Goal: Task Accomplishment & Management: Manage account settings

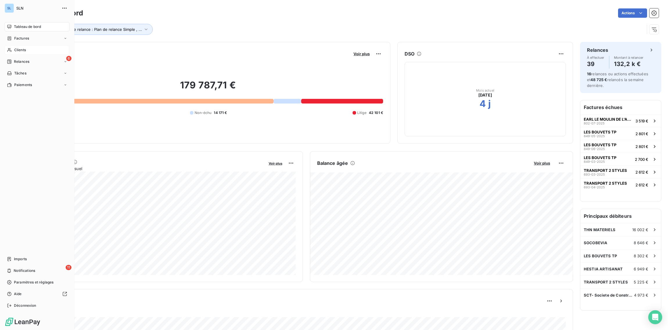
click at [16, 51] on span "Clients" at bounding box center [20, 49] width 12 height 5
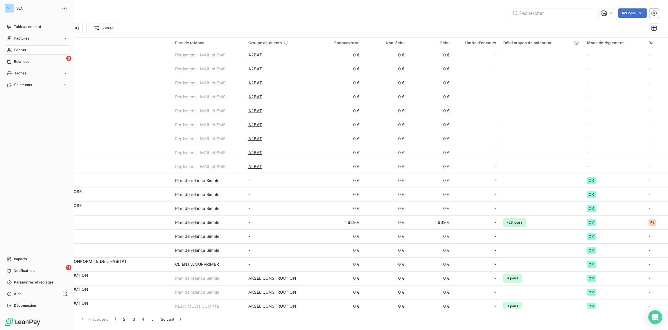
click at [14, 51] on span "Clients" at bounding box center [20, 49] width 12 height 5
click at [15, 50] on span "Clients" at bounding box center [20, 49] width 12 height 5
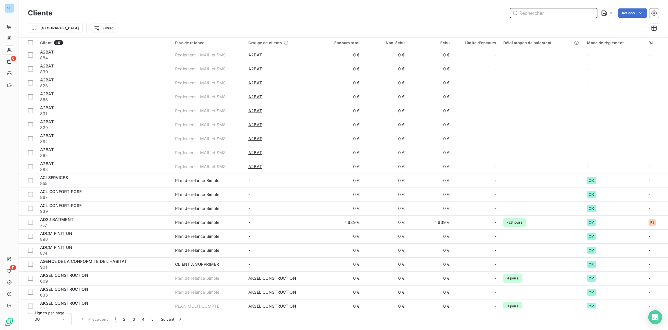
click at [534, 17] on input "text" at bounding box center [553, 12] width 87 height 9
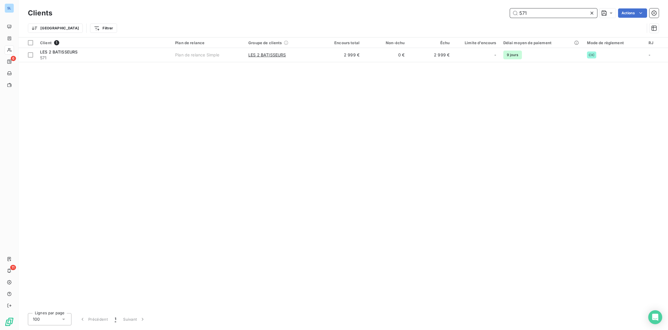
type input "571"
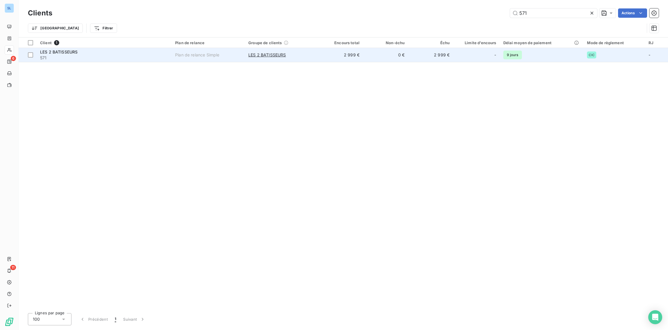
click at [134, 54] on div "LES 2 BATISSEURS" at bounding box center [104, 52] width 128 height 6
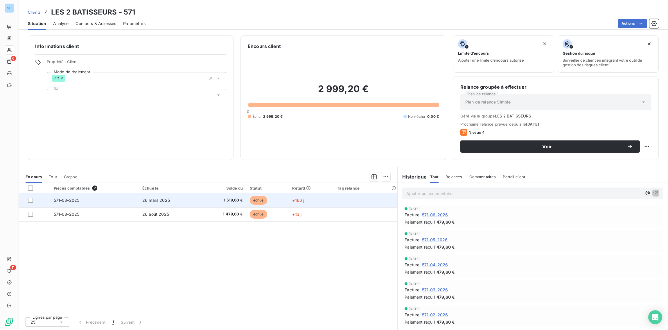
click at [78, 201] on span "571-03-2025" at bounding box center [67, 199] width 26 height 5
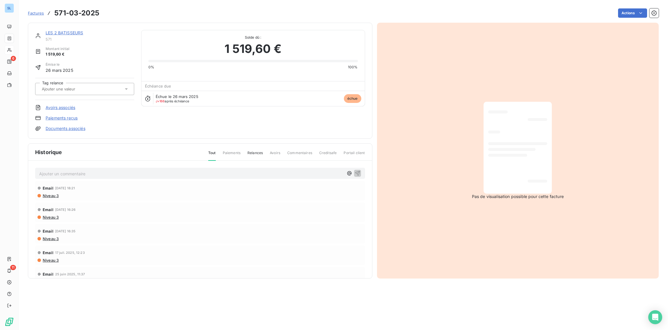
click at [60, 118] on link "Paiements reçus" at bounding box center [62, 118] width 32 height 6
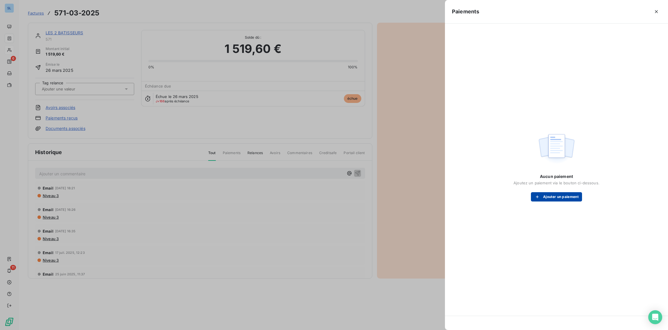
click at [565, 199] on button "Ajouter un paiement" at bounding box center [556, 196] width 51 height 9
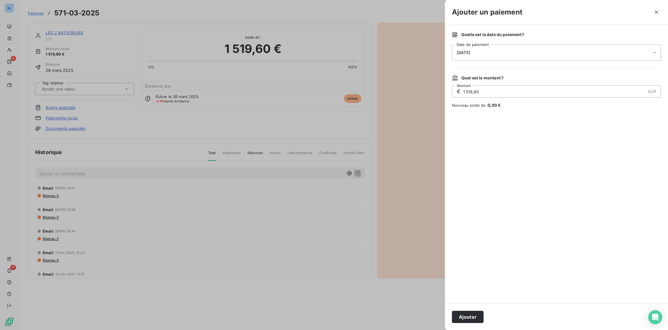
click at [503, 57] on div "[DATE]" at bounding box center [556, 52] width 209 height 16
click at [514, 102] on button "5" at bounding box center [515, 101] width 12 height 12
click at [541, 271] on div at bounding box center [556, 205] width 209 height 181
click at [468, 317] on button "Ajouter" at bounding box center [468, 316] width 32 height 12
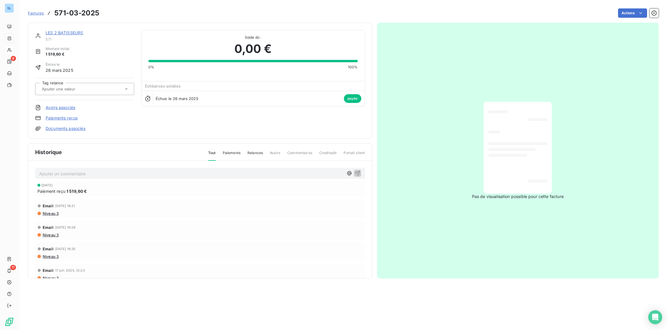
click at [81, 172] on p "Ajouter un commentaire ﻿" at bounding box center [191, 173] width 304 height 7
drag, startPoint x: 86, startPoint y: 172, endPoint x: 90, endPoint y: 180, distance: 9.2
click at [86, 172] on span "05/09/2025 VIR 1519.60REGLE 571-03-2025" at bounding box center [78, 172] width 78 height 5
click at [357, 171] on icon "button" at bounding box center [358, 173] width 6 height 6
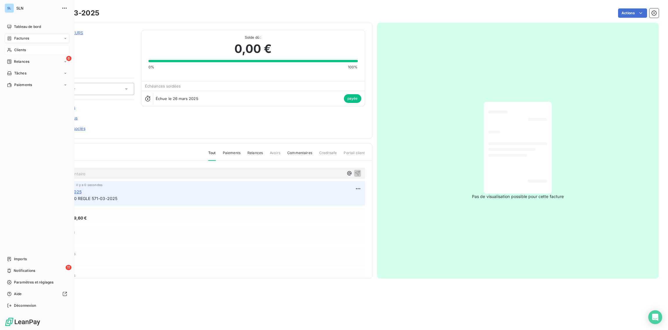
click at [20, 50] on span "Clients" at bounding box center [20, 49] width 12 height 5
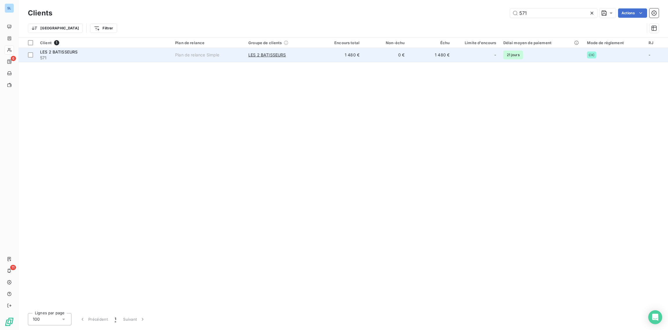
click at [77, 58] on span "571" at bounding box center [104, 58] width 128 height 6
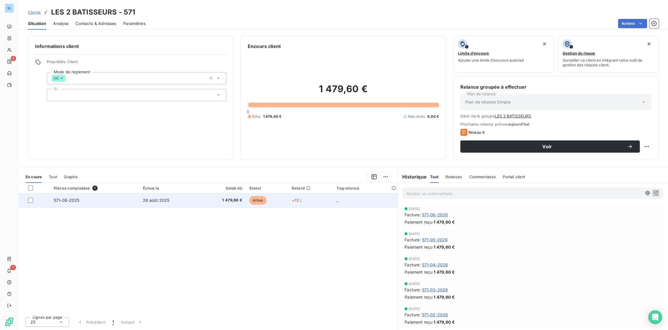
click at [129, 199] on td "571-08-2025" at bounding box center [94, 200] width 89 height 14
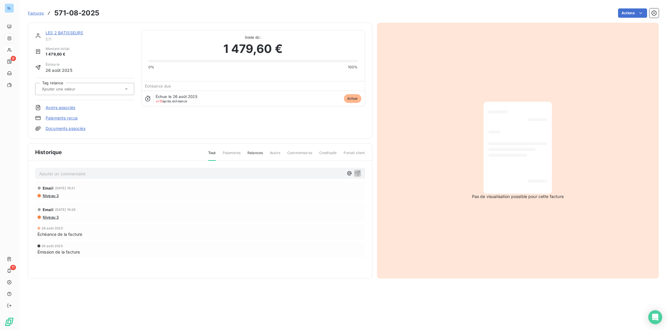
click at [70, 115] on link "Paiements reçus" at bounding box center [62, 118] width 32 height 6
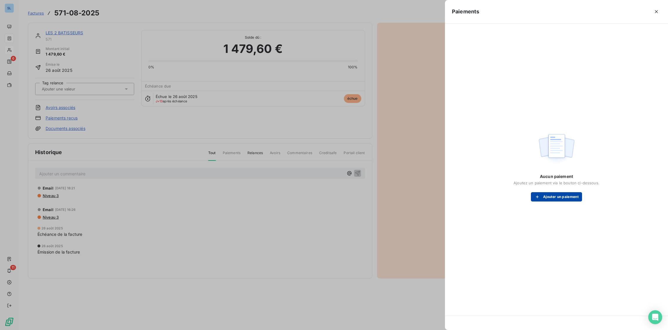
click at [566, 197] on button "Ajouter un paiement" at bounding box center [556, 196] width 51 height 9
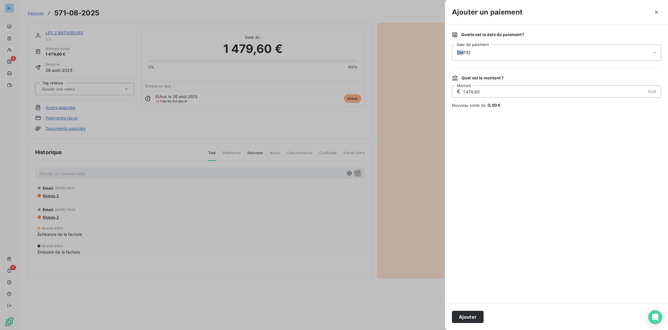
drag, startPoint x: 463, startPoint y: 53, endPoint x: 453, endPoint y: 52, distance: 10.2
click at [453, 52] on div "[DATE]" at bounding box center [556, 52] width 209 height 16
click at [518, 100] on button "5" at bounding box center [515, 101] width 12 height 12
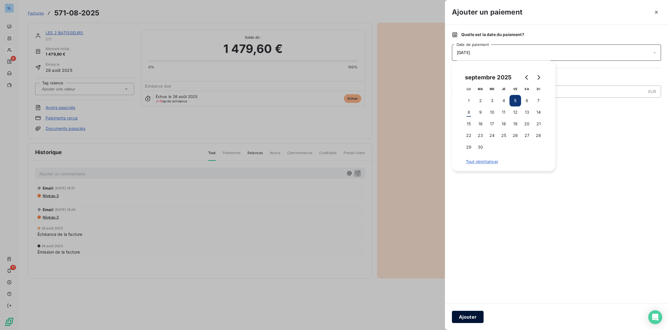
click at [466, 317] on button "Ajouter" at bounding box center [468, 316] width 32 height 12
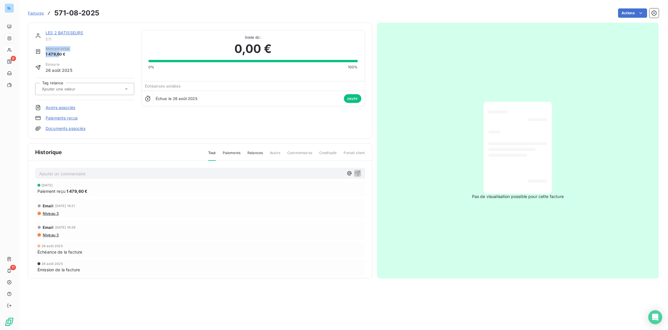
click at [40, 51] on div "Montant initial 1 479,60 €" at bounding box center [84, 51] width 99 height 11
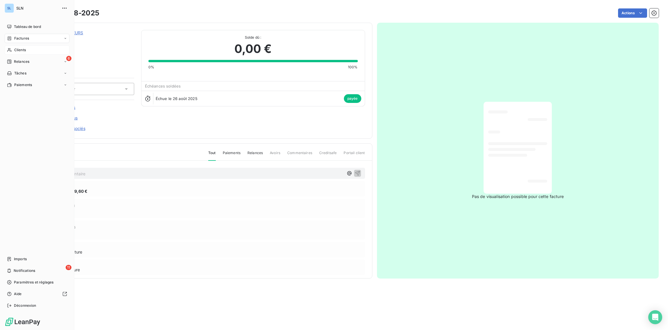
click at [6, 50] on div "Clients" at bounding box center [37, 49] width 65 height 9
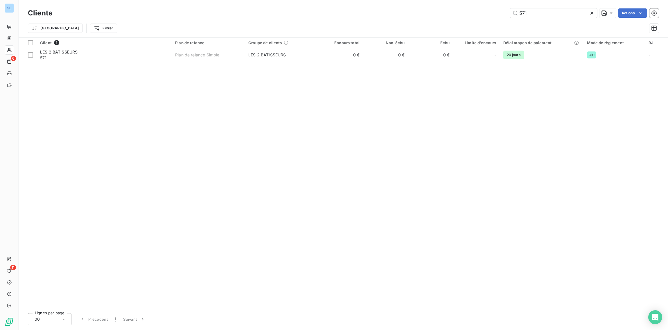
drag, startPoint x: 537, startPoint y: 14, endPoint x: 435, endPoint y: -3, distance: 103.0
click at [435, 0] on html "SL 6 11 Clients 571 Actions Trier Filtrer Client 1 Plan de relance Groupe de cl…" at bounding box center [334, 165] width 668 height 330
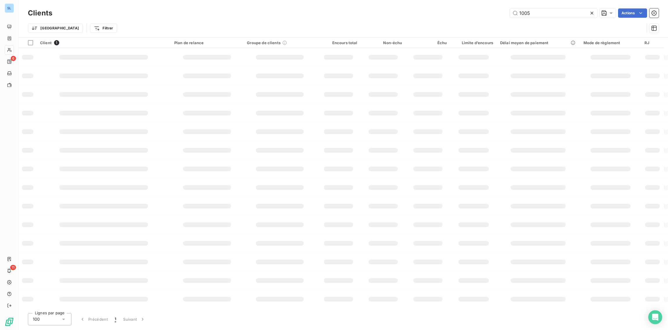
type input "1005"
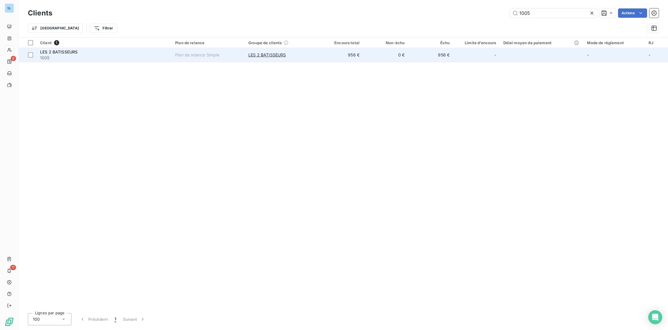
drag, startPoint x: 68, startPoint y: 56, endPoint x: 70, endPoint y: 59, distance: 3.9
click at [68, 56] on span "1005" at bounding box center [104, 58] width 128 height 6
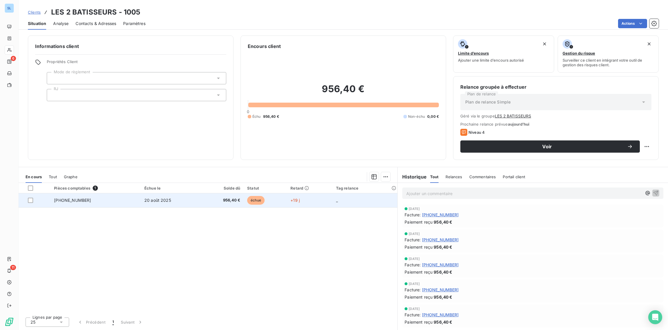
click at [96, 202] on td "1005-08-2025" at bounding box center [96, 200] width 90 height 14
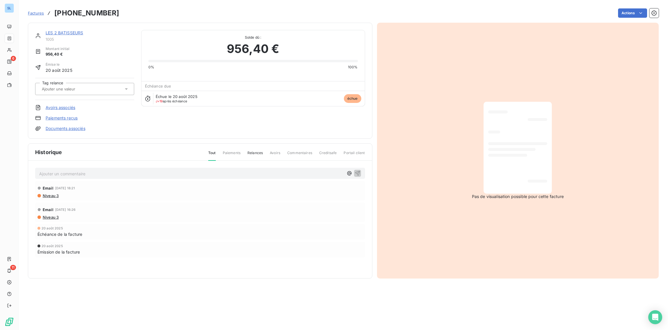
click at [66, 116] on link "Paiements reçus" at bounding box center [62, 118] width 32 height 6
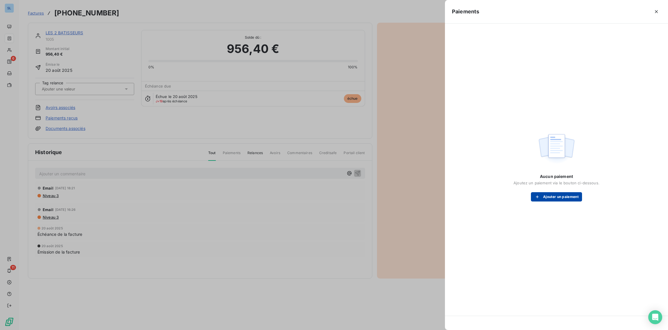
click at [573, 199] on button "Ajouter un paiement" at bounding box center [556, 196] width 51 height 9
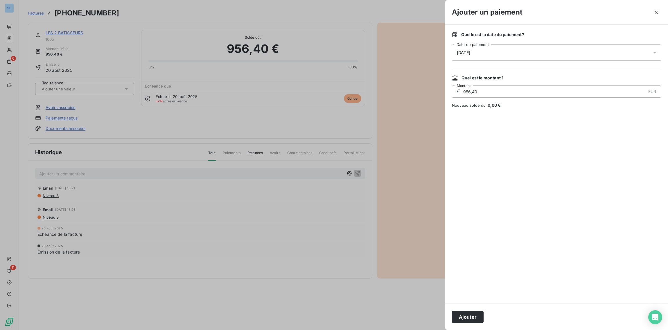
click at [464, 53] on span "[DATE]" at bounding box center [463, 52] width 13 height 5
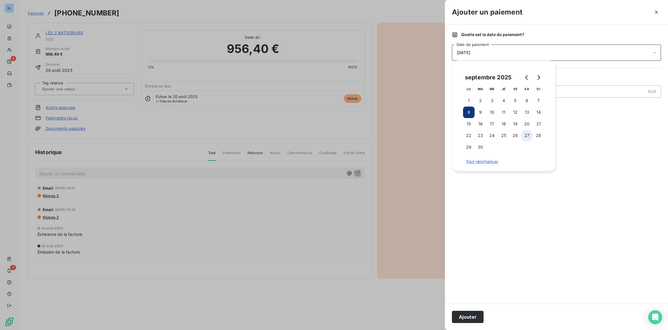
drag, startPoint x: 517, startPoint y: 102, endPoint x: 522, endPoint y: 132, distance: 30.6
click at [517, 102] on button "5" at bounding box center [515, 101] width 12 height 12
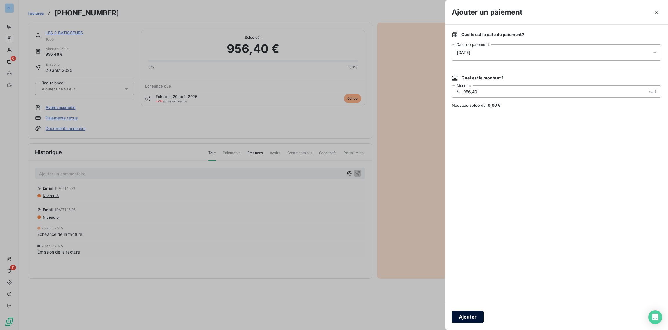
click at [466, 314] on button "Ajouter" at bounding box center [468, 316] width 32 height 12
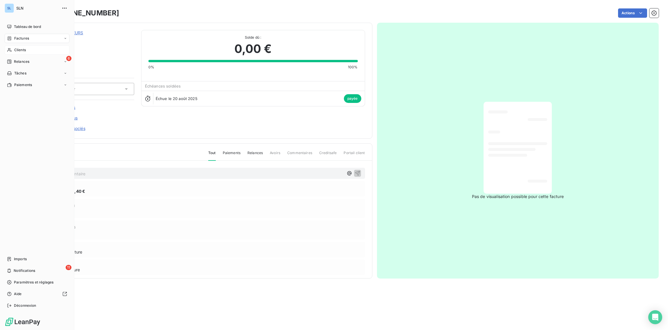
drag, startPoint x: 19, startPoint y: 49, endPoint x: 60, endPoint y: 53, distance: 40.8
click at [19, 49] on span "Clients" at bounding box center [20, 49] width 12 height 5
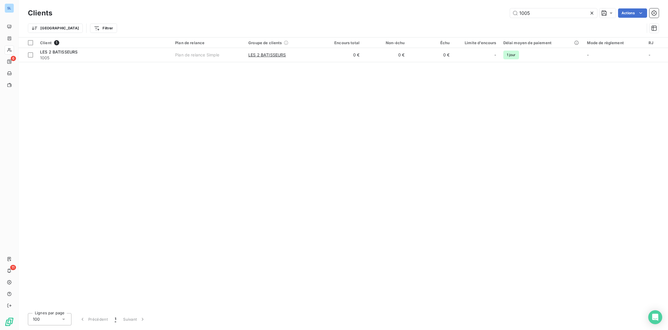
drag, startPoint x: 547, startPoint y: 15, endPoint x: 424, endPoint y: -1, distance: 124.2
click at [424, 0] on html "SL 6 11 Clients 1005 Actions Trier Filtrer Client 1 Plan de relance Groupe de c…" at bounding box center [334, 165] width 668 height 330
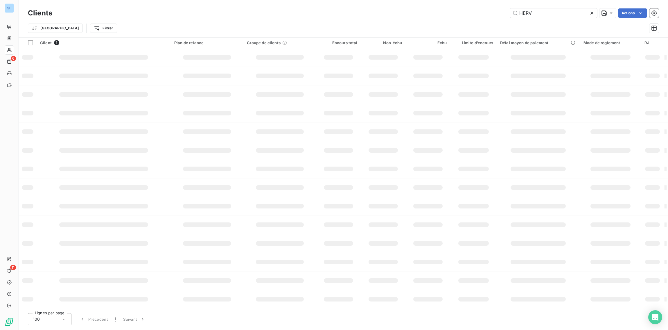
type input "HERV"
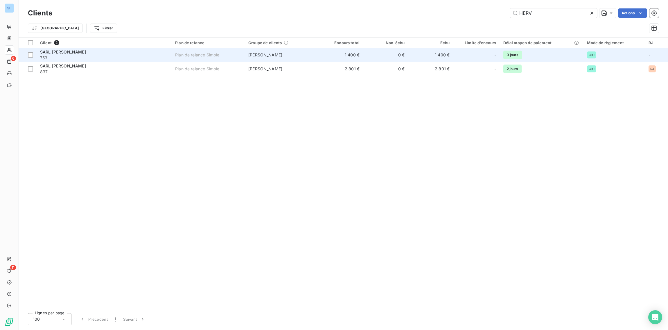
click at [155, 56] on span "753" at bounding box center [104, 58] width 128 height 6
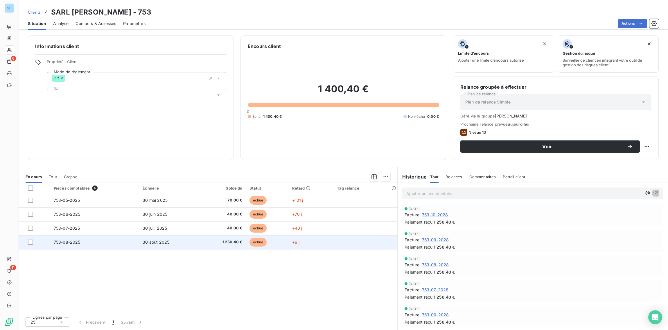
click at [134, 242] on td "753-08-2025" at bounding box center [94, 242] width 89 height 14
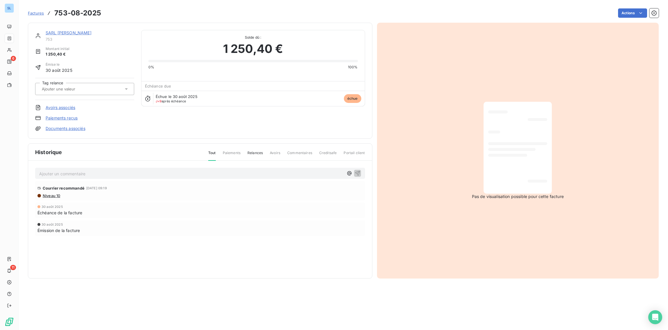
click at [65, 118] on link "Paiements reçus" at bounding box center [62, 118] width 32 height 6
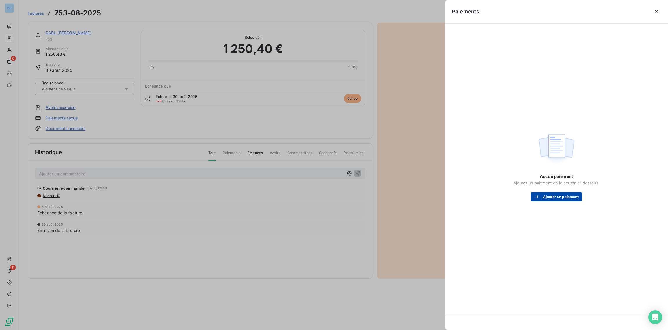
click at [558, 199] on button "Ajouter un paiement" at bounding box center [556, 196] width 51 height 9
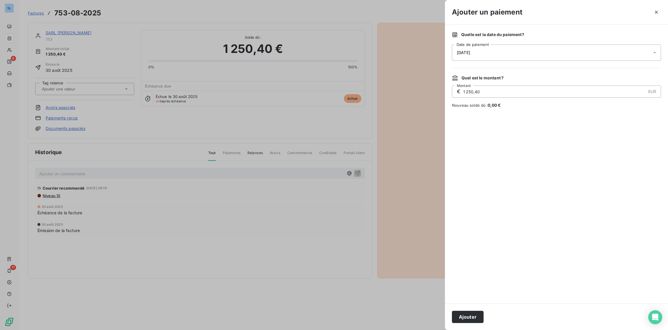
click at [478, 57] on div "[DATE]" at bounding box center [556, 52] width 209 height 16
click at [516, 100] on button "5" at bounding box center [515, 101] width 12 height 12
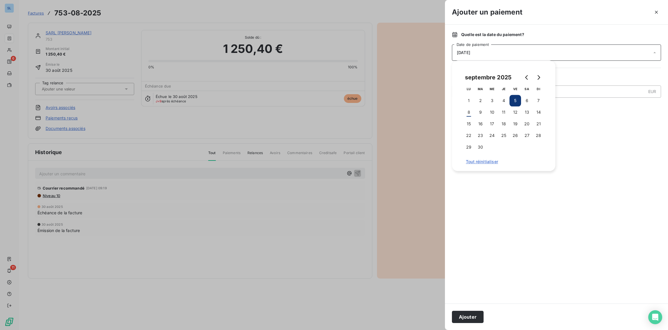
click at [471, 318] on button "Ajouter" at bounding box center [468, 316] width 32 height 12
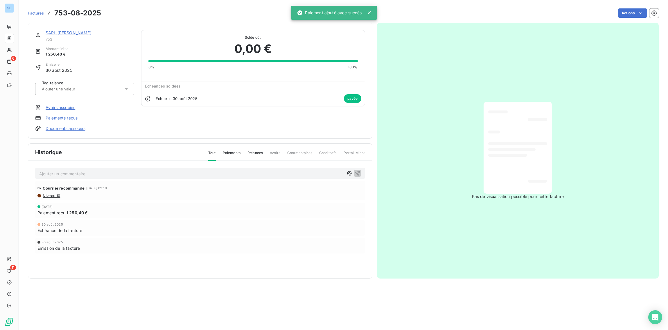
click at [89, 175] on p "Ajouter un commentaire ﻿" at bounding box center [191, 173] width 304 height 7
click at [358, 170] on icon "button" at bounding box center [358, 173] width 6 height 6
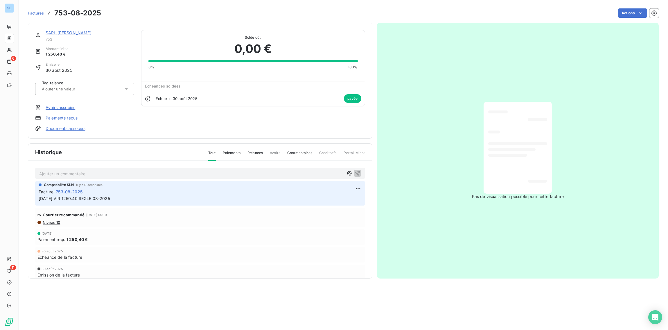
click at [40, 12] on span "Factures" at bounding box center [36, 13] width 16 height 5
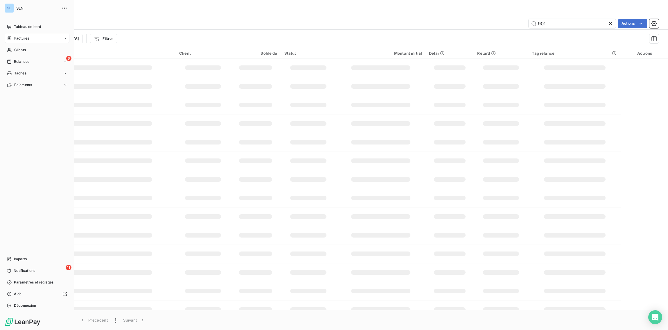
click at [15, 48] on span "Clients" at bounding box center [20, 49] width 12 height 5
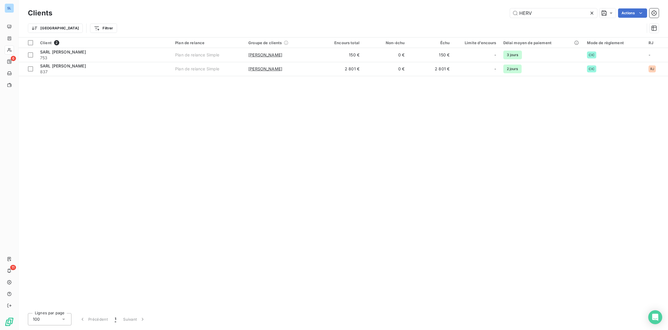
drag, startPoint x: 64, startPoint y: 69, endPoint x: 69, endPoint y: 78, distance: 10.8
click at [63, 69] on span "837" at bounding box center [104, 72] width 128 height 6
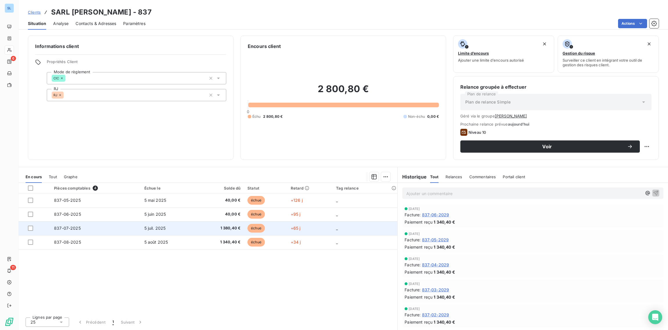
click at [121, 228] on td "837-07-2025" at bounding box center [96, 228] width 90 height 14
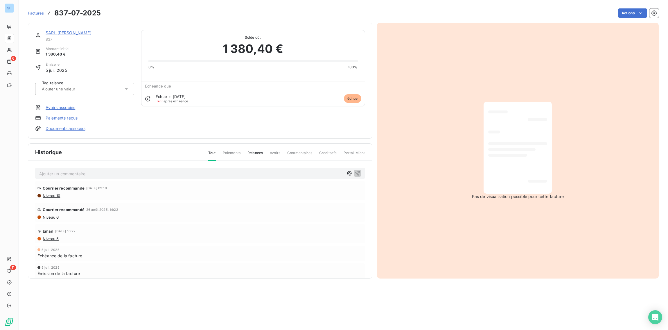
click at [69, 116] on link "Paiements reçus" at bounding box center [62, 118] width 32 height 6
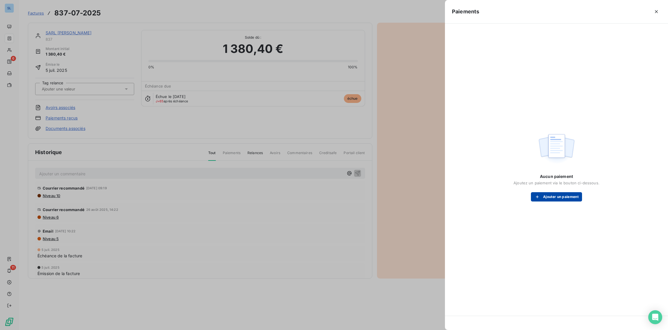
click at [548, 199] on button "Ajouter un paiement" at bounding box center [556, 196] width 51 height 9
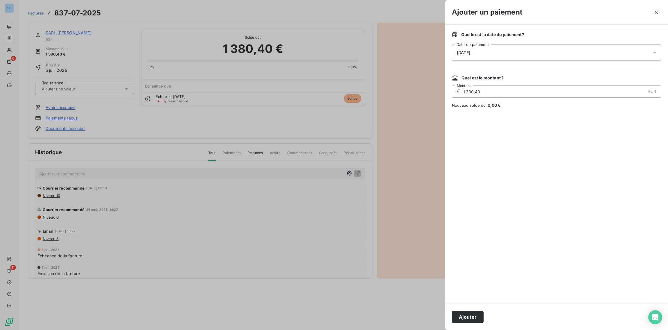
click at [461, 52] on span "[DATE]" at bounding box center [463, 52] width 13 height 5
click at [513, 100] on button "5" at bounding box center [515, 101] width 12 height 12
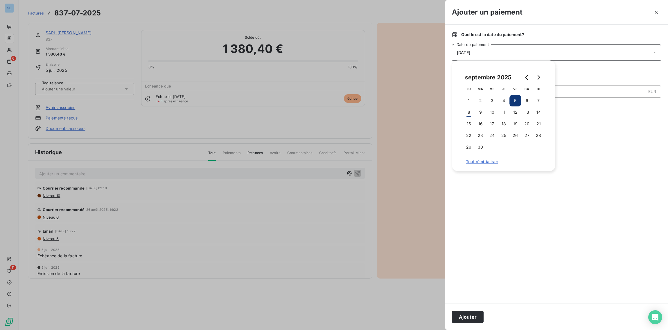
click at [470, 313] on button "Ajouter" at bounding box center [468, 316] width 32 height 12
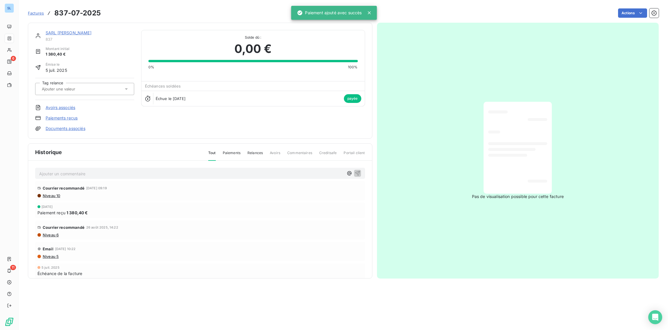
click at [55, 176] on div "Ajouter un commentaire ﻿" at bounding box center [200, 173] width 330 height 11
click at [54, 172] on p "Ajouter un commentaire ﻿" at bounding box center [191, 173] width 304 height 7
click at [358, 171] on icon "button" at bounding box center [357, 172] width 5 height 5
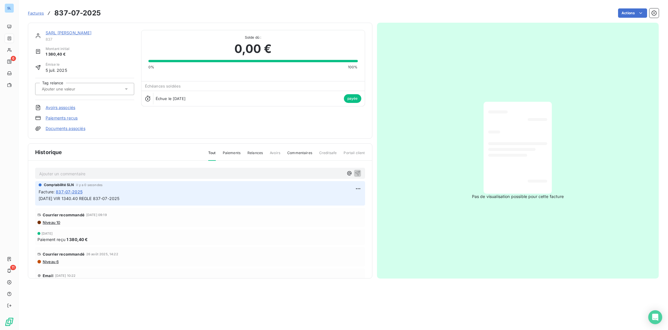
drag, startPoint x: 286, startPoint y: 150, endPoint x: 296, endPoint y: 153, distance: 10.3
click at [286, 150] on div "Tout Paiements Relances Avoirs Commentaires Creditsafe Portail client" at bounding box center [283, 155] width 164 height 10
click at [297, 152] on span "Commentaires" at bounding box center [299, 155] width 25 height 10
click at [62, 33] on link "SARL ANTOINE HERVIEU" at bounding box center [69, 32] width 46 height 5
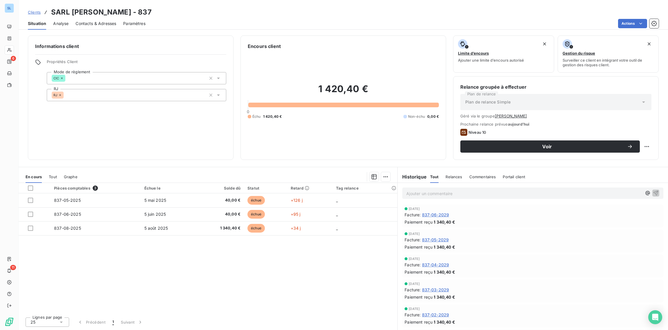
click at [482, 177] on span "Commentaires" at bounding box center [482, 176] width 27 height 5
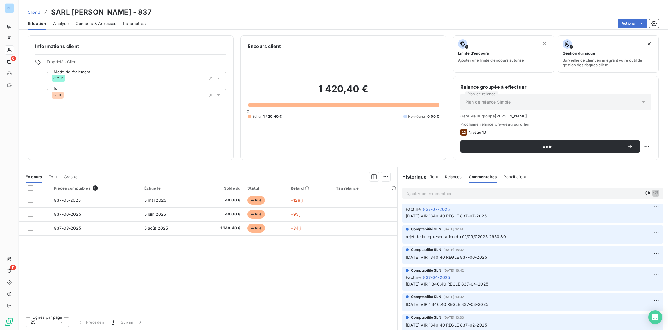
scroll to position [6, 0]
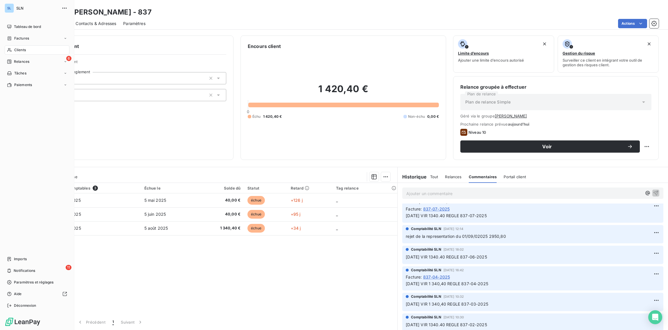
click at [16, 49] on span "Clients" at bounding box center [20, 49] width 12 height 5
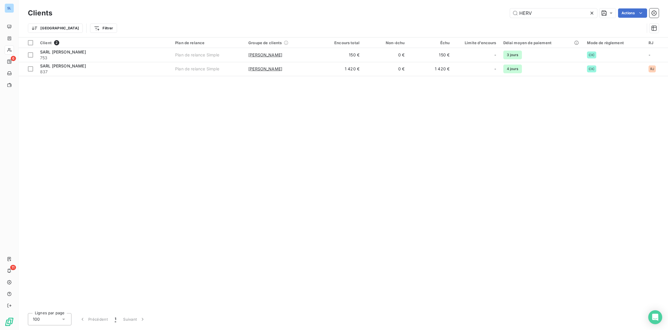
click at [368, 186] on div "Client 2 Plan de relance Groupe de clients Encours total Non-échu Échu Limite d…" at bounding box center [343, 172] width 649 height 271
drag, startPoint x: 321, startPoint y: 247, endPoint x: 466, endPoint y: 83, distance: 218.9
click at [321, 247] on div "Client 2 Plan de relance Groupe de clients Encours total Non-échu Échu Limite d…" at bounding box center [343, 172] width 649 height 271
click at [592, 13] on icon at bounding box center [592, 13] width 6 height 6
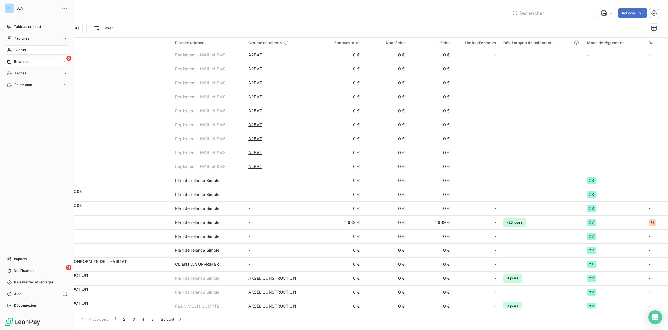
click at [18, 62] on span "Relances" at bounding box center [21, 61] width 15 height 5
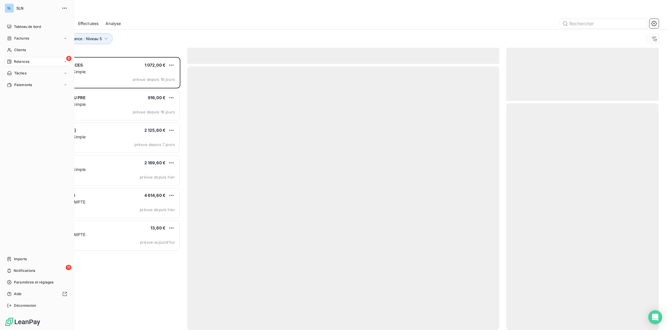
drag, startPoint x: 20, startPoint y: 53, endPoint x: 48, endPoint y: 64, distance: 30.8
click at [20, 53] on div "Clients" at bounding box center [37, 49] width 65 height 9
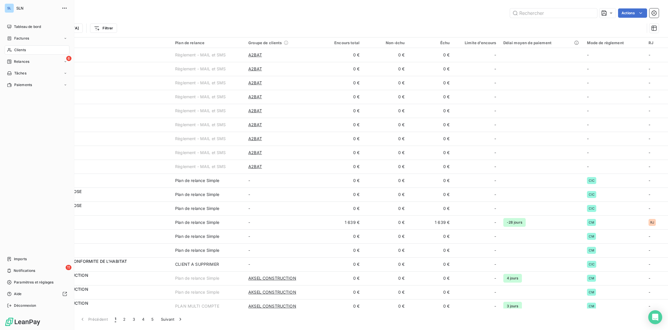
click at [19, 62] on span "Relances" at bounding box center [21, 61] width 15 height 5
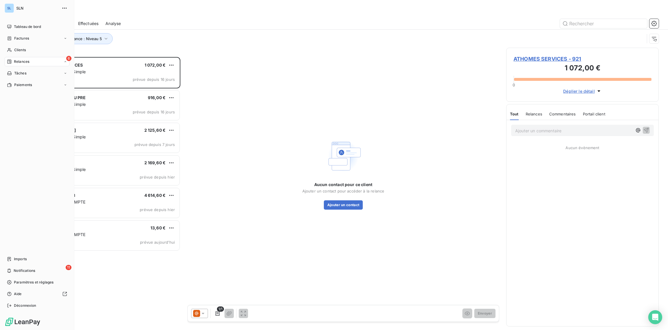
scroll to position [273, 152]
click at [19, 51] on span "Clients" at bounding box center [20, 49] width 12 height 5
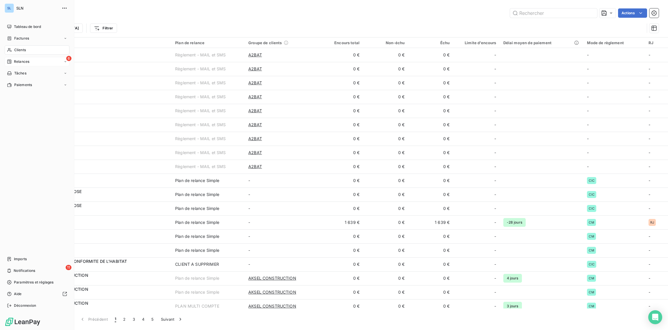
click at [12, 62] on div "Relances" at bounding box center [18, 61] width 22 height 5
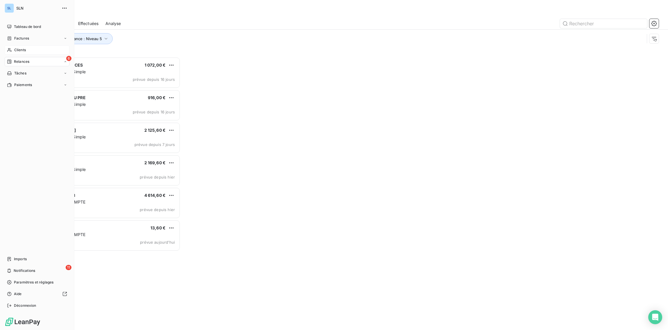
scroll to position [273, 152]
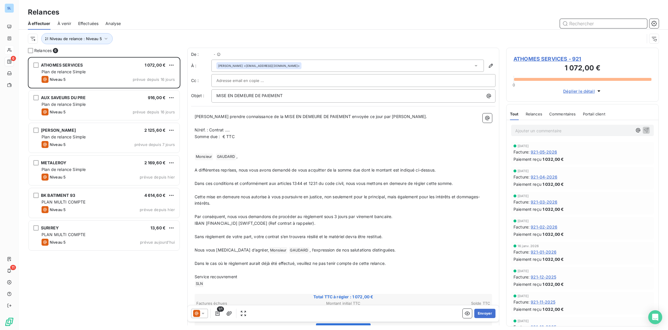
type input "£"
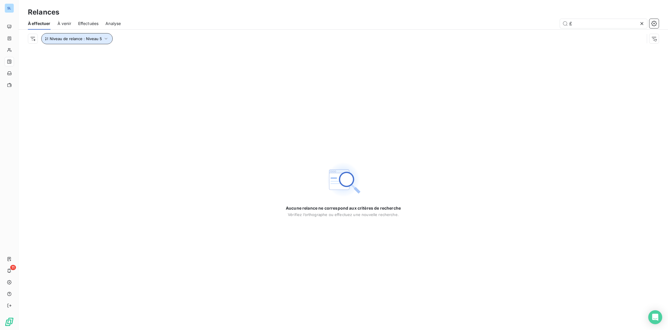
click at [75, 42] on button "Niveau de relance : Niveau 5" at bounding box center [76, 38] width 71 height 11
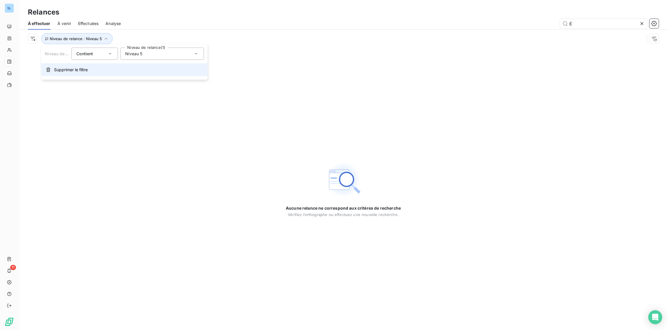
click at [75, 71] on span "Supprimer le filtre" at bounding box center [71, 70] width 34 height 6
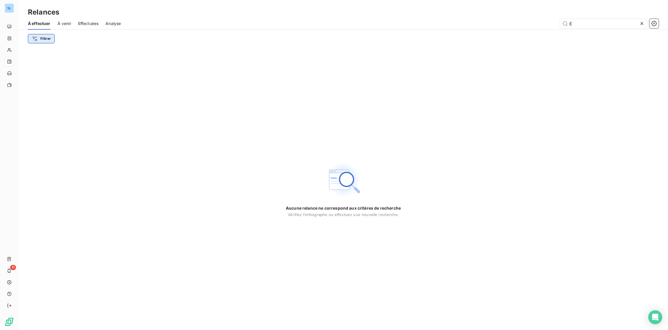
click at [46, 39] on html "SL 11 Relances À effectuer À venir Effectuées Analyse £ Filtrer Aucune relance …" at bounding box center [334, 165] width 668 height 330
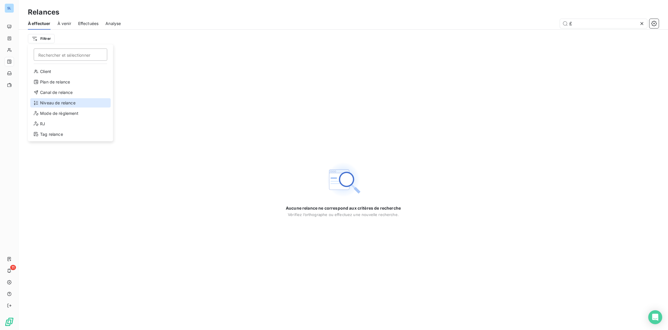
click at [49, 105] on div "Niveau de relance" at bounding box center [70, 102] width 80 height 9
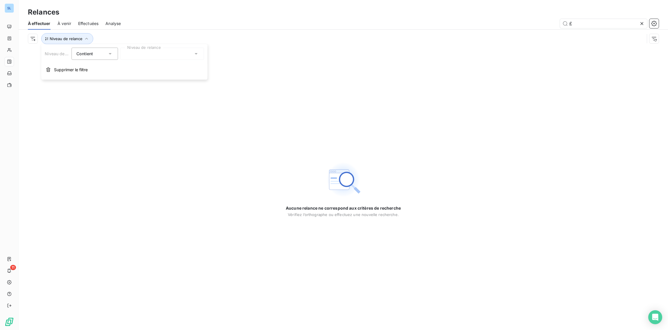
drag, startPoint x: 98, startPoint y: 144, endPoint x: 136, endPoint y: 99, distance: 58.9
click at [98, 144] on div "Aucune relance ne correspond aux critères de recherche Vérifiez l’orthographe o…" at bounding box center [343, 189] width 649 height 282
click at [57, 23] on div "À effectuer À venir Effectuées Analyse £" at bounding box center [343, 23] width 649 height 12
click at [63, 24] on span "À venir" at bounding box center [64, 24] width 14 height 6
click at [641, 23] on icon at bounding box center [641, 23] width 3 height 3
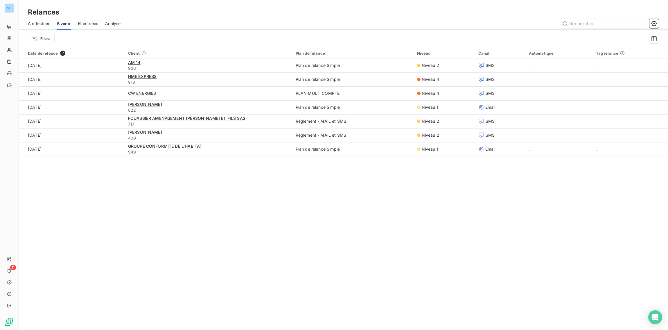
click at [40, 24] on span "À effectuer" at bounding box center [39, 24] width 22 height 6
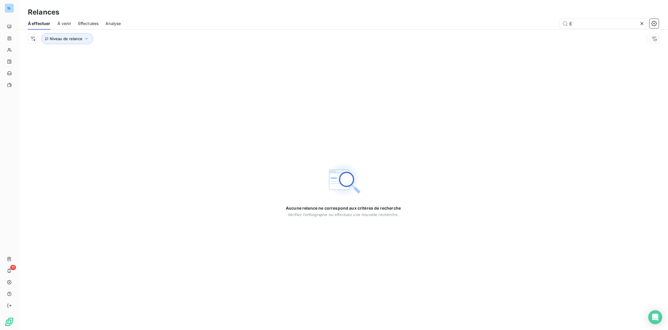
click at [104, 114] on div "Aucune relance ne correspond aux critères de recherche Vérifiez l’orthographe o…" at bounding box center [343, 189] width 649 height 282
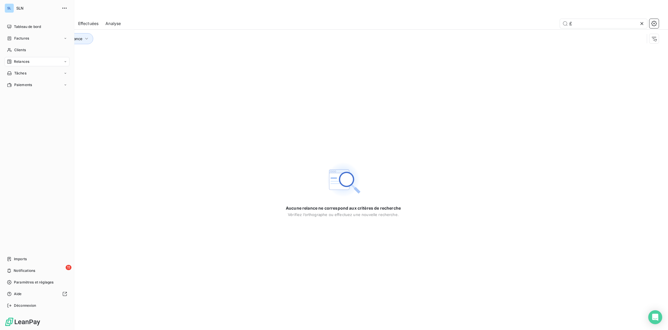
click at [17, 61] on span "Relances" at bounding box center [21, 61] width 15 height 5
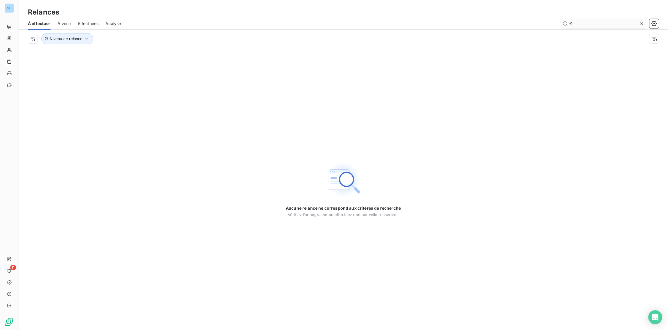
click at [641, 24] on icon at bounding box center [641, 23] width 3 height 3
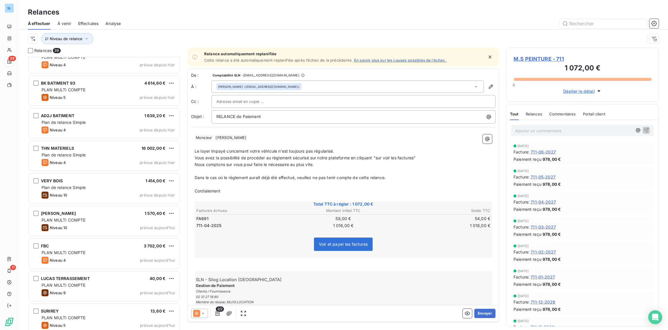
scroll to position [995, 0]
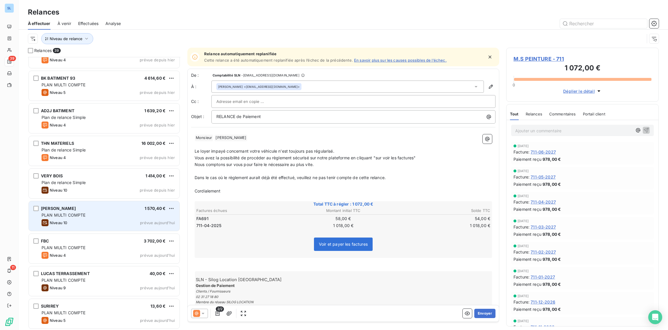
drag, startPoint x: 79, startPoint y: 212, endPoint x: 84, endPoint y: 213, distance: 5.9
click at [79, 212] on span "PLAN MULTI COMPTE" at bounding box center [64, 214] width 44 height 5
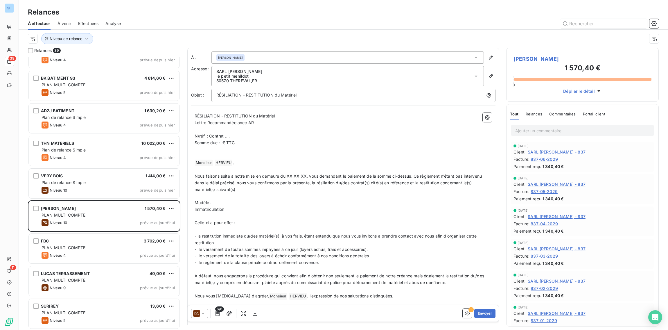
click at [536, 114] on span "Relances" at bounding box center [534, 113] width 17 height 5
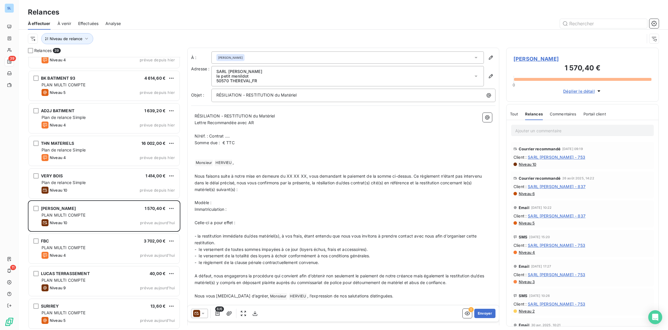
click at [199, 312] on icon at bounding box center [196, 313] width 7 height 7
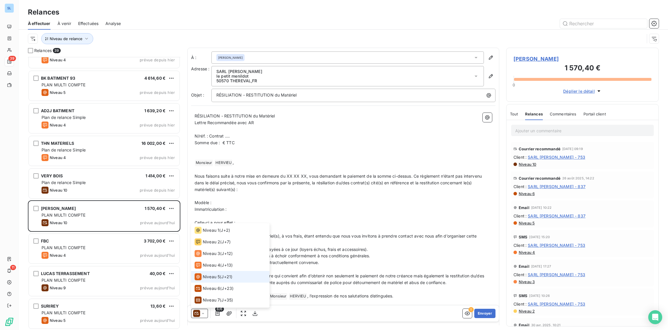
scroll to position [10, 0]
click at [231, 254] on span "J+12 )" at bounding box center [227, 254] width 11 height 6
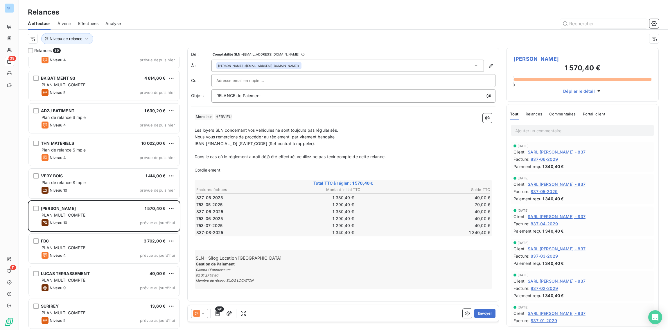
click at [246, 172] on p "Cordialement" at bounding box center [343, 170] width 297 height 7
drag, startPoint x: 351, startPoint y: 181, endPoint x: 373, endPoint y: 182, distance: 21.8
click at [373, 182] on span "Total TTC à régler : 1 570,40 €" at bounding box center [343, 183] width 296 height 6
click at [237, 129] on span "Les loyers SLN concernant vos véhicules ne sont toujours pas régularisés." at bounding box center [266, 129] width 143 height 5
drag, startPoint x: 353, startPoint y: 143, endPoint x: 189, endPoint y: 127, distance: 164.7
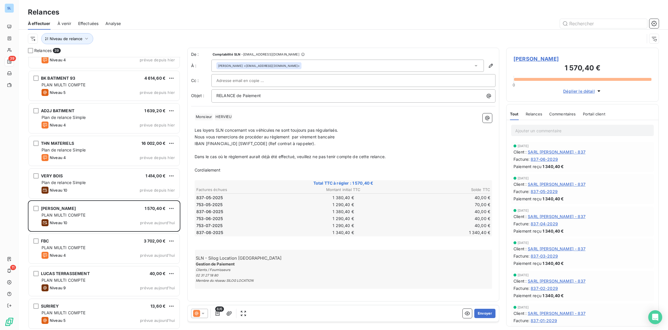
click at [190, 127] on div "De : Comptabilité SLN - rappels@leanpay.io À : Antoine HERVIEU <antoinehervieu@…" at bounding box center [343, 174] width 312 height 253
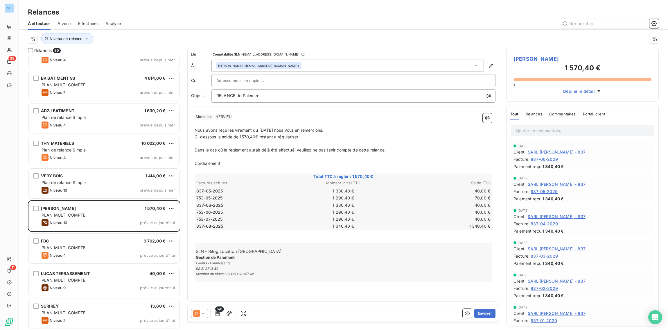
click at [395, 116] on p "﻿ Monsieur ﻿ HERVIEU ﻿ ﻿" at bounding box center [343, 116] width 297 height 7
drag, startPoint x: 252, startPoint y: 130, endPoint x: 264, endPoint y: 137, distance: 14.1
click at [252, 130] on span "Nous avons reçu les virement du 05/09/2025 nous vous en remercions." at bounding box center [259, 129] width 129 height 5
drag, startPoint x: 416, startPoint y: 151, endPoint x: 194, endPoint y: 145, distance: 222.2
click at [194, 145] on div "﻿ Monsieur ﻿ HERVIEU ﻿ ﻿ ﻿ Nous avons reçu les virements du 05/09/2025 nous vou…" at bounding box center [343, 198] width 304 height 176
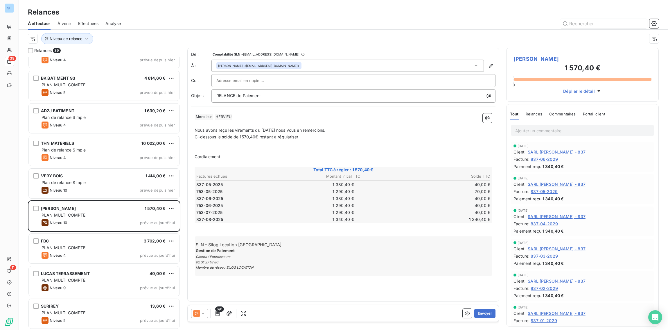
click at [201, 149] on p "﻿" at bounding box center [343, 150] width 297 height 7
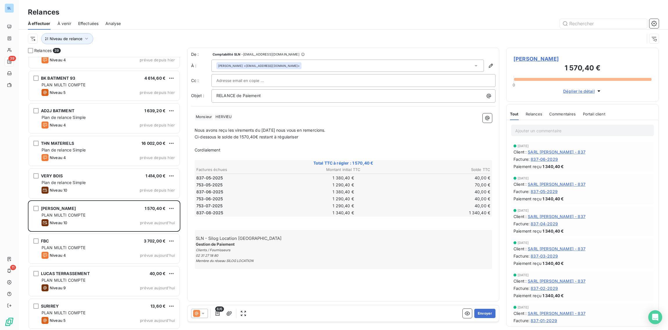
click at [195, 143] on p "﻿" at bounding box center [343, 143] width 297 height 7
click at [485, 313] on button "Envoyer" at bounding box center [484, 312] width 21 height 9
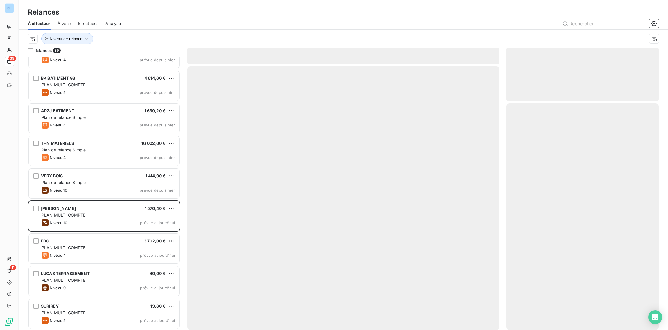
scroll to position [963, 0]
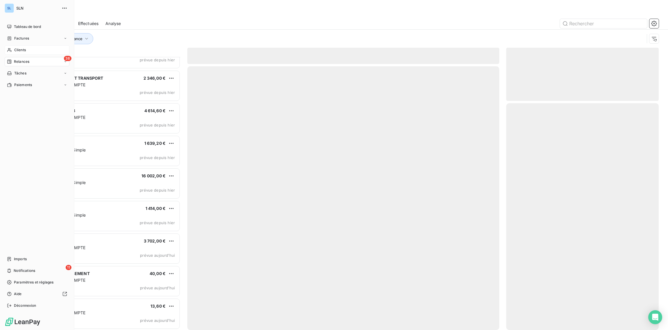
click at [14, 49] on span "Clients" at bounding box center [20, 49] width 12 height 5
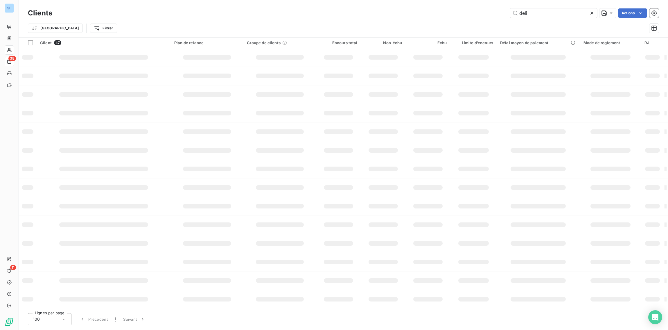
type input "deli"
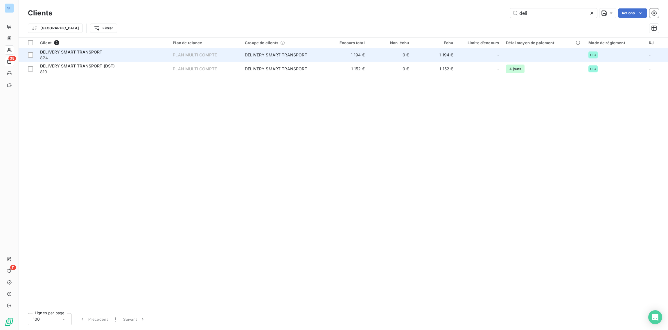
click at [80, 57] on span "824" at bounding box center [103, 58] width 126 height 6
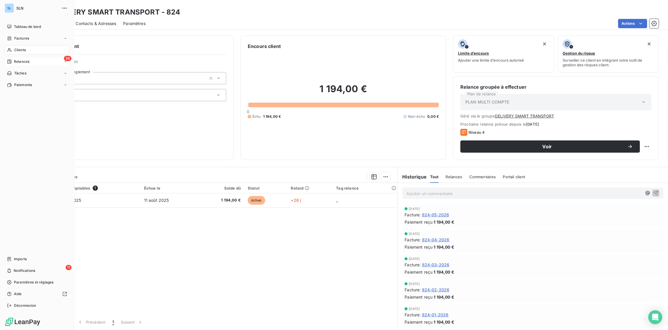
click at [9, 52] on div "Clients" at bounding box center [37, 49] width 65 height 9
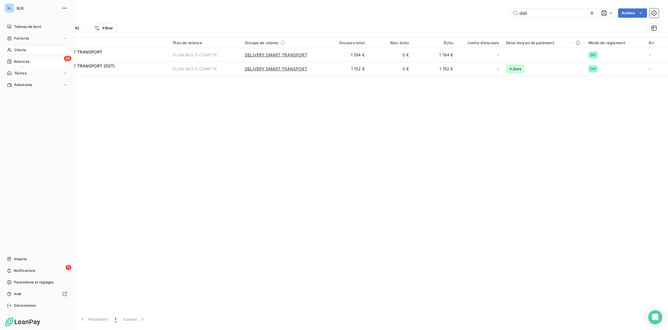
click at [22, 64] on div "38 Relances" at bounding box center [37, 61] width 65 height 9
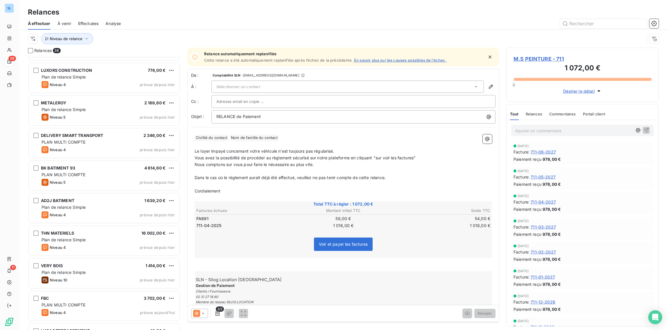
scroll to position [916, 0]
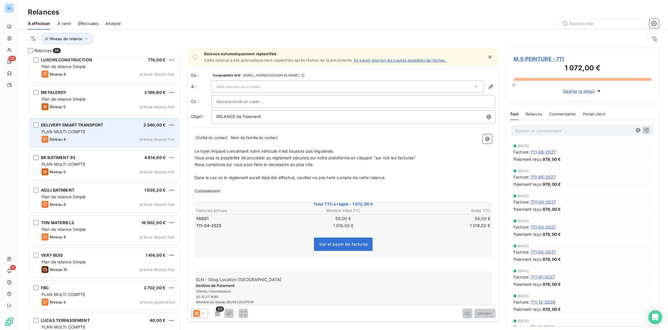
click at [90, 127] on div "DELIVERY SMART TRANSPORT 2 346,00 € PLAN MULTI COMPTE Niveau 4 prévue depuis hi…" at bounding box center [104, 133] width 151 height 30
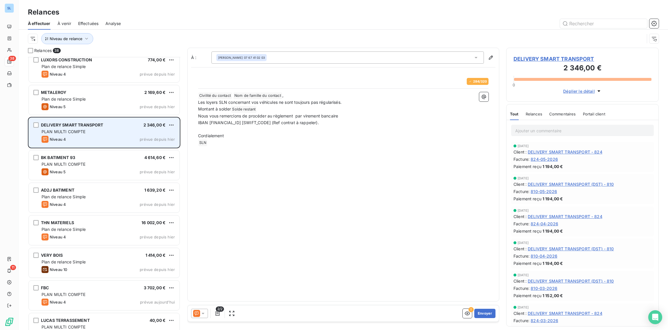
scroll to position [273, 152]
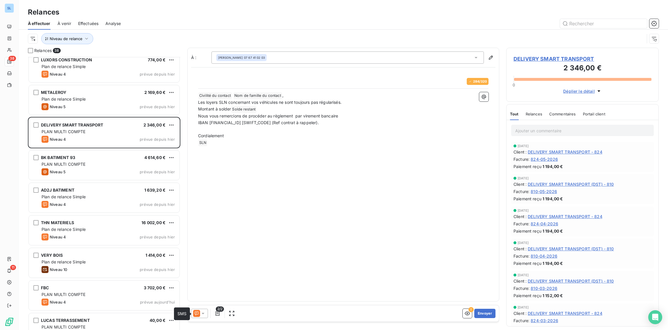
click at [199, 314] on icon at bounding box center [196, 313] width 7 height 7
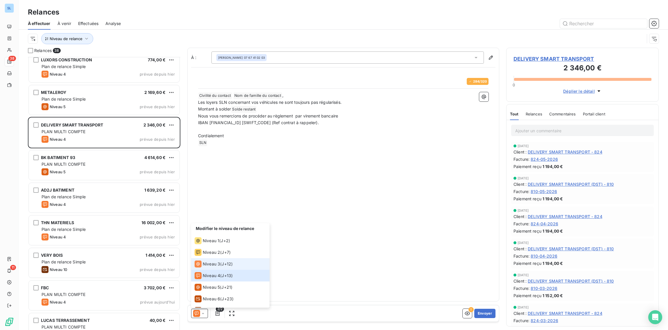
click at [208, 265] on span "Niveau 3" at bounding box center [211, 264] width 17 height 6
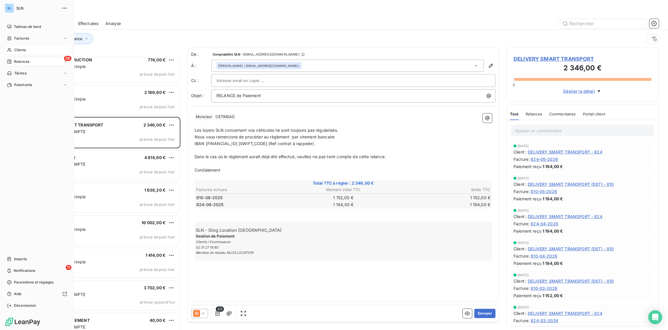
click at [18, 50] on span "Clients" at bounding box center [20, 49] width 12 height 5
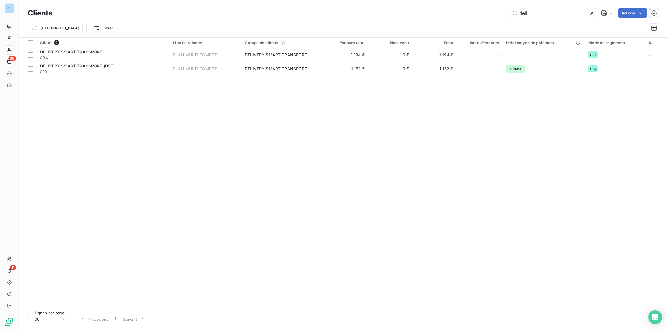
drag, startPoint x: 359, startPoint y: 234, endPoint x: 346, endPoint y: 223, distance: 16.3
click at [359, 234] on div "Client 2 Plan de relance Groupe de clients Encours total Non-échu Échu Limite d…" at bounding box center [343, 172] width 649 height 271
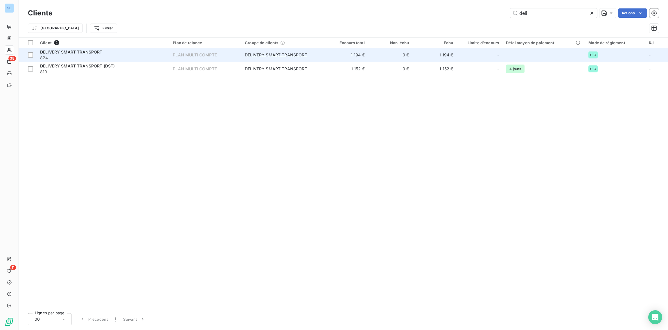
click at [87, 53] on span "DELIVERY SMART TRANSPORT" at bounding box center [71, 51] width 62 height 5
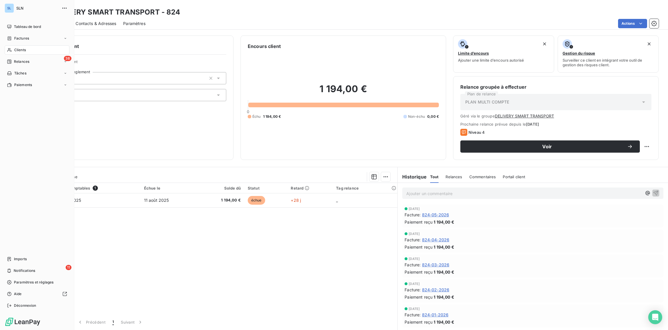
click at [16, 50] on span "Clients" at bounding box center [20, 49] width 12 height 5
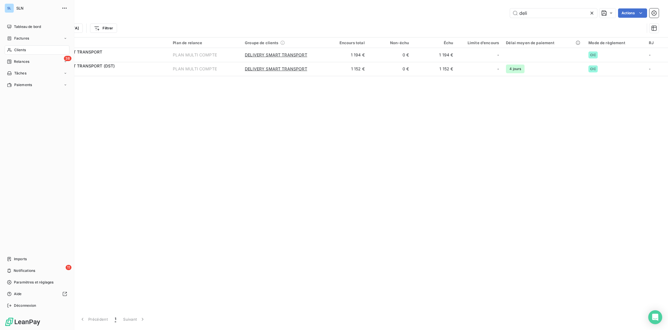
click at [17, 50] on span "Clients" at bounding box center [20, 49] width 12 height 5
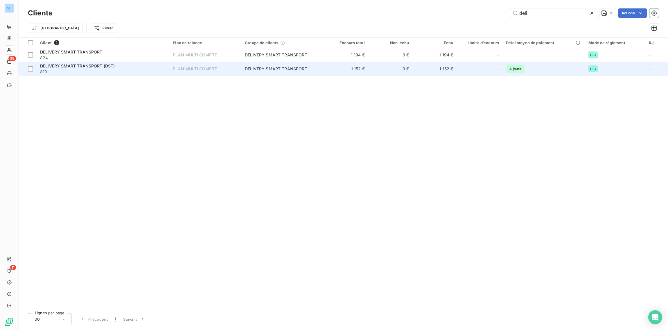
click at [74, 66] on span "DELIVERY SMART TRANSPORT (DST)" at bounding box center [77, 65] width 75 height 5
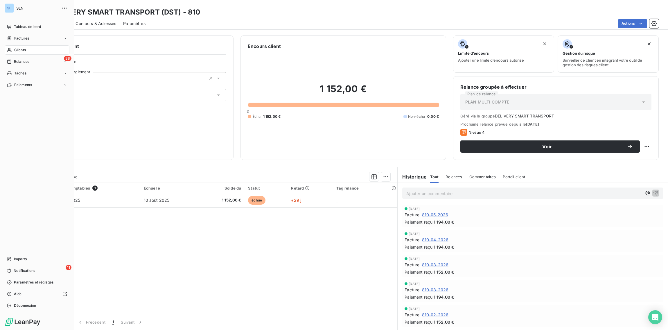
click at [15, 49] on span "Clients" at bounding box center [20, 49] width 12 height 5
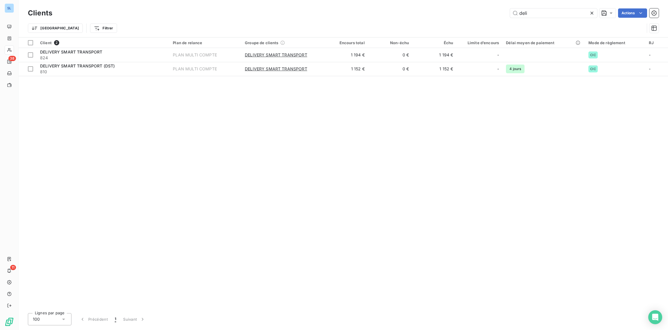
drag, startPoint x: 495, startPoint y: 7, endPoint x: 459, endPoint y: 2, distance: 36.1
click at [462, 4] on div "Clients deli Actions Trier Filtrer" at bounding box center [343, 18] width 649 height 37
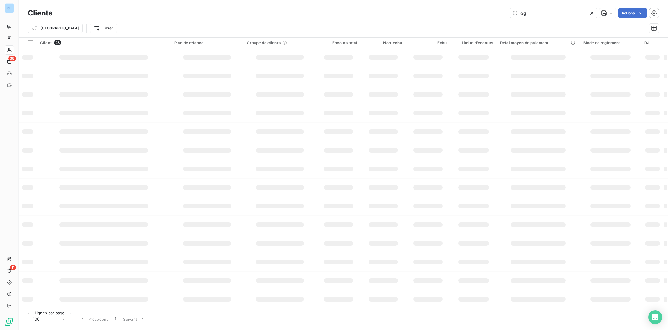
type input "log"
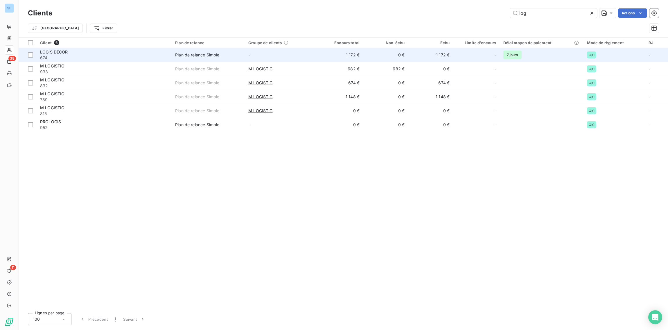
click at [301, 52] on td "-" at bounding box center [281, 55] width 73 height 14
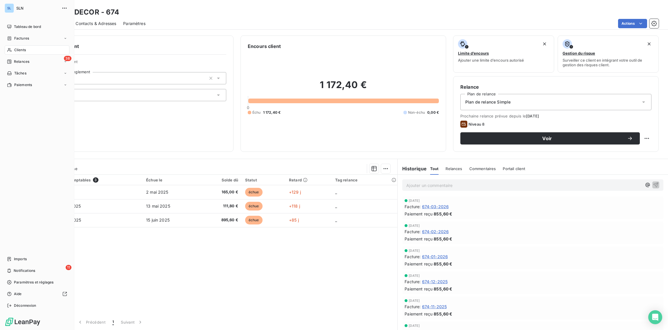
click at [12, 52] on div "Clients" at bounding box center [37, 49] width 65 height 9
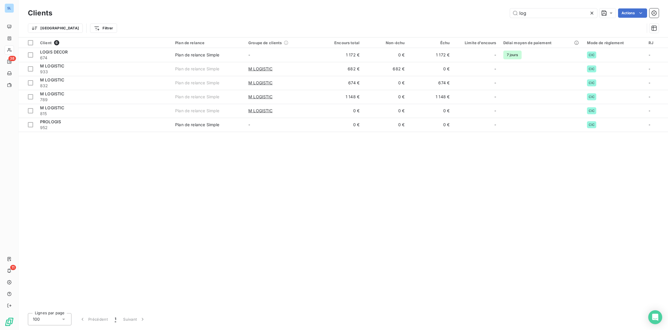
drag, startPoint x: 538, startPoint y: 15, endPoint x: 482, endPoint y: 8, distance: 56.5
click at [483, 8] on div "Clients log Actions" at bounding box center [343, 13] width 631 height 12
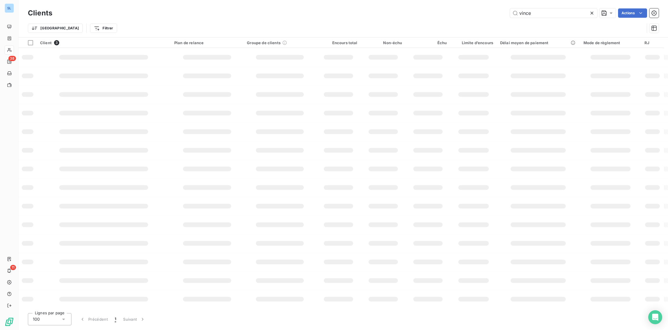
type input "vince"
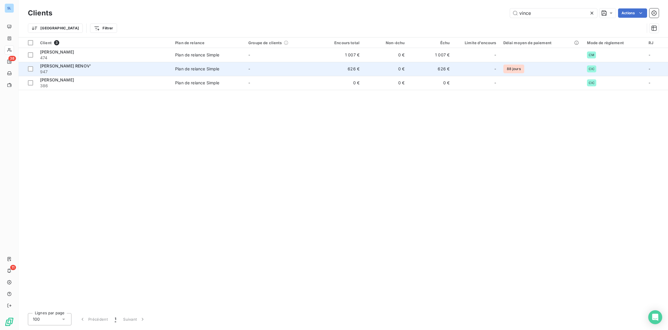
click at [246, 69] on td "-" at bounding box center [281, 69] width 73 height 14
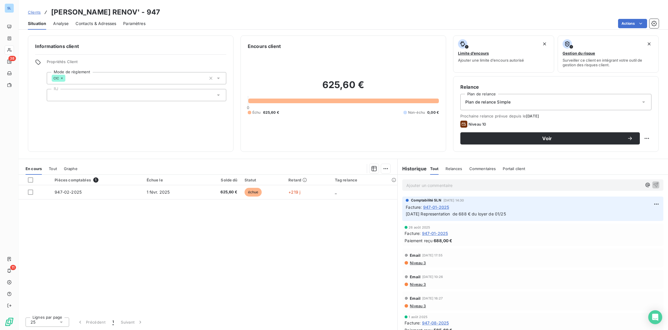
click at [483, 168] on span "Commentaires" at bounding box center [482, 168] width 27 height 5
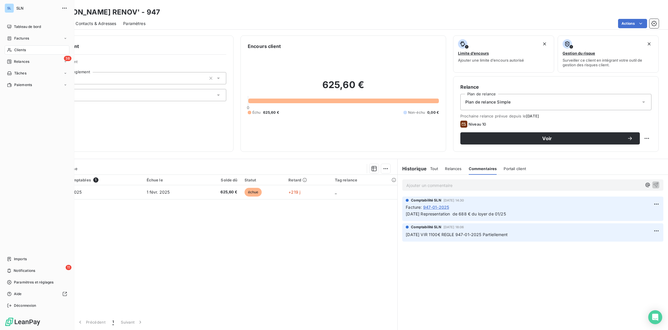
click at [15, 51] on span "Clients" at bounding box center [20, 49] width 12 height 5
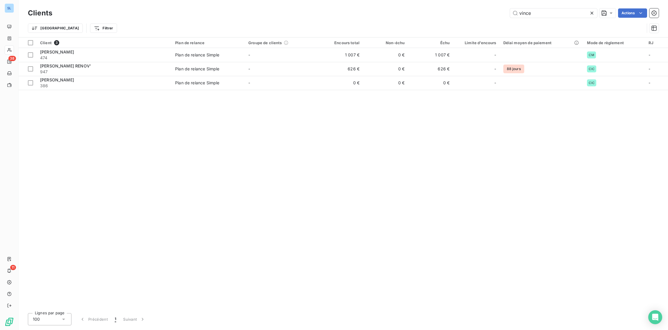
drag, startPoint x: 536, startPoint y: 12, endPoint x: 509, endPoint y: 9, distance: 27.4
click at [510, 9] on input "vince" at bounding box center [553, 12] width 87 height 9
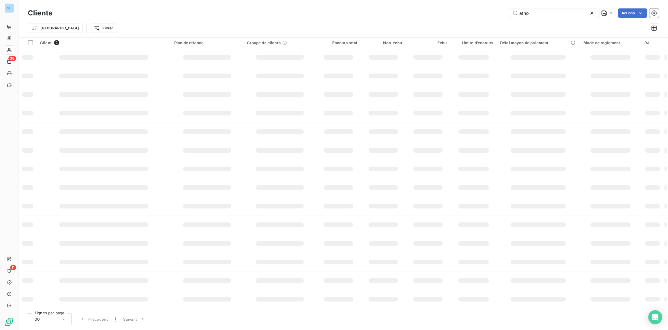
type input "atho"
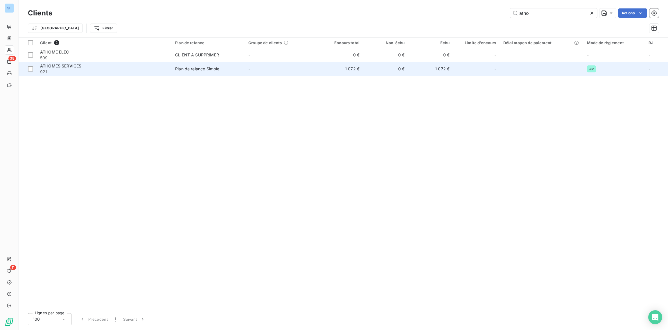
click at [294, 69] on td "-" at bounding box center [281, 69] width 73 height 14
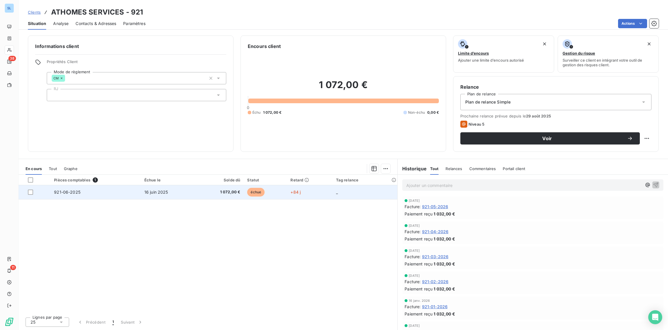
click at [82, 189] on td "921-06-2025" at bounding box center [96, 192] width 90 height 14
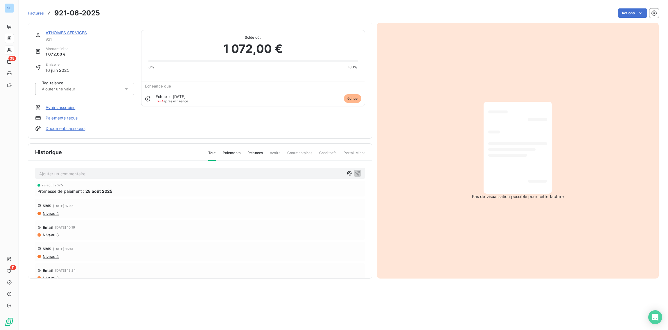
click at [58, 116] on link "Paiements reçus" at bounding box center [62, 118] width 32 height 6
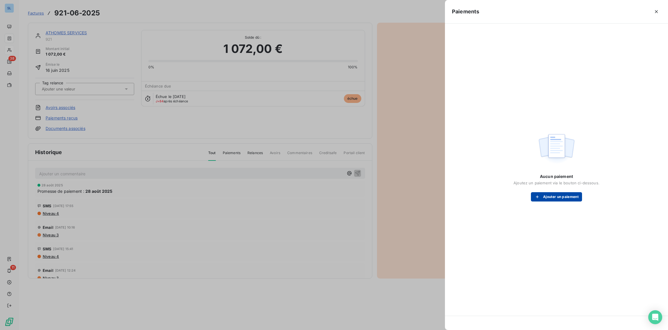
click at [548, 197] on button "Ajouter un paiement" at bounding box center [556, 196] width 51 height 9
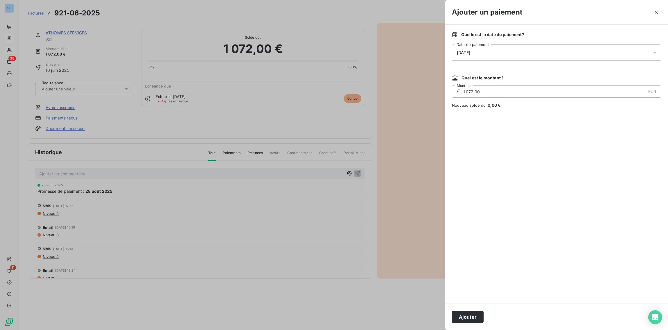
click at [2, 50] on div at bounding box center [334, 165] width 668 height 330
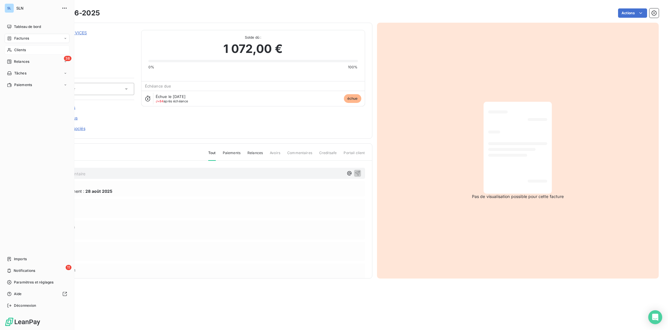
click at [25, 53] on div "Clients" at bounding box center [37, 49] width 65 height 9
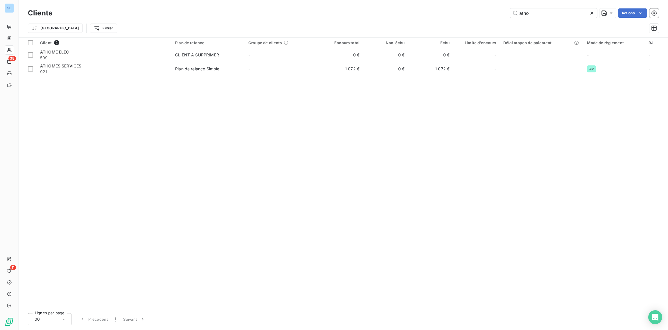
drag, startPoint x: 538, startPoint y: 15, endPoint x: 491, endPoint y: 10, distance: 47.2
click at [491, 10] on div "atho Actions" at bounding box center [358, 12] width 599 height 9
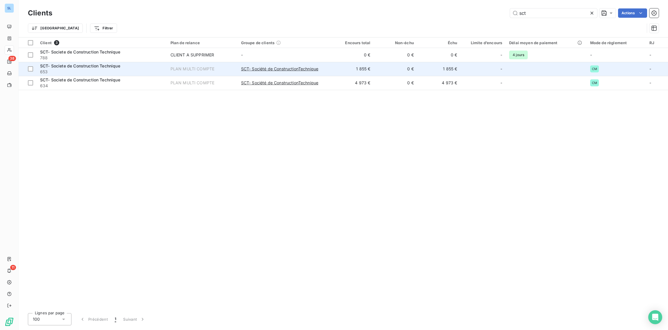
type input "sct"
click at [138, 69] on span "653" at bounding box center [101, 72] width 123 height 6
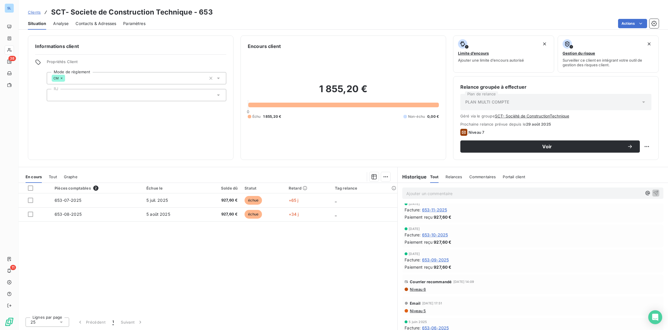
scroll to position [92, 0]
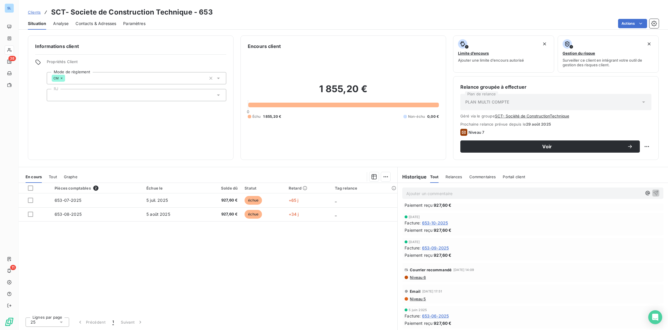
click at [438, 247] on span "653-09-2025" at bounding box center [435, 247] width 27 height 6
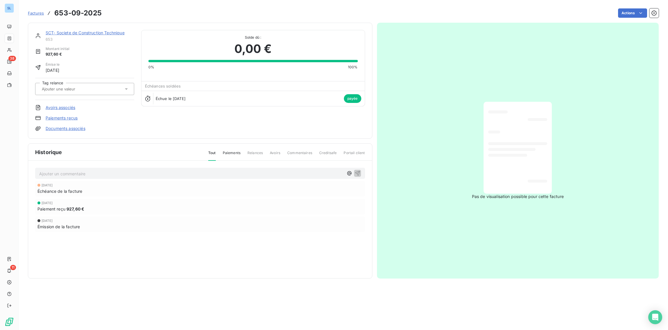
click at [64, 117] on link "Paiements reçus" at bounding box center [62, 118] width 32 height 6
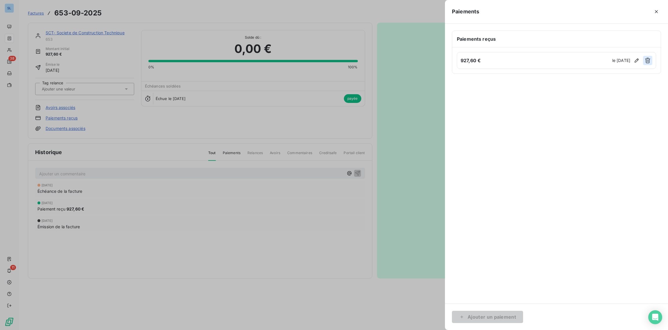
click at [648, 58] on icon "button" at bounding box center [648, 60] width 6 height 6
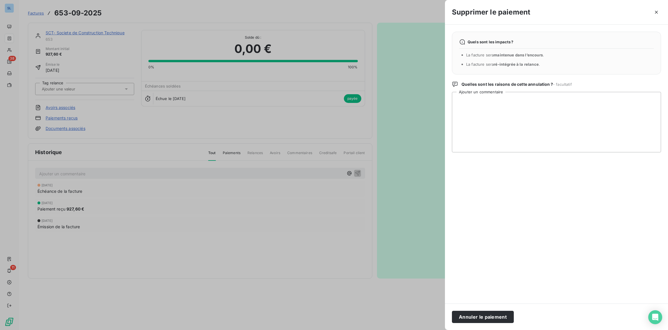
click at [465, 316] on button "Annuler le paiement" at bounding box center [483, 316] width 62 height 12
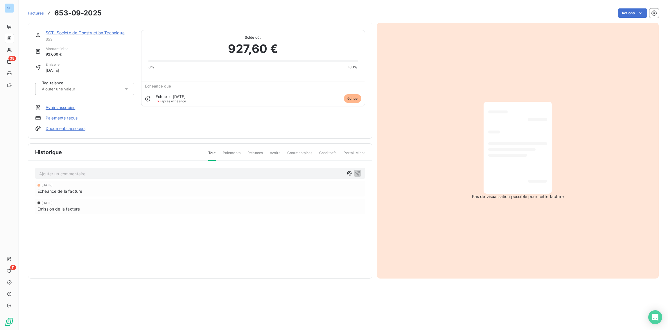
click at [94, 32] on link "SCT- Societe de Construction Technique" at bounding box center [85, 32] width 79 height 5
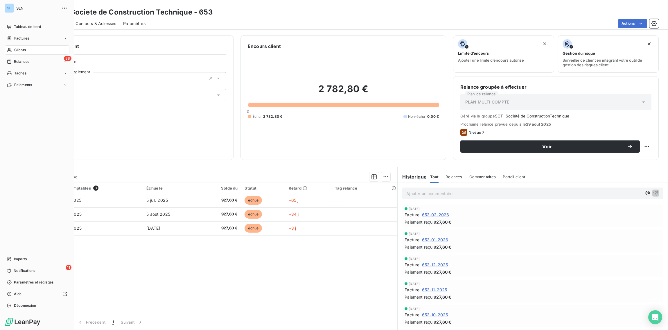
click at [18, 51] on span "Clients" at bounding box center [20, 49] width 12 height 5
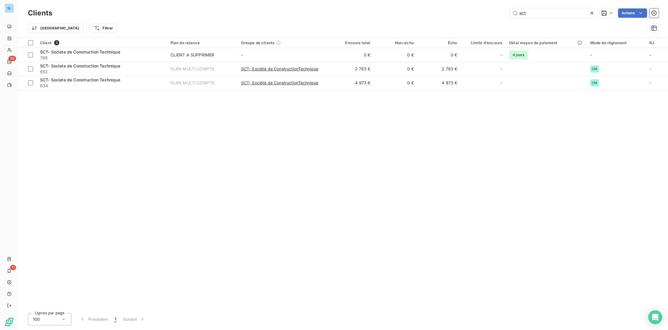
drag, startPoint x: 532, startPoint y: 13, endPoint x: 499, endPoint y: 12, distance: 33.7
click at [501, 11] on div "sct Actions" at bounding box center [358, 12] width 599 height 9
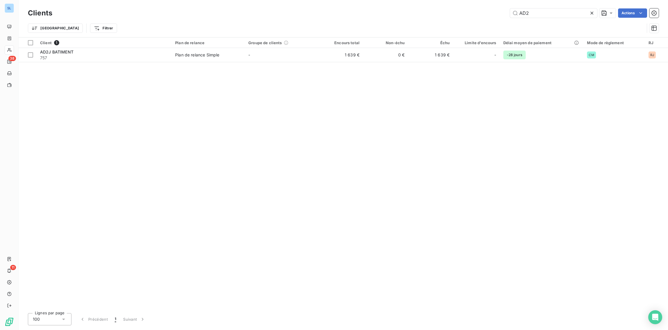
type input "AD2"
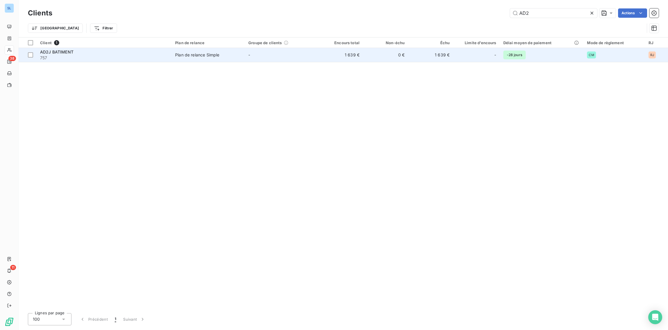
click at [96, 50] on div "AD2J BATIMENT" at bounding box center [104, 52] width 128 height 6
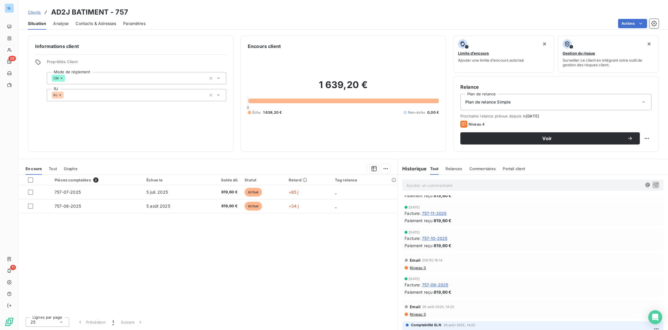
scroll to position [881, 0]
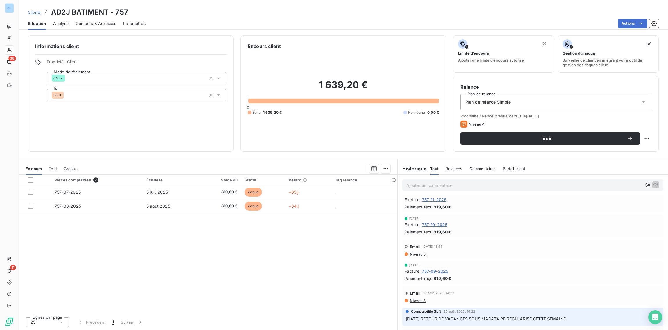
click at [437, 270] on span "757-09-2025" at bounding box center [435, 271] width 26 height 6
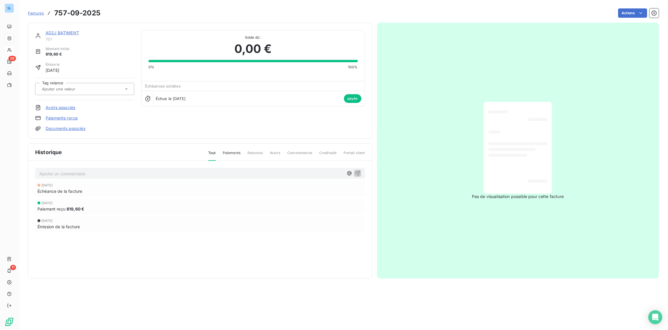
click at [52, 117] on link "Paiements reçus" at bounding box center [62, 118] width 32 height 6
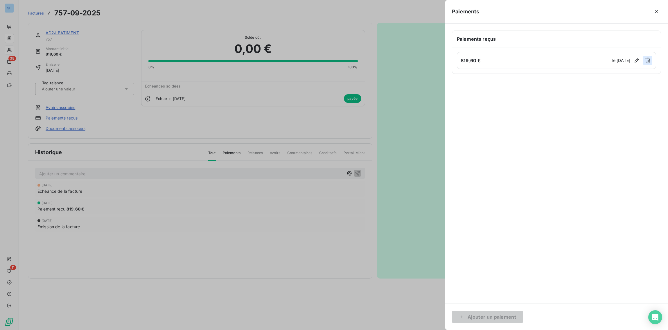
click at [648, 57] on icon "button" at bounding box center [648, 60] width 6 height 6
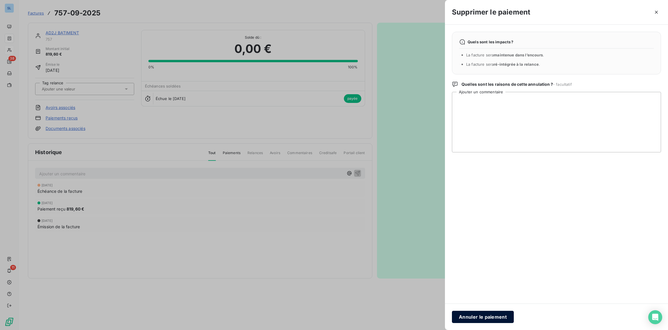
click at [476, 316] on button "Annuler le paiement" at bounding box center [483, 316] width 62 height 12
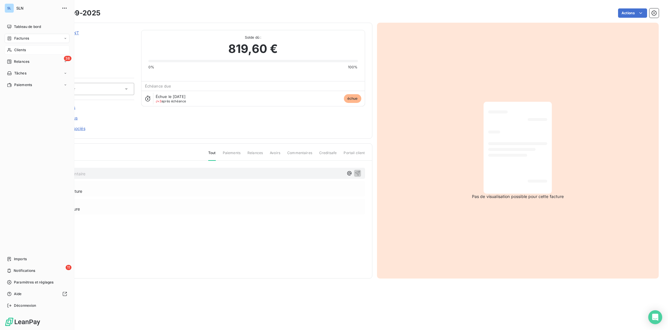
click at [21, 51] on span "Clients" at bounding box center [20, 49] width 12 height 5
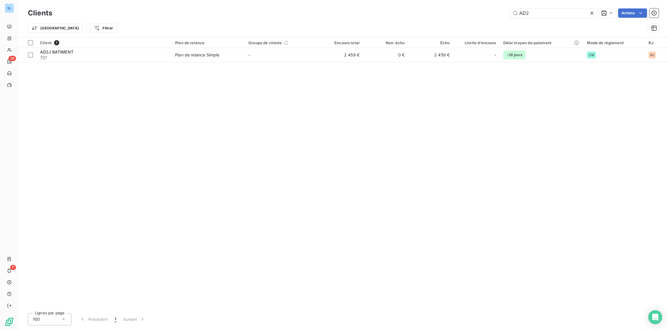
drag, startPoint x: 556, startPoint y: 13, endPoint x: 472, endPoint y: 3, distance: 84.6
click at [472, 2] on div "Clients AD2 Actions Trier Filtrer" at bounding box center [343, 18] width 649 height 37
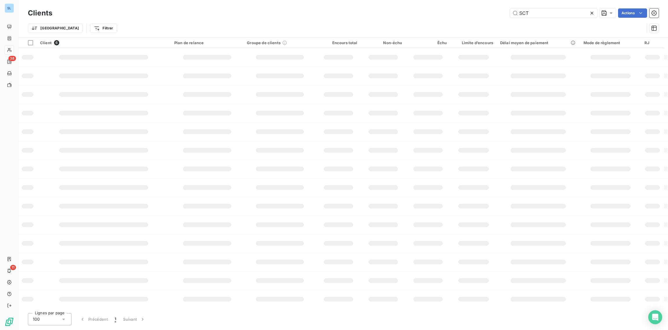
type input "SCT"
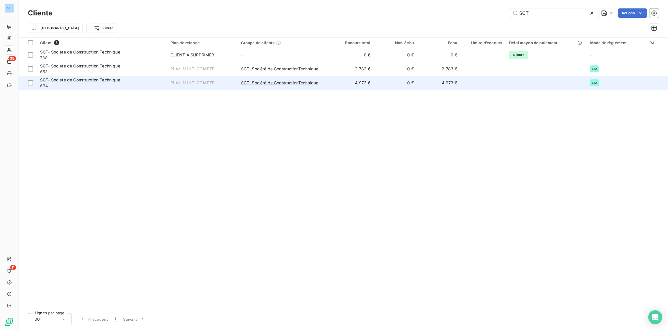
click at [128, 84] on span "634" at bounding box center [101, 86] width 123 height 6
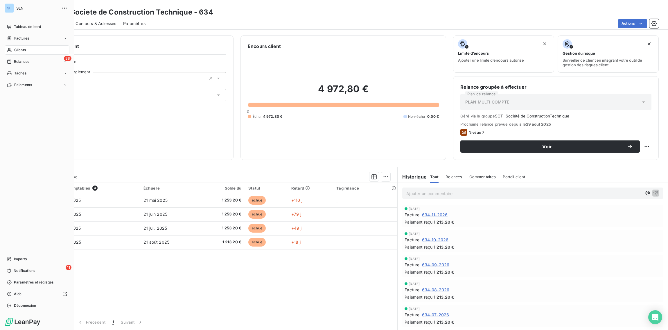
click at [26, 51] on div "Clients" at bounding box center [37, 49] width 65 height 9
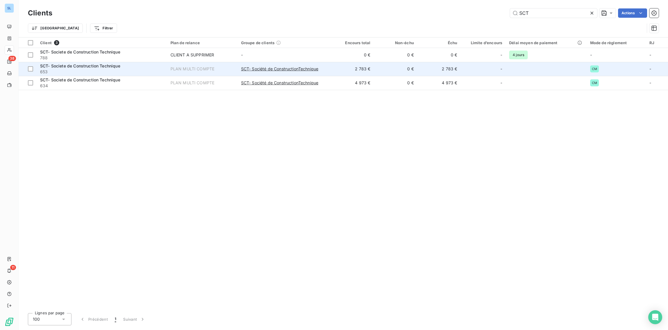
click at [56, 67] on span "SCT- Societe de Construction Technique" at bounding box center [80, 65] width 80 height 5
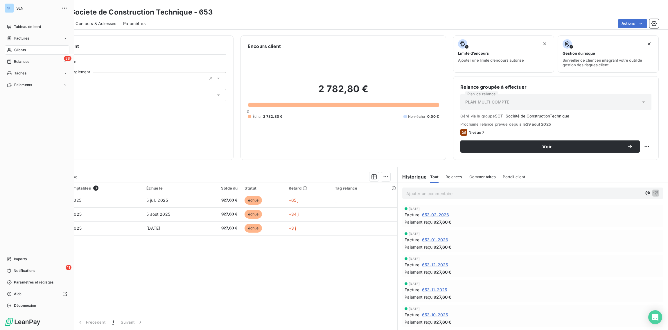
click at [15, 51] on span "Clients" at bounding box center [20, 49] width 12 height 5
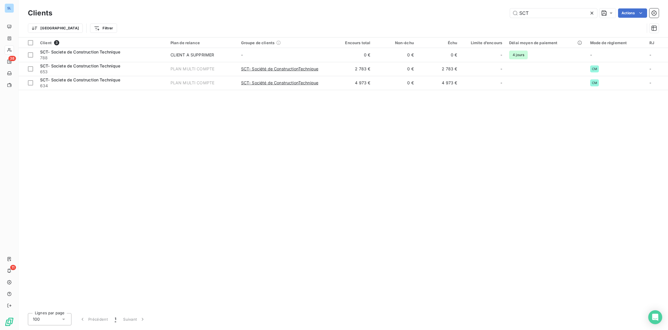
drag, startPoint x: 558, startPoint y: 13, endPoint x: 462, endPoint y: -4, distance: 97.6
click at [462, 0] on html "SL 38 11 Clients SCT Actions Trier Filtrer Client 3 Plan de relance Groupe de c…" at bounding box center [334, 165] width 668 height 330
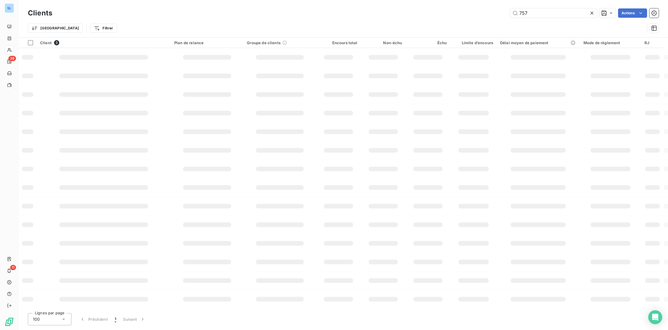
type input "757"
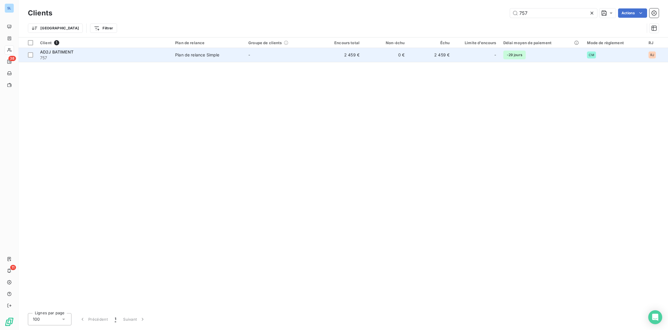
drag, startPoint x: 147, startPoint y: 55, endPoint x: 150, endPoint y: 58, distance: 4.1
click at [147, 55] on span "757" at bounding box center [104, 58] width 128 height 6
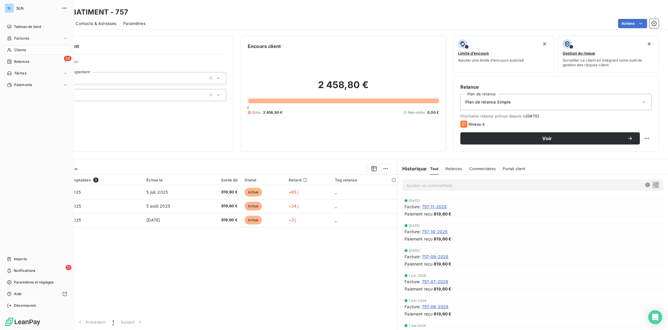
click at [15, 49] on span "Clients" at bounding box center [20, 49] width 12 height 5
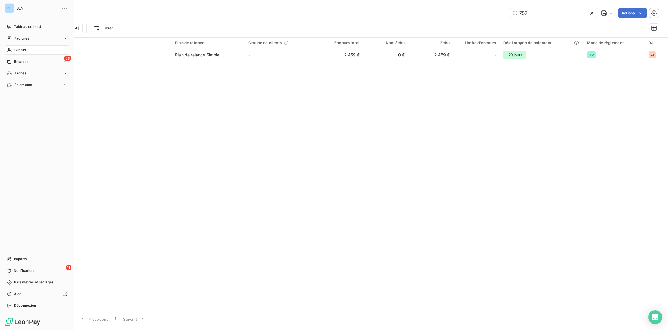
click at [23, 47] on div "Clients" at bounding box center [37, 49] width 65 height 9
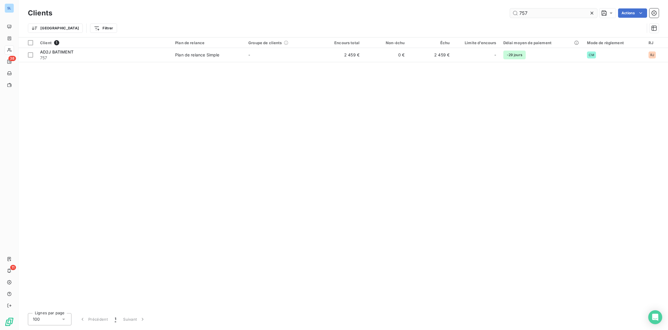
click at [591, 13] on icon at bounding box center [592, 13] width 6 height 6
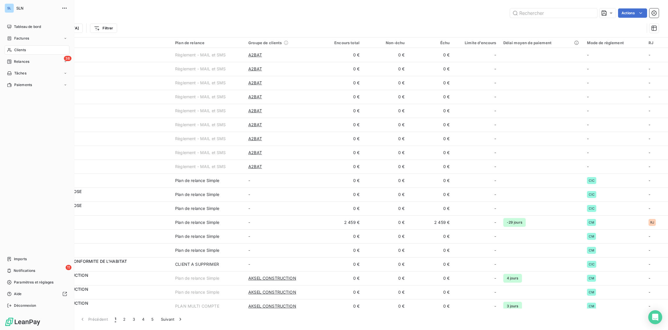
click at [25, 62] on span "Relances" at bounding box center [21, 61] width 15 height 5
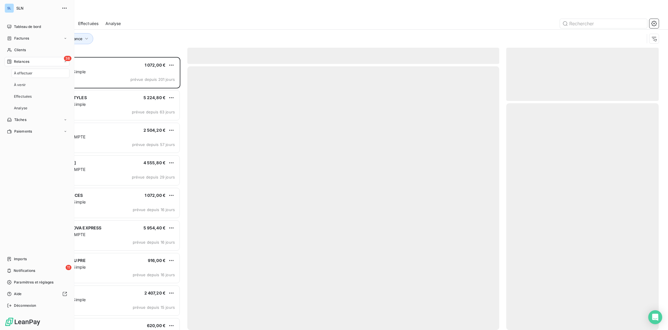
scroll to position [273, 152]
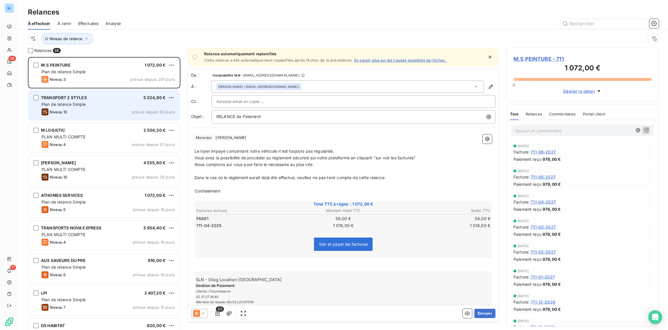
click at [69, 100] on div "TRANSPORT 2 STYLES" at bounding box center [64, 98] width 46 height 6
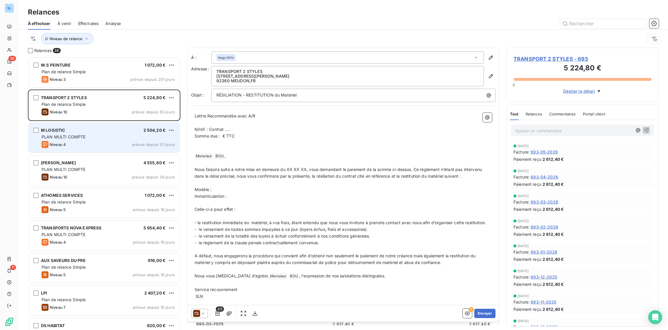
click at [90, 139] on div "PLAN MULTI COMPTE" at bounding box center [108, 137] width 133 height 6
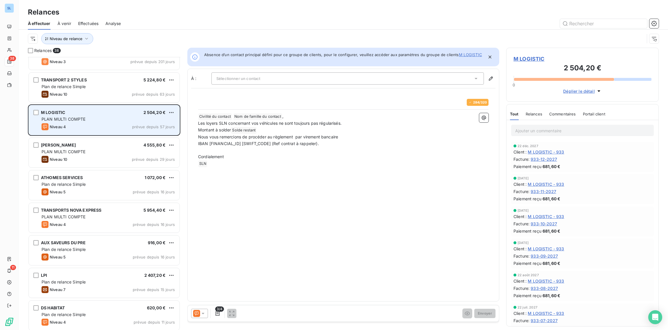
scroll to position [16, 0]
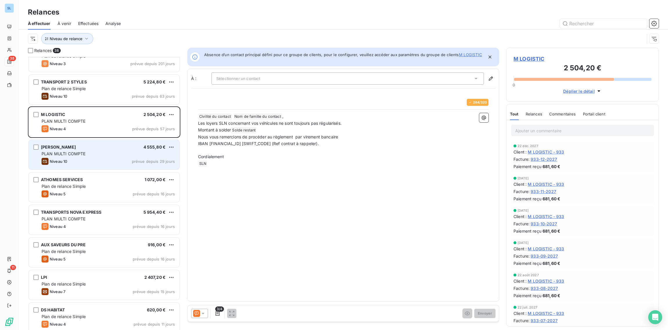
click at [85, 158] on div "Niveau 10 prévue depuis 29 jours" at bounding box center [108, 161] width 133 height 7
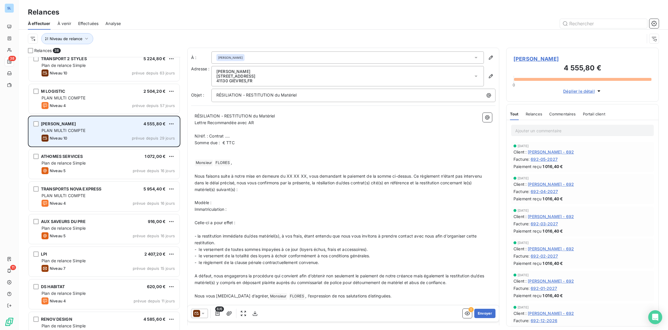
scroll to position [41, 0]
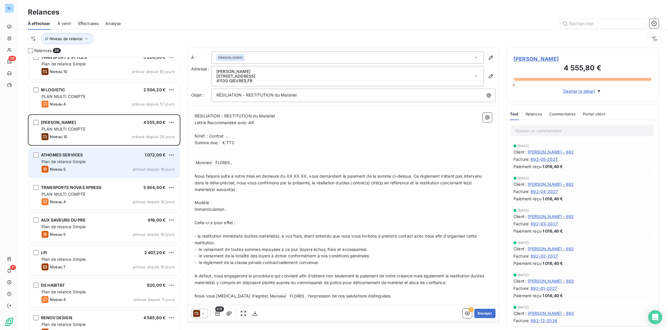
click at [78, 163] on div "Plan de relance Simple" at bounding box center [108, 162] width 133 height 6
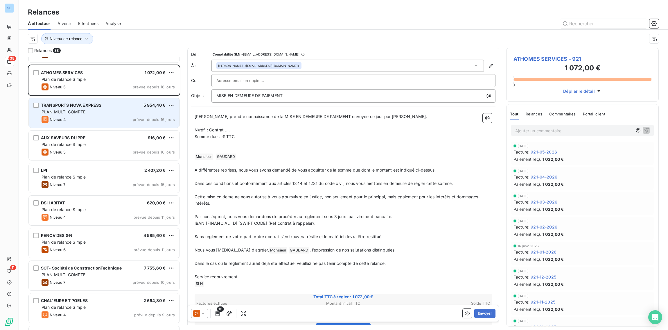
scroll to position [123, 0]
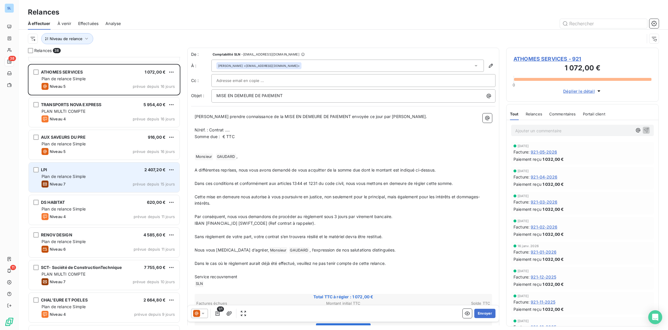
click at [83, 185] on div "Niveau 7 prévue depuis 15 jours" at bounding box center [108, 183] width 133 height 7
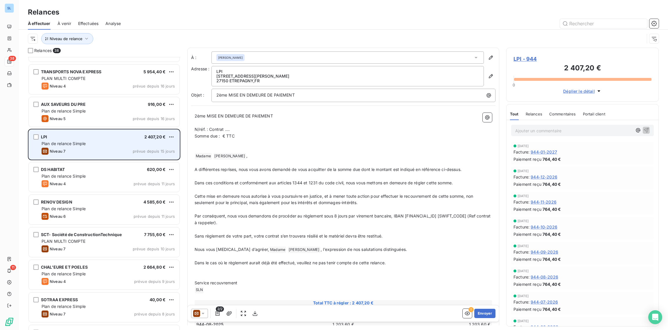
scroll to position [157, 0]
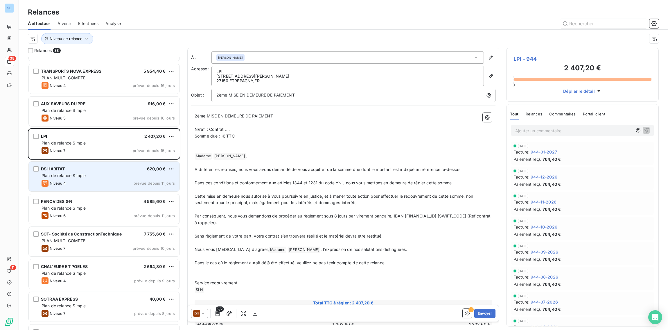
click at [91, 183] on div "Niveau 4 prévue depuis 11 jours" at bounding box center [108, 182] width 133 height 7
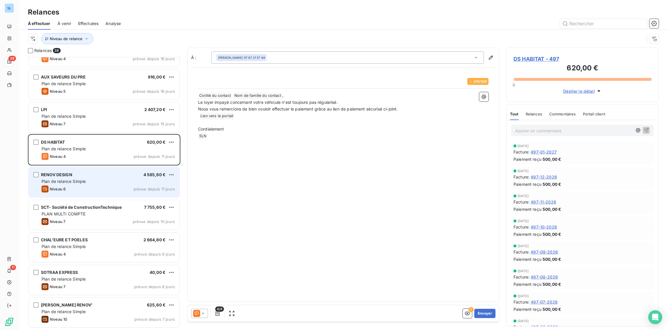
scroll to position [184, 0]
click at [80, 183] on div "Plan de relance Simple" at bounding box center [108, 180] width 133 height 6
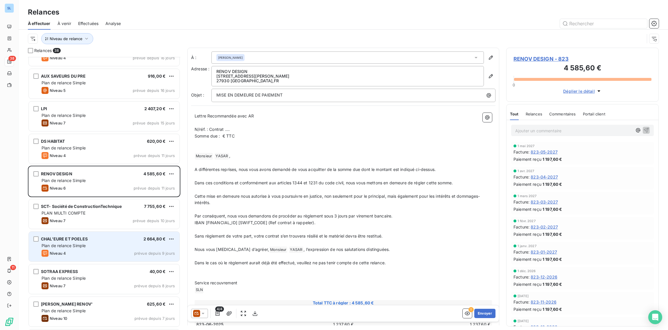
drag, startPoint x: 93, startPoint y: 215, endPoint x: 89, endPoint y: 231, distance: 17.2
click at [93, 215] on div "PLAN MULTI COMPTE" at bounding box center [108, 213] width 133 height 6
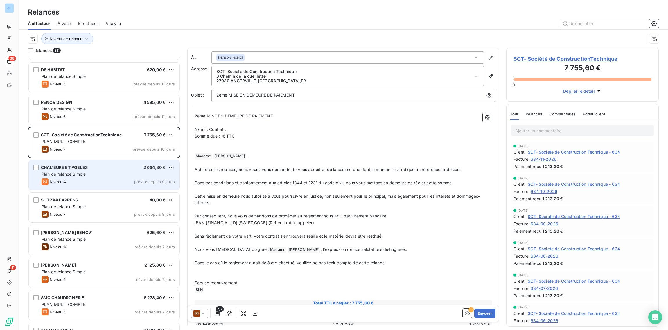
scroll to position [258, 0]
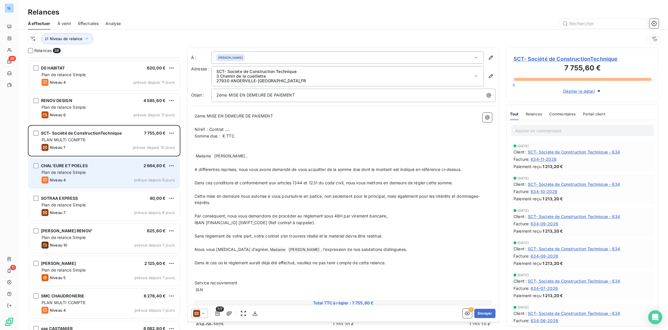
click at [91, 235] on div "Plan de relance Simple" at bounding box center [108, 237] width 133 height 6
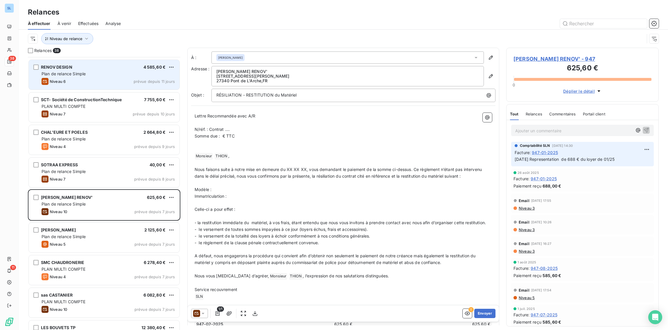
scroll to position [294, 0]
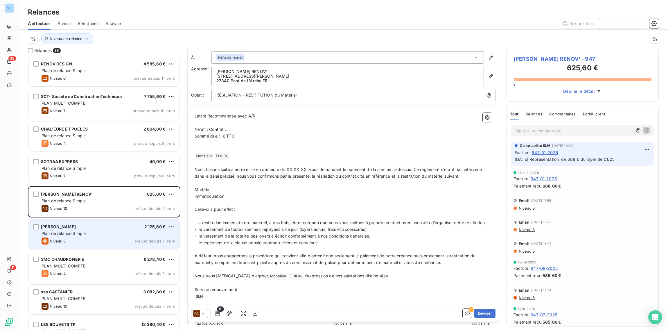
click at [110, 237] on div "Niveau 5 prévue depuis 7 jours" at bounding box center [108, 240] width 133 height 7
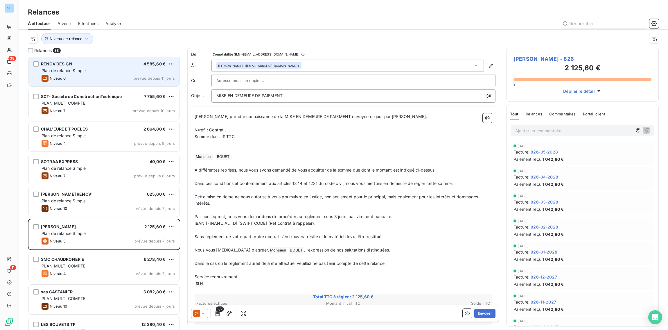
click at [102, 77] on div "Niveau 6 prévue depuis 11 jours" at bounding box center [108, 78] width 133 height 7
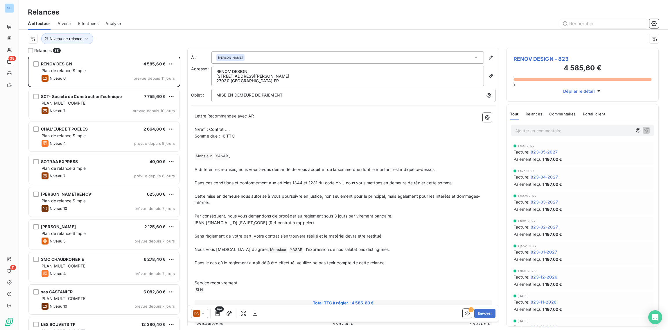
click at [539, 115] on span "Relances" at bounding box center [534, 113] width 17 height 5
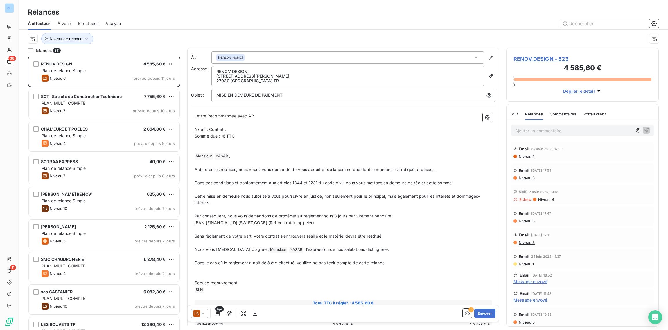
click at [560, 114] on span "Commentaires" at bounding box center [563, 113] width 27 height 5
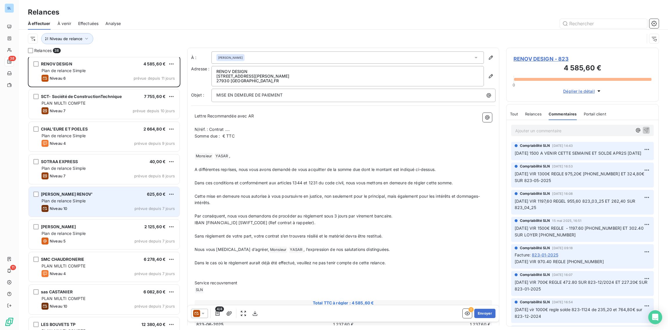
click at [93, 204] on div "VINCE HOME RENOV' 625,60 € Plan de relance Simple Niveau 10 prévue depuis 7 jou…" at bounding box center [104, 202] width 151 height 30
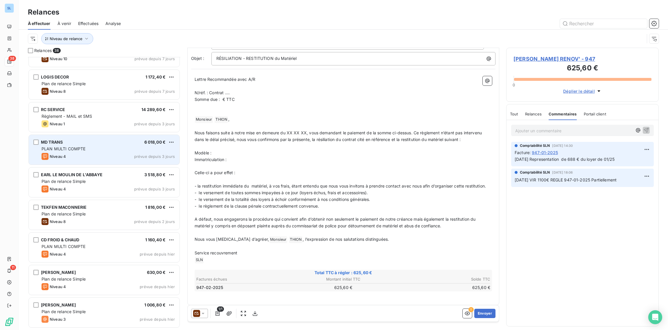
scroll to position [574, 0]
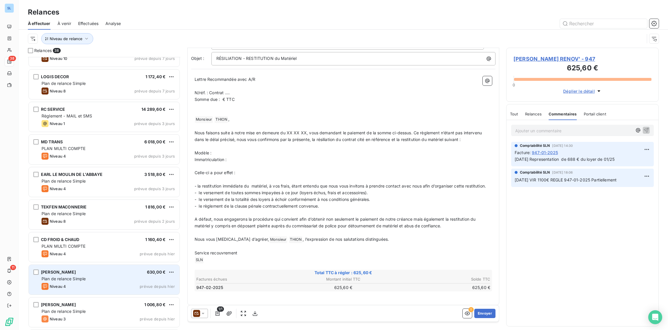
click at [118, 278] on div "Plan de relance Simple" at bounding box center [108, 279] width 133 height 6
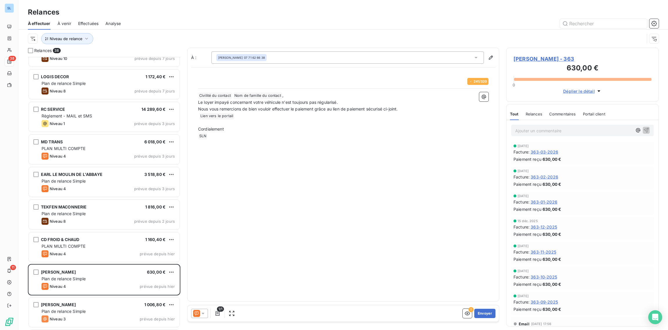
click at [196, 315] on icon at bounding box center [196, 313] width 7 height 7
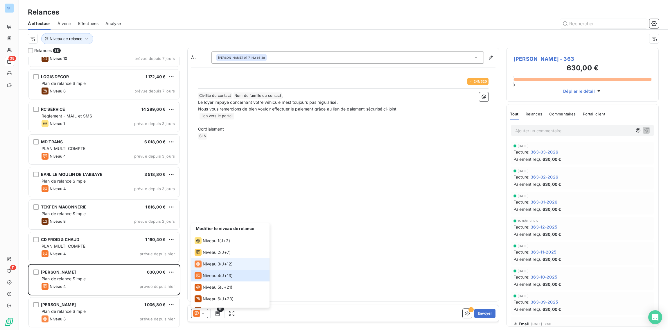
click at [204, 262] on span "Niveau 3" at bounding box center [211, 264] width 17 height 6
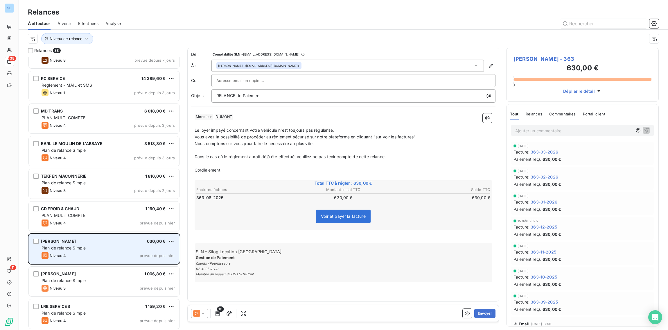
scroll to position [610, 0]
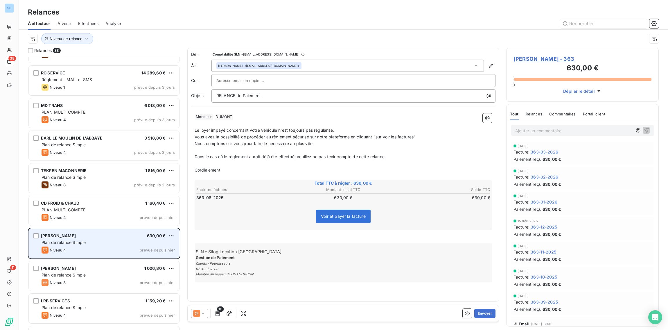
click at [83, 276] on span "Plan de relance Simple" at bounding box center [64, 274] width 44 height 5
click at [87, 251] on div "Niveau 4 prévue depuis [DATE]" at bounding box center [108, 249] width 133 height 7
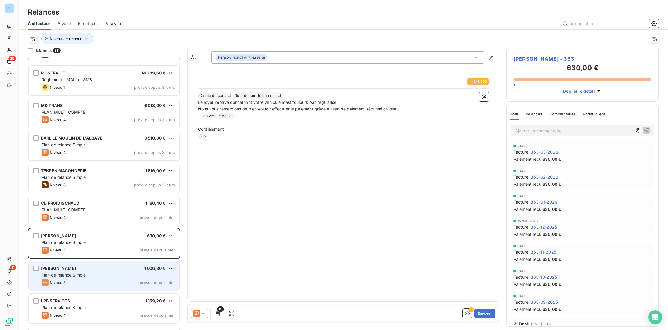
click at [91, 273] on div "Plan de relance Simple" at bounding box center [108, 275] width 133 height 6
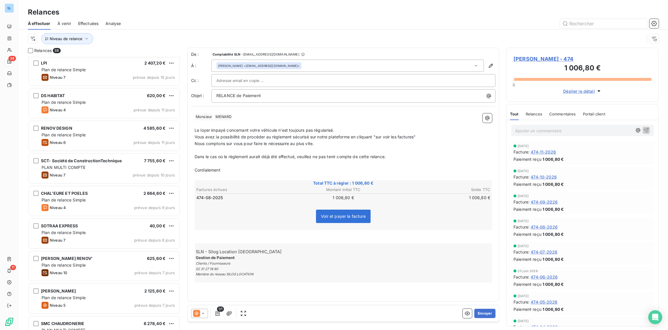
scroll to position [226, 0]
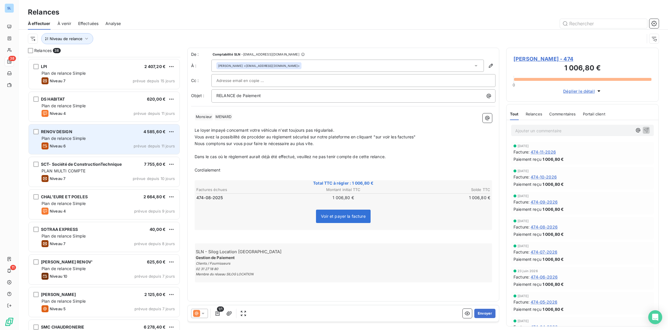
click at [84, 140] on div "Plan de relance Simple" at bounding box center [108, 138] width 133 height 6
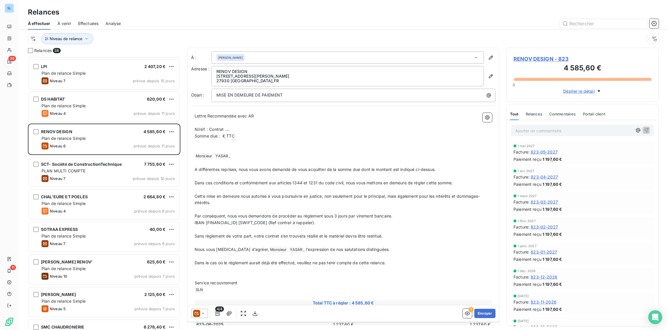
click at [535, 113] on span "Relances" at bounding box center [534, 113] width 17 height 5
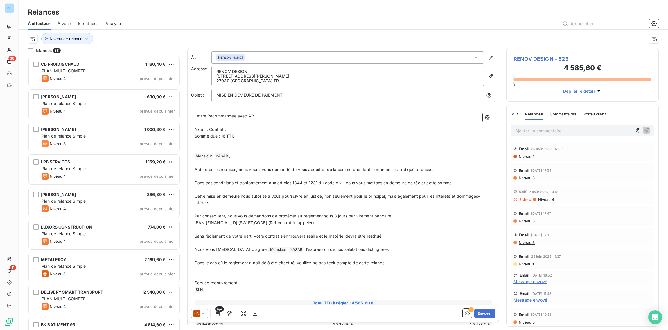
scroll to position [751, 0]
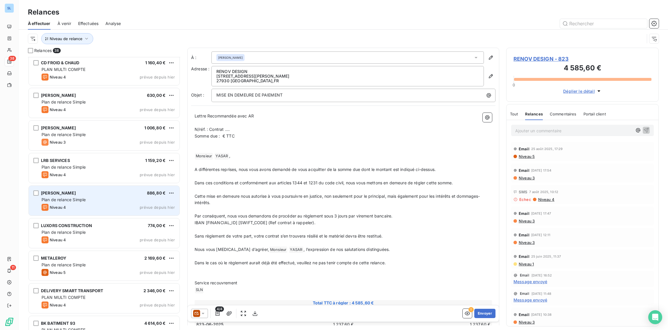
click at [85, 199] on span "Plan de relance Simple" at bounding box center [64, 199] width 44 height 5
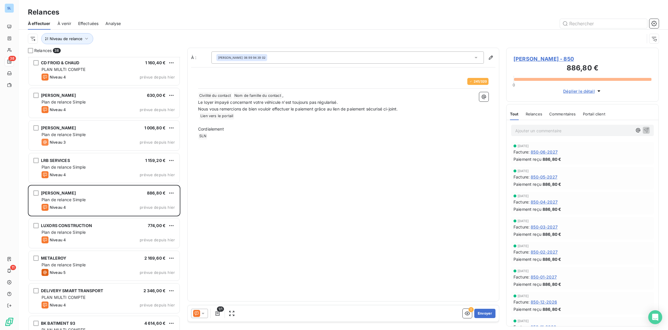
click at [557, 114] on span "Commentaires" at bounding box center [562, 113] width 27 height 5
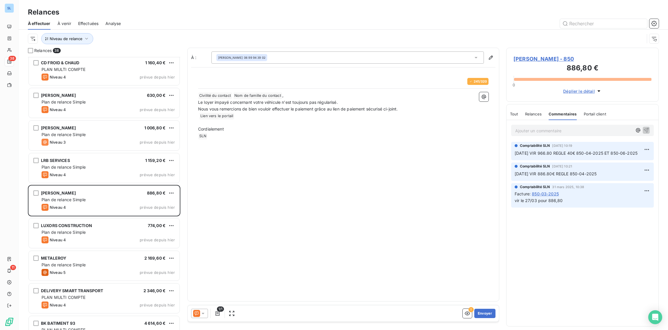
click at [196, 312] on icon at bounding box center [196, 313] width 7 height 7
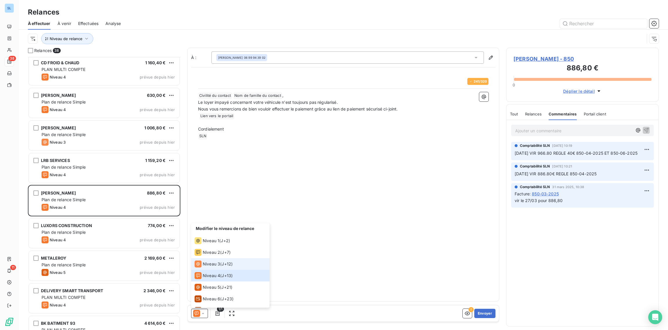
click at [215, 265] on span "Niveau 3" at bounding box center [211, 264] width 17 height 6
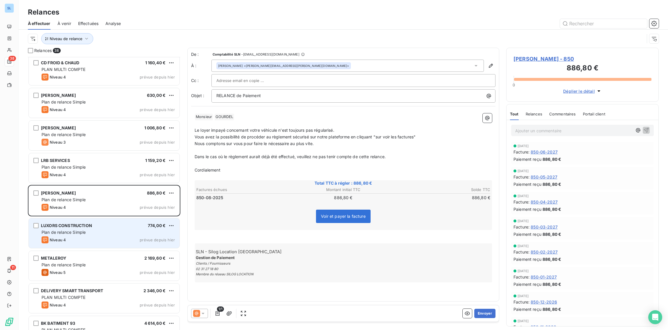
click at [119, 235] on div "LUXORS CONSTRUCTION 774,00 € Plan de relance Simple Niveau 4 prévue depuis hier" at bounding box center [104, 233] width 151 height 30
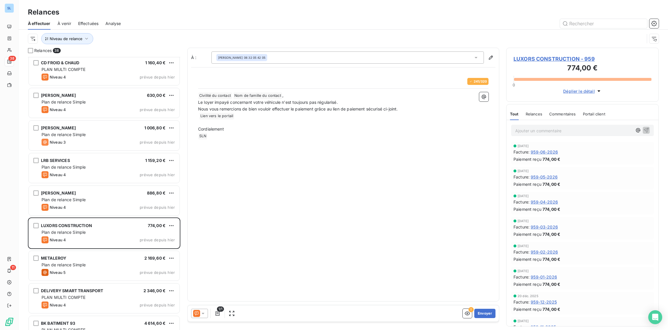
click at [203, 313] on icon at bounding box center [202, 312] width 3 height 1
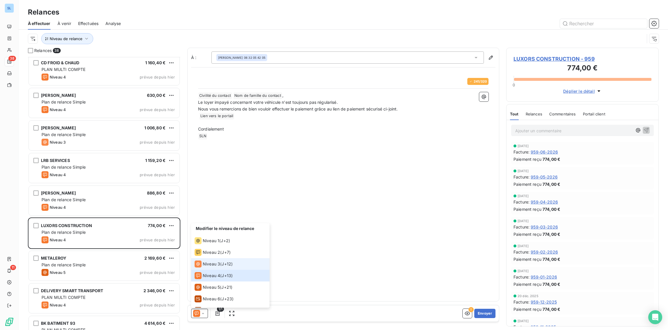
click at [217, 265] on span "Niveau 3" at bounding box center [211, 264] width 17 height 6
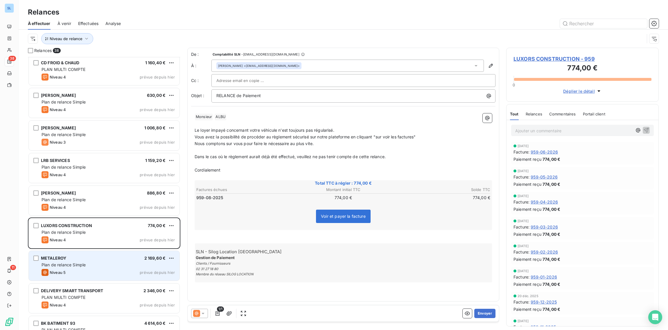
click at [130, 258] on div "METALEROY 2 169,60 €" at bounding box center [108, 257] width 133 height 5
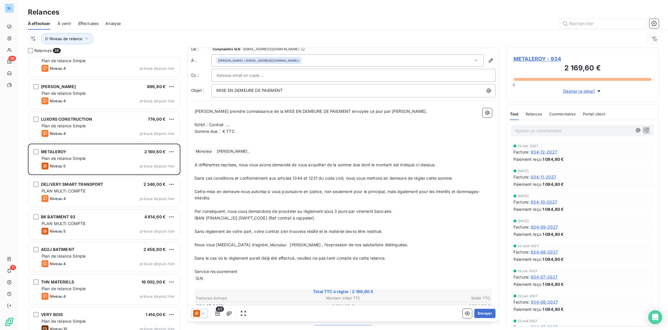
scroll to position [67, 0]
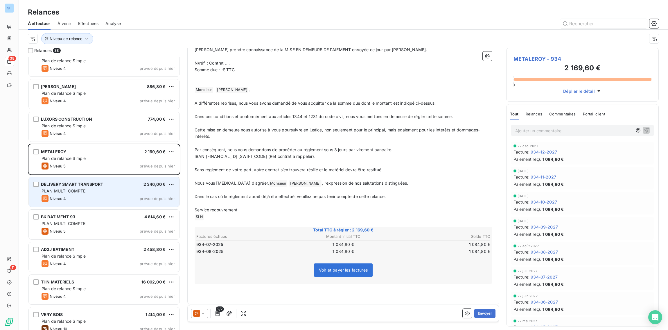
click at [93, 191] on div "PLAN MULTI COMPTE" at bounding box center [108, 191] width 133 height 6
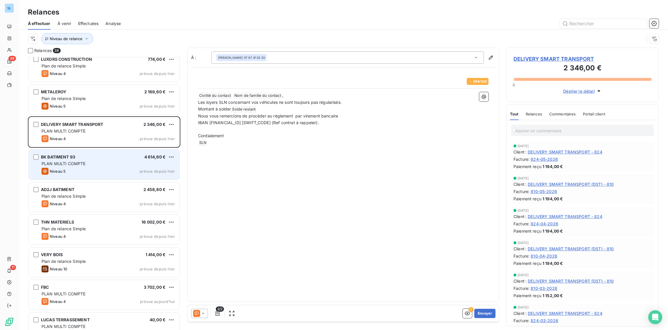
scroll to position [917, 0]
click at [68, 167] on div "Niveau 5 prévue depuis [DATE]" at bounding box center [108, 170] width 133 height 7
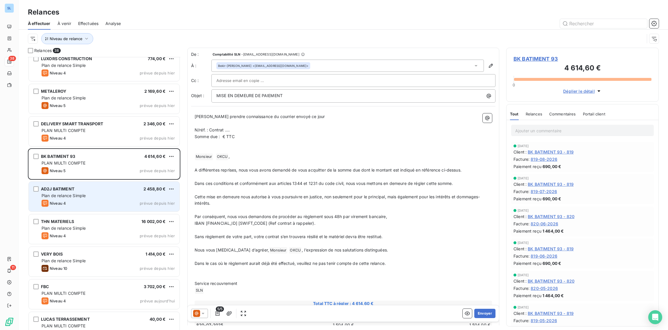
click at [71, 196] on span "Plan de relance Simple" at bounding box center [64, 195] width 44 height 5
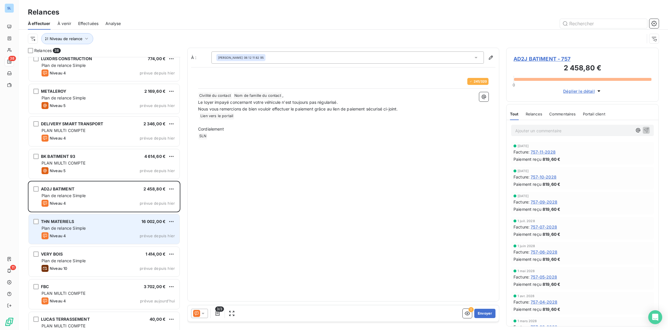
click at [76, 228] on span "Plan de relance Simple" at bounding box center [64, 227] width 44 height 5
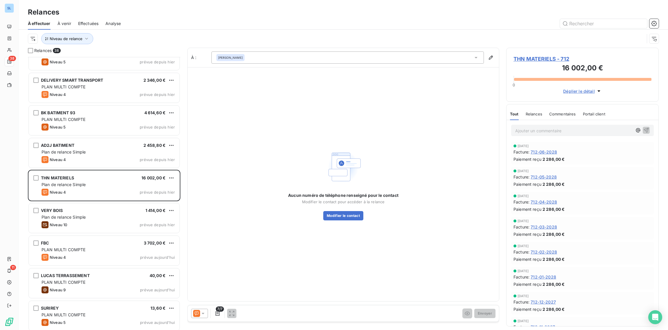
scroll to position [961, 0]
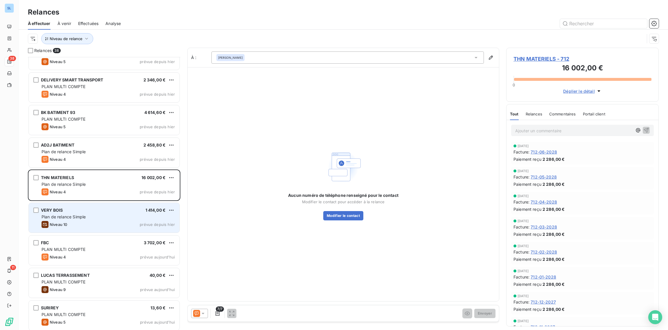
click at [76, 221] on div "Niveau 10 prévue depuis hier" at bounding box center [108, 224] width 133 height 7
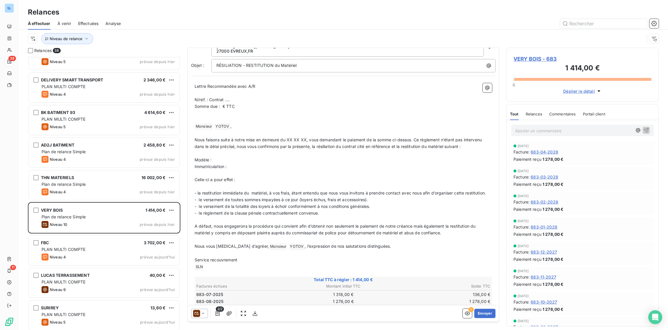
scroll to position [44, 0]
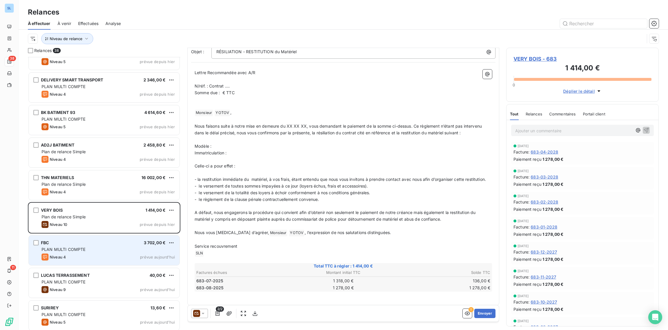
click at [125, 246] on div "PLAN MULTI COMPTE" at bounding box center [108, 249] width 133 height 6
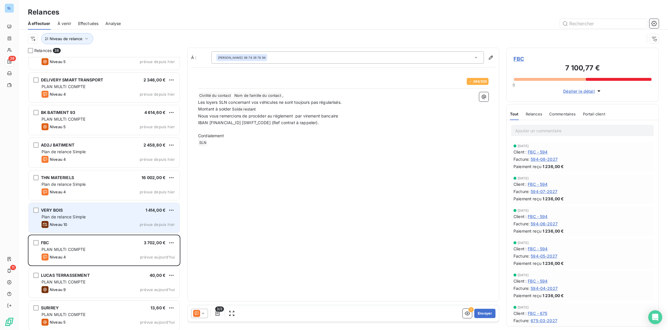
scroll to position [963, 0]
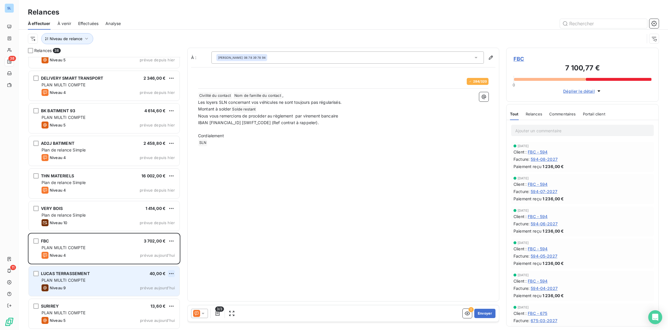
click at [174, 271] on html "SL 38 11 Relances À effectuer À venir Effectuées Analyse Niveau de relance Rela…" at bounding box center [334, 165] width 668 height 330
click at [156, 285] on div "Replanifier cette action" at bounding box center [146, 284] width 52 height 9
select select "8"
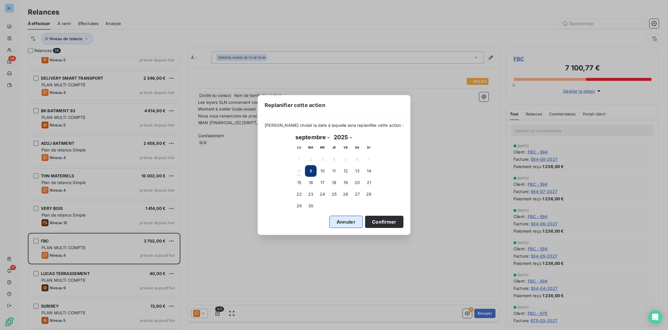
drag, startPoint x: 299, startPoint y: 206, endPoint x: 338, endPoint y: 217, distance: 41.2
click at [298, 206] on button "29" at bounding box center [299, 206] width 12 height 12
click at [383, 224] on button "Confirmer" at bounding box center [384, 221] width 38 height 12
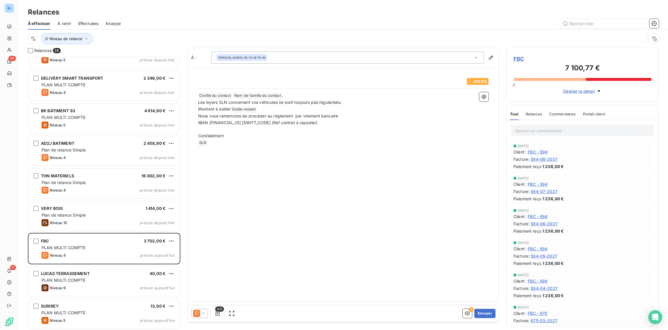
scroll to position [930, 0]
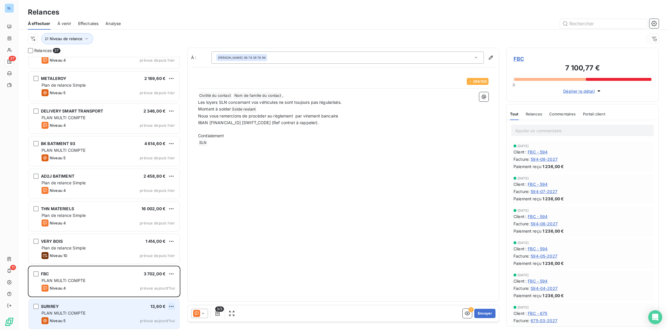
click at [172, 307] on html "SL 37 11 Relances À effectuer À venir Effectuées Analyse Niveau de relance Rela…" at bounding box center [334, 165] width 668 height 330
click at [155, 285] on div "Replanifier cette action" at bounding box center [146, 283] width 52 height 9
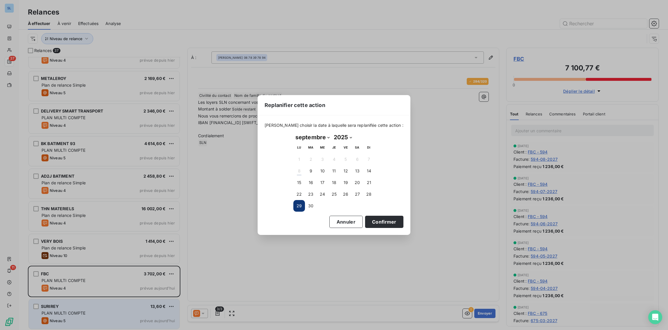
click at [299, 137] on select "janvier février mars avril mai juin juillet août septembre octobre novembre déc…" at bounding box center [312, 136] width 38 height 9
select select "9"
click at [293, 132] on select "janvier février mars avril mai juin juillet août septembre octobre novembre déc…" at bounding box center [312, 136] width 38 height 9
click at [301, 194] on button "20" at bounding box center [299, 194] width 12 height 12
drag, startPoint x: 302, startPoint y: 181, endPoint x: 362, endPoint y: 201, distance: 63.5
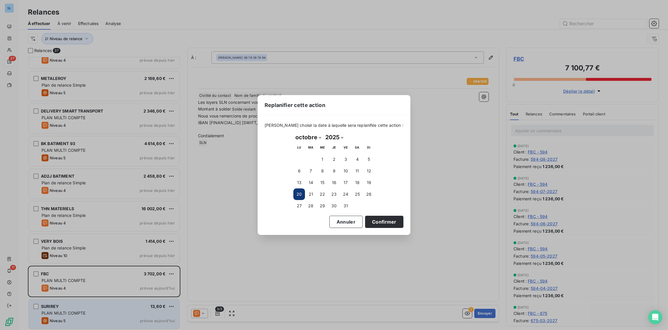
click at [302, 181] on button "13" at bounding box center [299, 183] width 12 height 12
click at [375, 223] on button "Confirmer" at bounding box center [384, 221] width 38 height 12
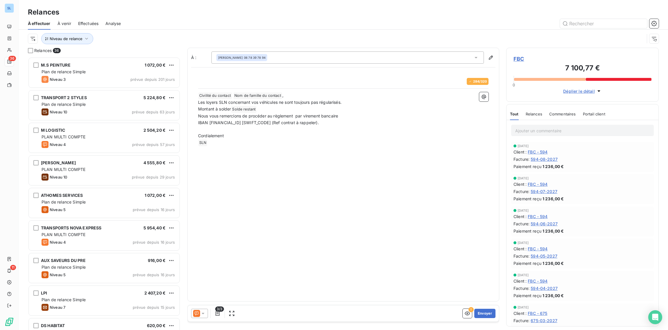
scroll to position [0, 0]
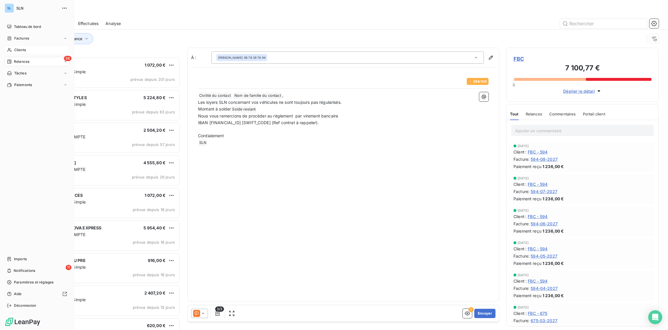
click at [15, 49] on span "Clients" at bounding box center [20, 49] width 12 height 5
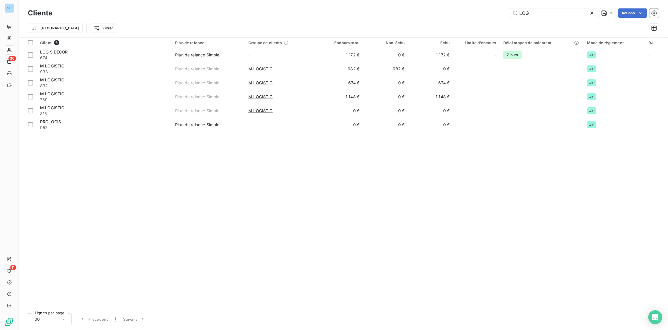
type input "LOG"
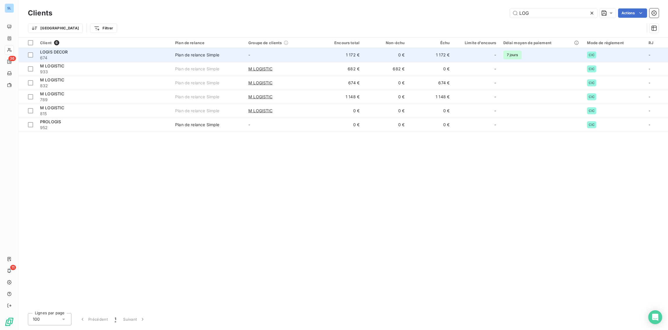
click at [111, 58] on span "674" at bounding box center [104, 58] width 128 height 6
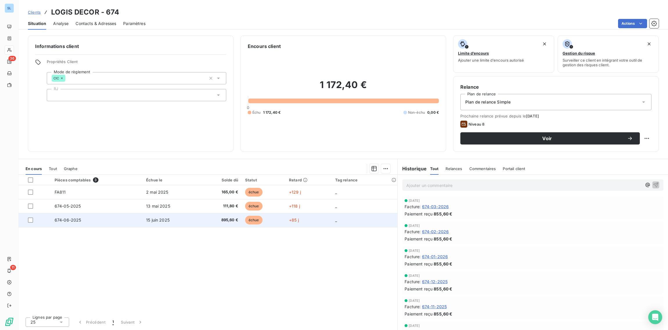
click at [130, 220] on td "674-06-2025" at bounding box center [96, 220] width 91 height 14
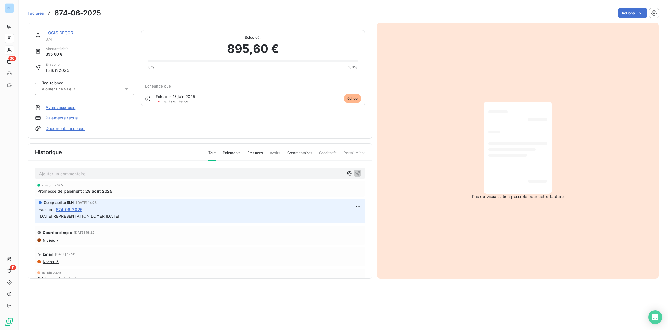
click at [69, 118] on link "Paiements reçus" at bounding box center [62, 118] width 32 height 6
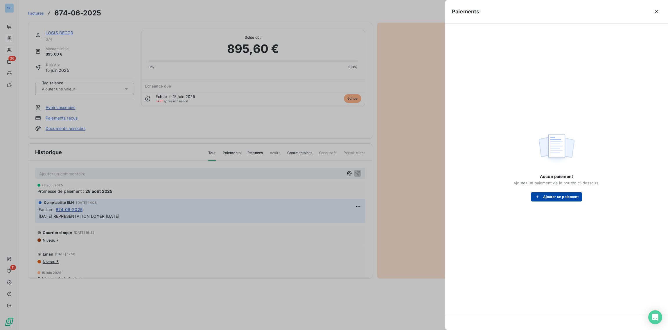
click at [541, 197] on div "button" at bounding box center [538, 197] width 9 height 6
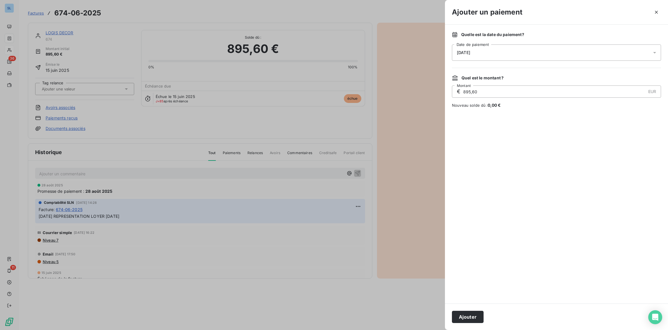
click at [469, 55] on div "[DATE]" at bounding box center [556, 52] width 209 height 16
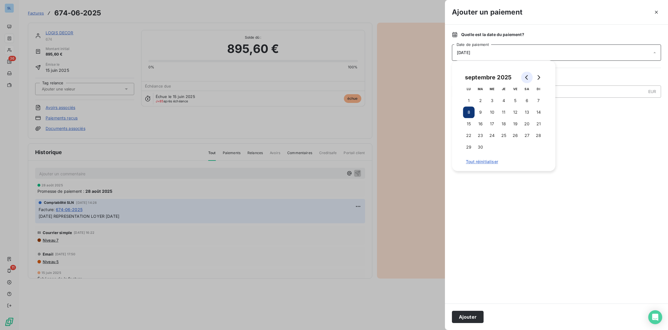
click at [527, 79] on icon "Go to previous month" at bounding box center [526, 77] width 3 height 5
drag, startPoint x: 504, startPoint y: 147, endPoint x: 503, endPoint y: 200, distance: 52.8
click at [504, 147] on button "28" at bounding box center [504, 147] width 12 height 12
click at [467, 316] on button "Ajouter" at bounding box center [468, 316] width 32 height 12
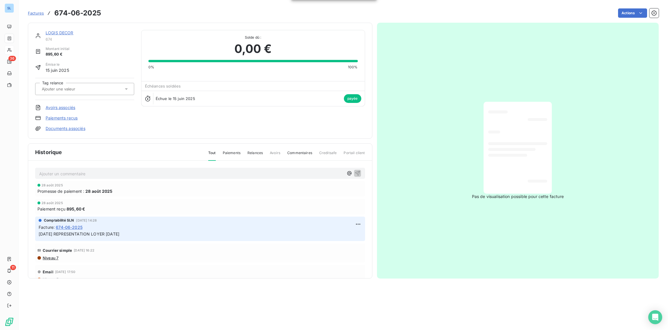
click at [58, 33] on link "LOGIS DECOR" at bounding box center [60, 32] width 28 height 5
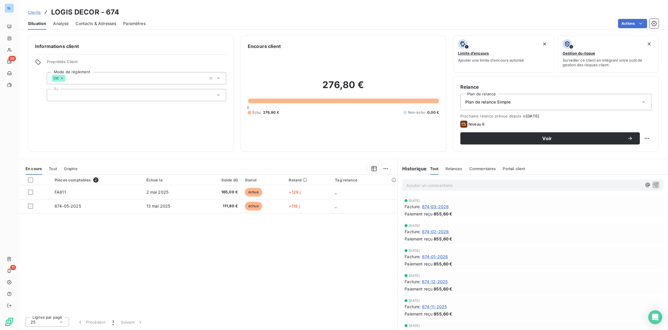
click at [247, 254] on div "Pièces comptables 2 Échue le Solde dû Statut Retard Tag relance FA811 2 mai 202…" at bounding box center [208, 243] width 379 height 138
drag, startPoint x: 322, startPoint y: 85, endPoint x: 355, endPoint y: 86, distance: 33.4
click at [355, 86] on h2 "276,80 €" at bounding box center [343, 87] width 191 height 17
copy h2 "276,80"
click at [231, 259] on div "Pièces comptables 2 Échue le Solde dû Statut Retard Tag relance FA811 2 mai 202…" at bounding box center [208, 243] width 379 height 138
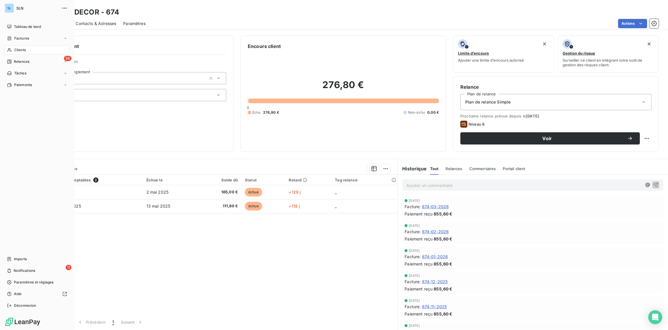
drag, startPoint x: 19, startPoint y: 49, endPoint x: 65, endPoint y: 48, distance: 46.7
click at [19, 49] on span "Clients" at bounding box center [20, 49] width 12 height 5
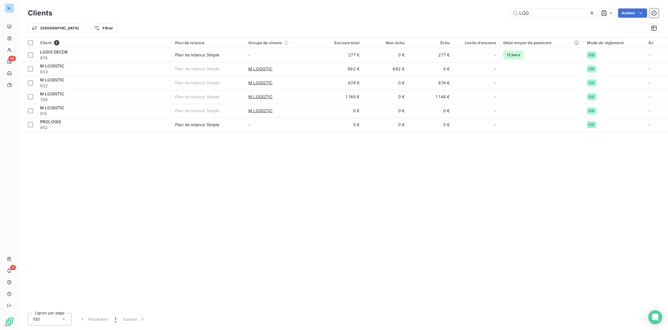
drag, startPoint x: 542, startPoint y: 17, endPoint x: 504, endPoint y: 13, distance: 38.3
click at [504, 13] on div "LOG Actions" at bounding box center [358, 12] width 599 height 9
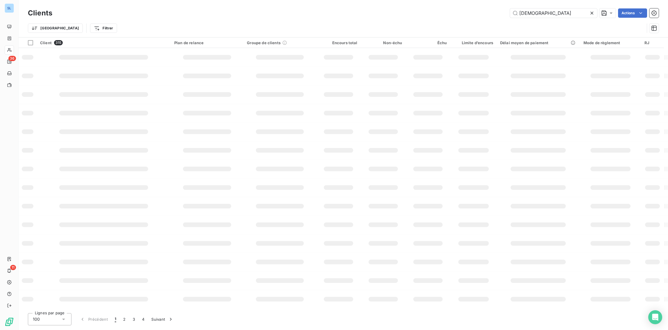
type input "ATHO"
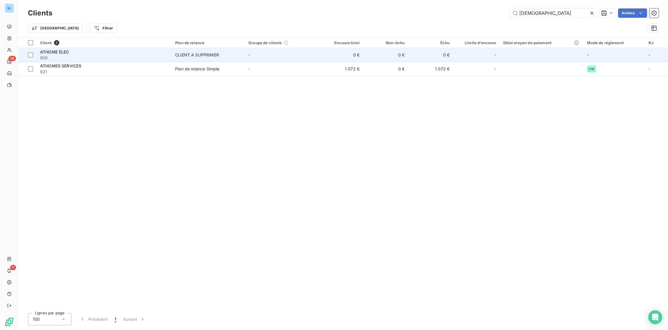
click at [86, 23] on div "Trier Filtrer" at bounding box center [336, 28] width 616 height 11
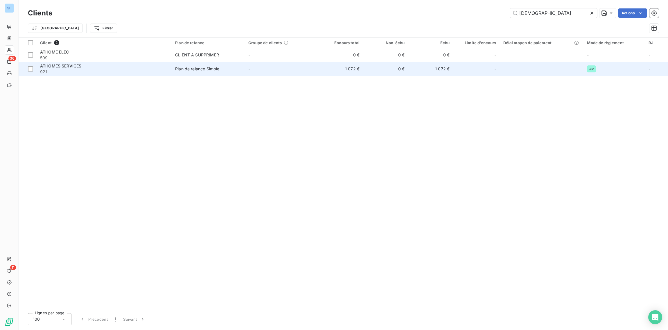
click at [82, 68] on div "ATHOMES SERVICES" at bounding box center [104, 66] width 128 height 6
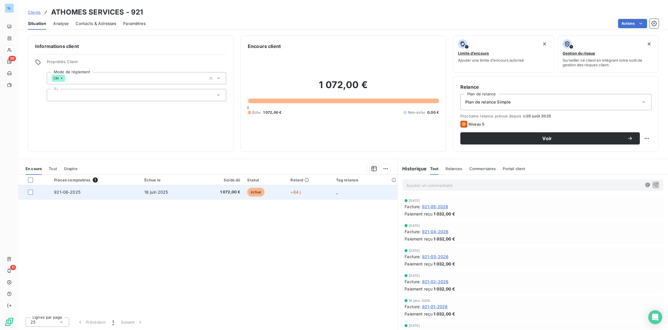
click at [102, 194] on td "921-06-2025" at bounding box center [96, 192] width 90 height 14
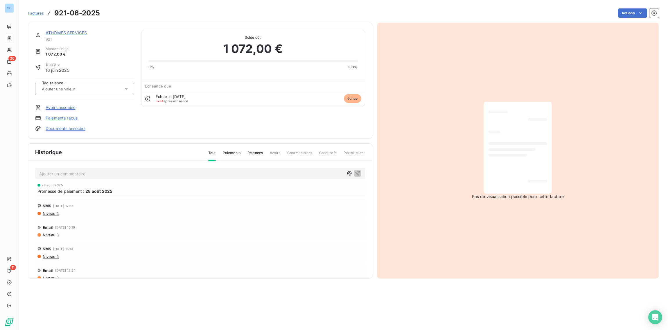
click at [62, 118] on link "Paiements reçus" at bounding box center [62, 118] width 32 height 6
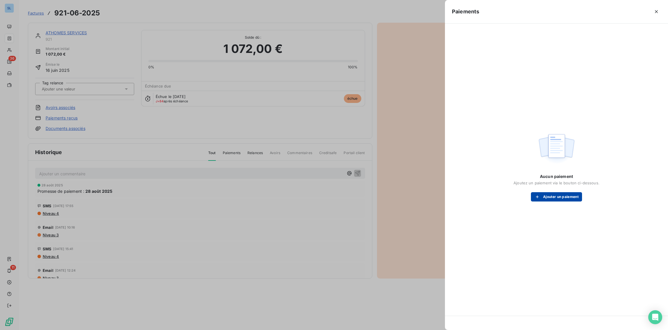
click at [549, 196] on button "Ajouter un paiement" at bounding box center [556, 196] width 51 height 9
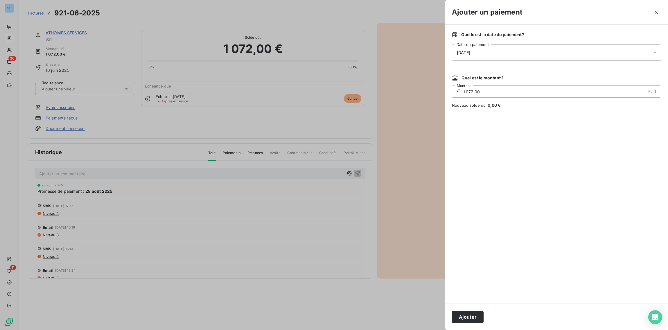
click at [503, 51] on div "[DATE]" at bounding box center [556, 52] width 209 height 16
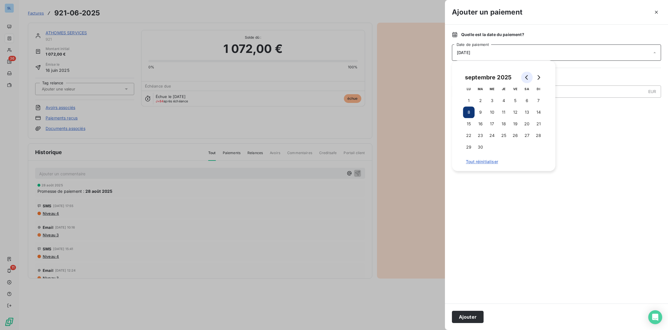
click at [526, 77] on icon "Go to previous month" at bounding box center [526, 77] width 5 height 5
click at [505, 148] on button "28" at bounding box center [504, 147] width 12 height 12
click at [504, 148] on button "28" at bounding box center [504, 147] width 12 height 12
drag, startPoint x: 570, startPoint y: 189, endPoint x: 573, endPoint y: 199, distance: 10.4
click at [570, 189] on div at bounding box center [556, 205] width 209 height 181
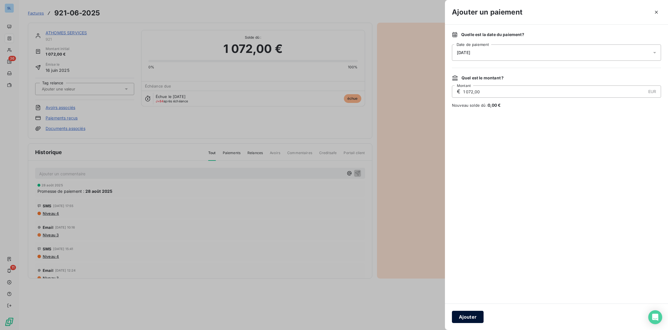
click at [470, 318] on button "Ajouter" at bounding box center [468, 316] width 32 height 12
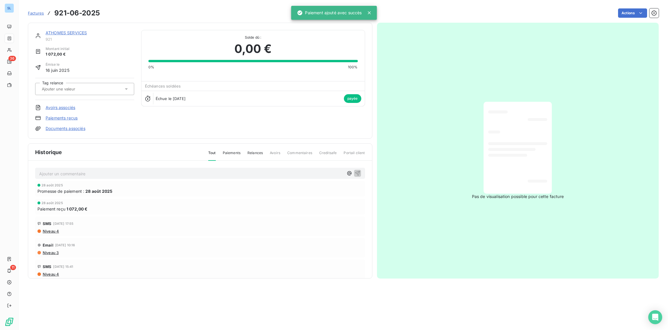
click at [58, 32] on link "ATHOMES SERVICES" at bounding box center [66, 32] width 41 height 5
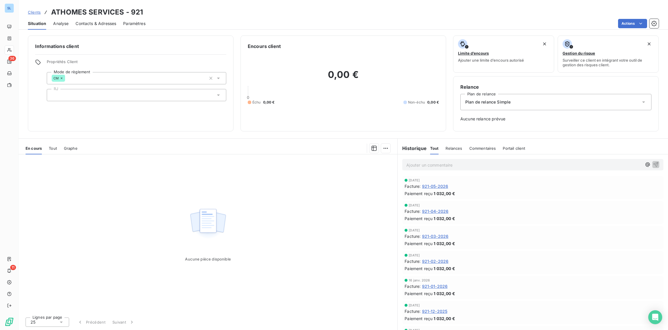
click at [255, 212] on div "Aucune pièce disponible" at bounding box center [208, 233] width 379 height 158
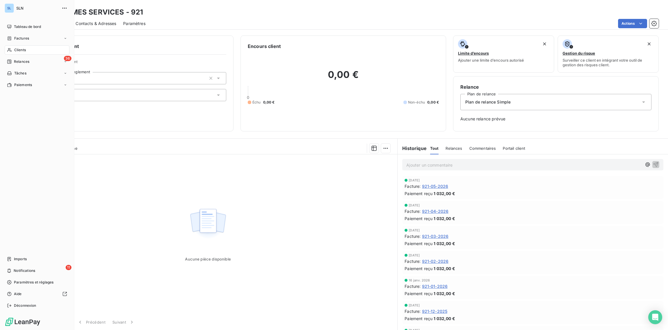
drag, startPoint x: 13, startPoint y: 53, endPoint x: 44, endPoint y: 67, distance: 33.8
click at [13, 53] on div "Clients" at bounding box center [37, 49] width 65 height 9
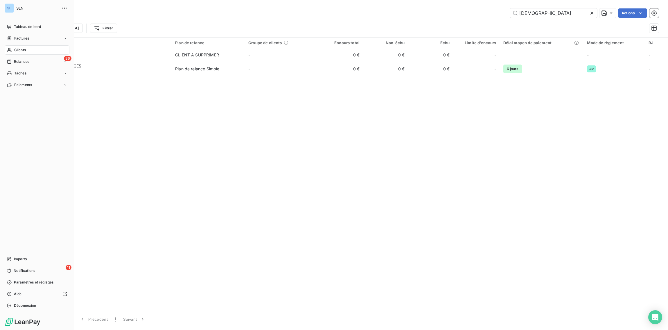
drag, startPoint x: 12, startPoint y: 49, endPoint x: 15, endPoint y: 51, distance: 3.7
click at [12, 49] on div "Clients" at bounding box center [37, 49] width 65 height 9
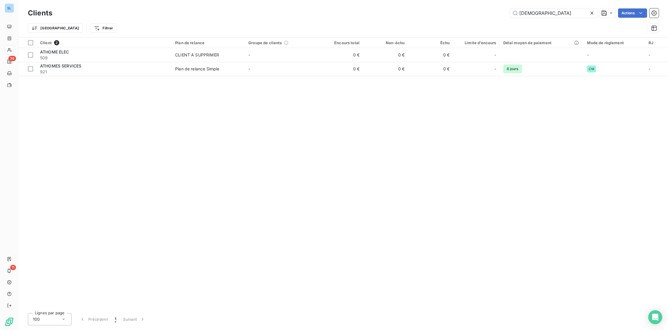
click at [593, 13] on icon at bounding box center [592, 13] width 6 height 6
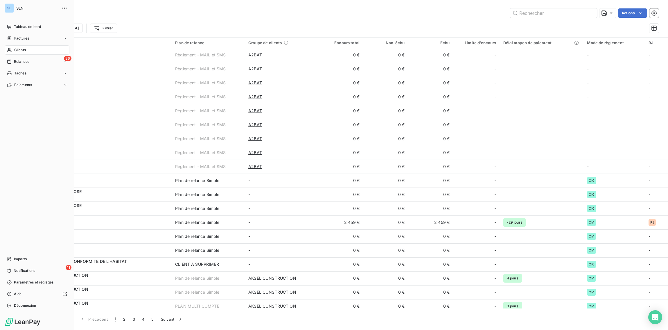
click at [19, 62] on span "Relances" at bounding box center [21, 61] width 15 height 5
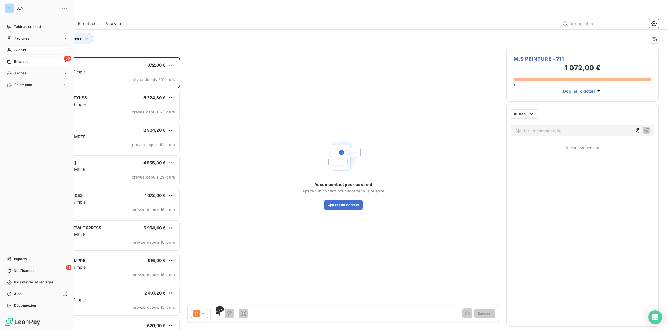
scroll to position [273, 152]
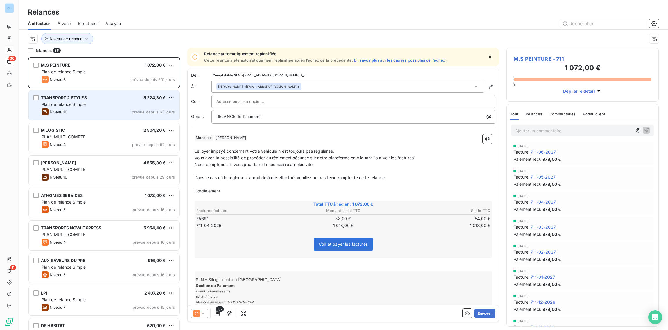
click at [110, 100] on div "TRANSPORT 2 STYLES 5 224,80 €" at bounding box center [108, 97] width 133 height 5
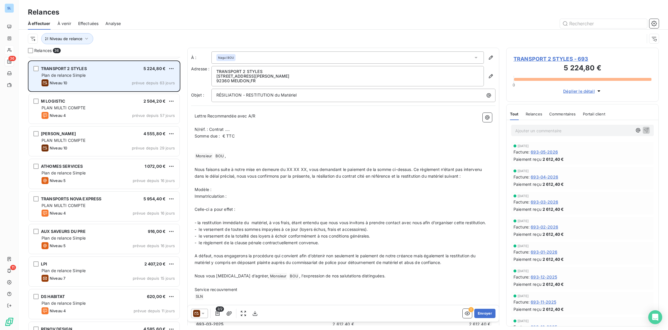
scroll to position [30, 0]
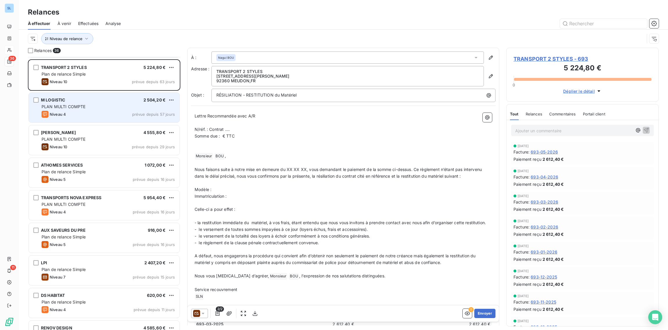
click at [109, 103] on div "M LOGISTIC 2 504,20 € PLAN MULTI COMPTE Niveau 4 prévue depuis 57 jours" at bounding box center [104, 108] width 151 height 30
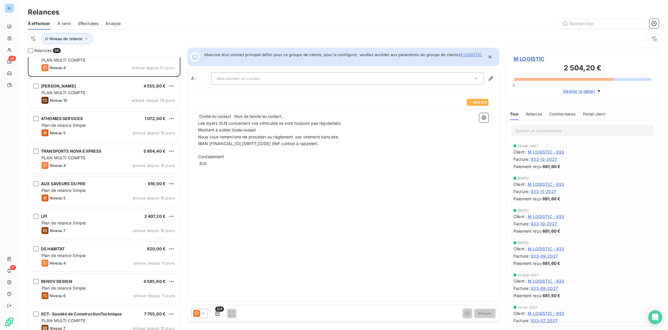
scroll to position [78, 0]
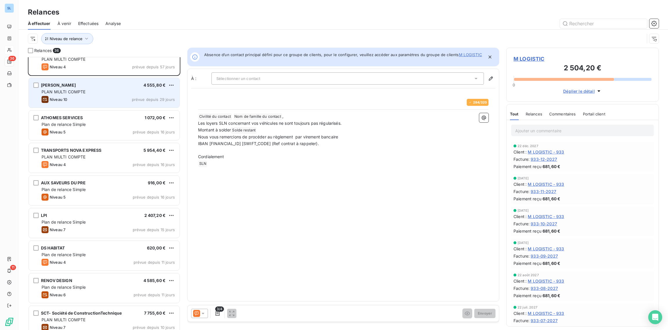
click at [99, 96] on div "Niveau 10 prévue depuis 29 jours" at bounding box center [108, 99] width 133 height 7
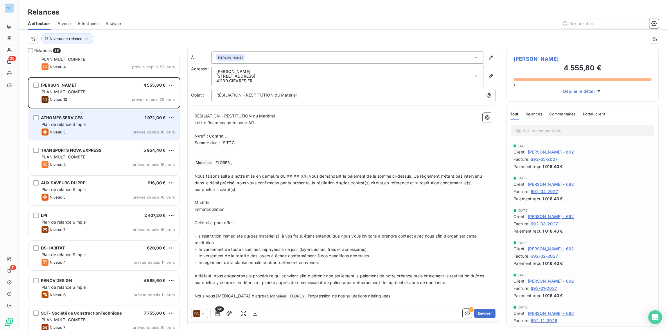
click at [89, 127] on div "ATHOMES SERVICES 1 072,00 € Plan de relance Simple Niveau 5 prévue depuis 16 jo…" at bounding box center [104, 125] width 151 height 30
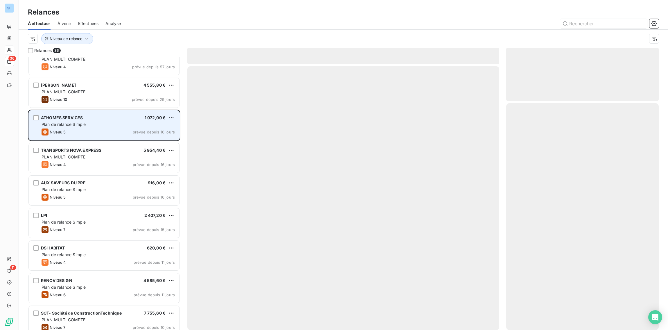
click at [104, 127] on div "ATHOMES SERVICES 1 072,00 € Plan de relance Simple Niveau 5 prévue depuis 16 jo…" at bounding box center [104, 125] width 151 height 30
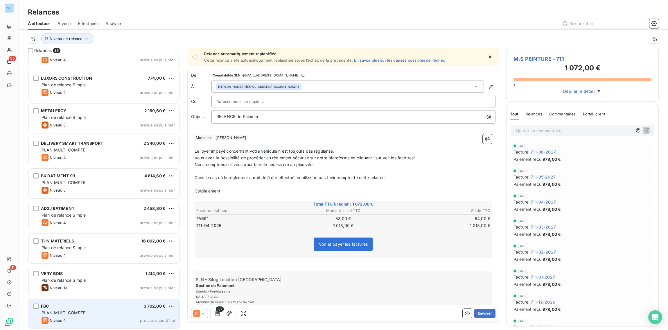
click at [96, 310] on div "PLAN MULTI COMPTE" at bounding box center [108, 313] width 133 height 6
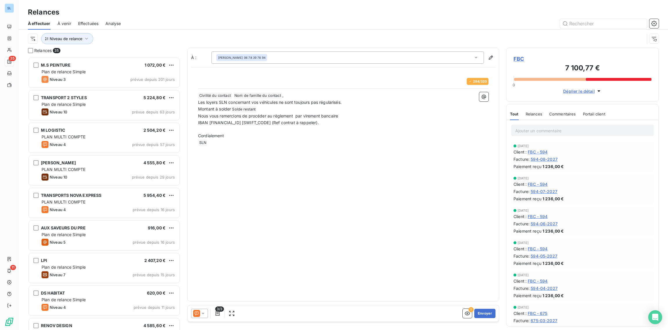
click at [64, 23] on span "À venir" at bounding box center [64, 24] width 14 height 6
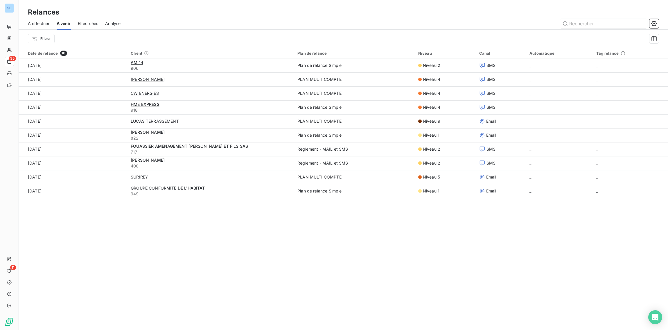
click at [37, 25] on span "À effectuer" at bounding box center [39, 24] width 22 height 6
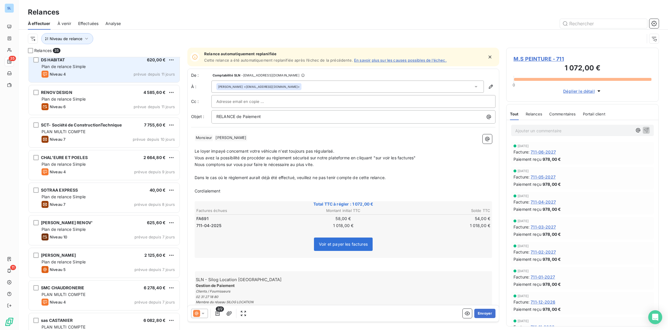
scroll to position [232, 0]
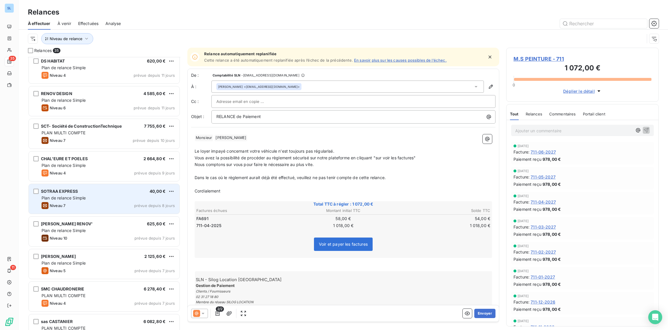
click at [114, 196] on div "Plan de relance Simple" at bounding box center [108, 198] width 133 height 6
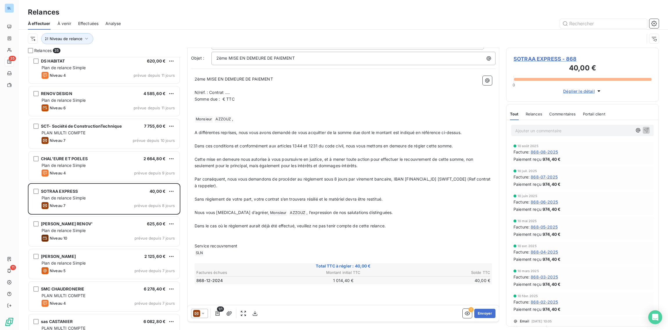
scroll to position [44, 0]
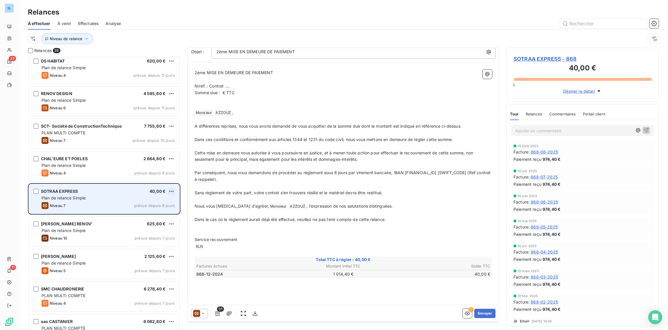
click at [172, 190] on html "SL 35 11 Relances À effectuer À venir Effectuées Analyse Niveau de relance Rela…" at bounding box center [334, 165] width 668 height 330
click at [161, 203] on div "Replanifier cette action" at bounding box center [146, 202] width 52 height 9
select select "8"
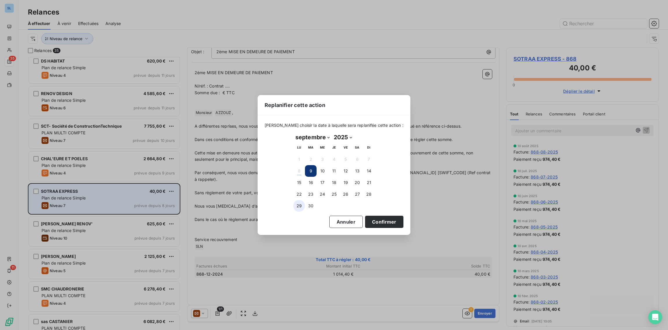
click at [299, 202] on button "29" at bounding box center [299, 206] width 12 height 12
click at [365, 219] on button "Confirmer" at bounding box center [384, 221] width 38 height 12
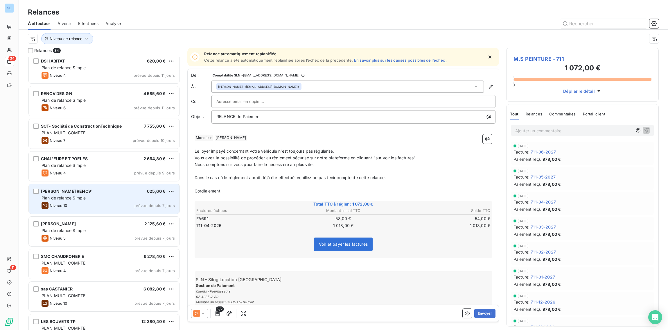
click at [121, 190] on div "VINCE HOME RENOV' 625,60 €" at bounding box center [108, 190] width 133 height 5
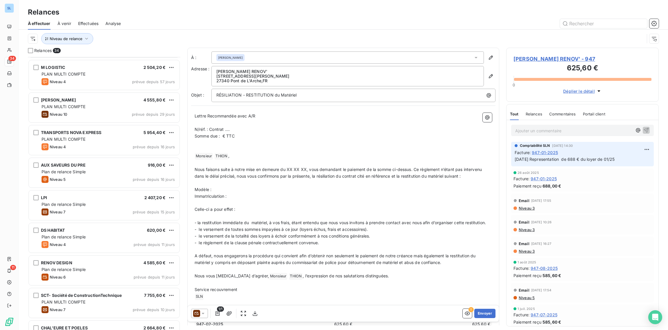
scroll to position [60, 0]
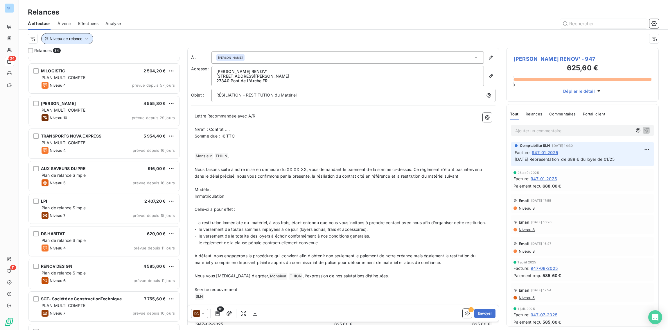
click at [65, 37] on span "Niveau de relance" at bounding box center [66, 38] width 33 height 5
click at [143, 55] on div at bounding box center [162, 54] width 84 height 12
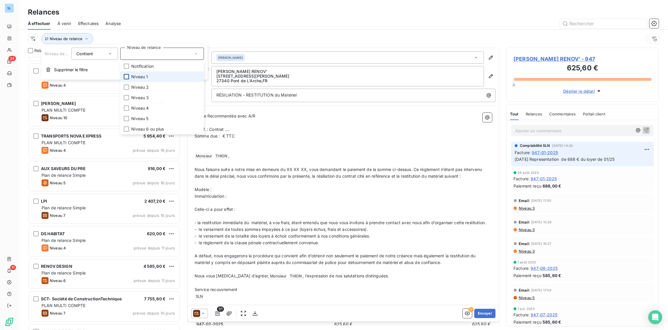
click at [129, 76] on div at bounding box center [126, 76] width 5 height 5
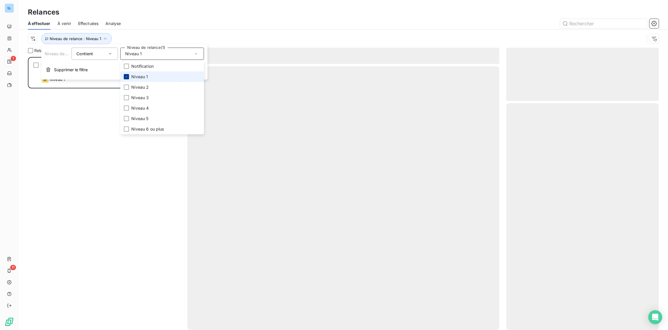
scroll to position [273, 152]
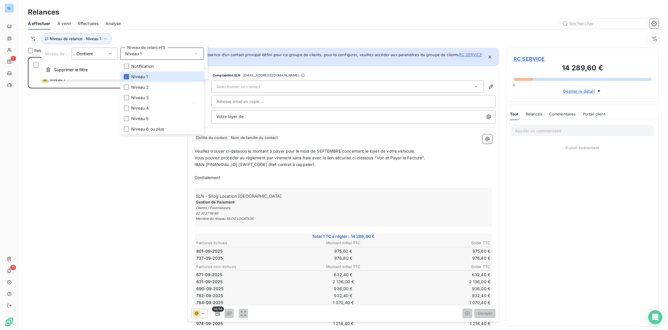
click at [64, 162] on div "RC SERVICE 14 289,60 € Règlement - MAIL et SMS Niveau 1 prévue depuis 3 jours" at bounding box center [104, 193] width 152 height 273
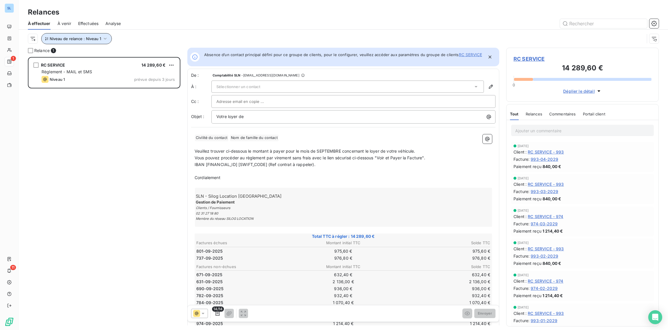
click at [97, 35] on button "Niveau de relance : Niveau 1" at bounding box center [76, 38] width 71 height 11
click at [129, 51] on div "Niveau 1" at bounding box center [162, 54] width 84 height 12
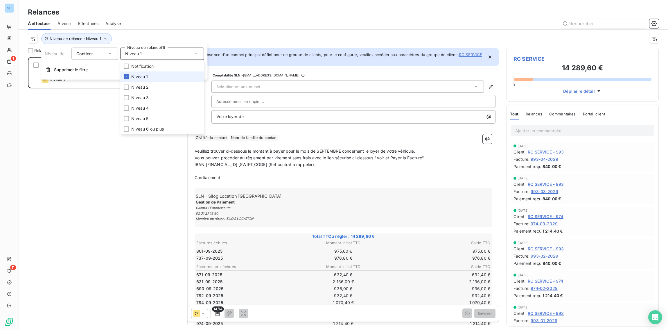
drag, startPoint x: 125, startPoint y: 76, endPoint x: 128, endPoint y: 79, distance: 4.7
click at [125, 76] on icon at bounding box center [126, 76] width 3 height 3
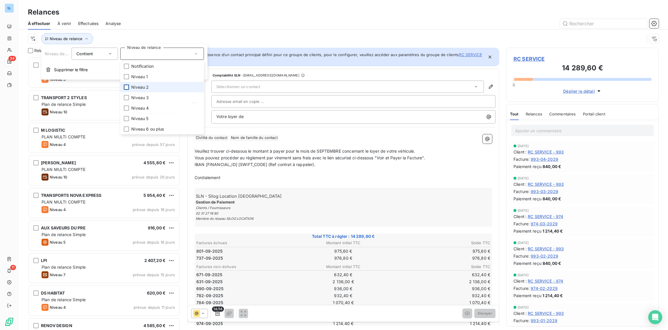
click at [127, 85] on div at bounding box center [126, 86] width 5 height 5
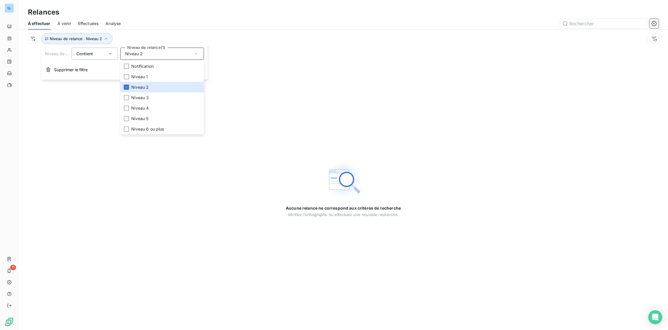
click at [159, 28] on div at bounding box center [393, 23] width 531 height 9
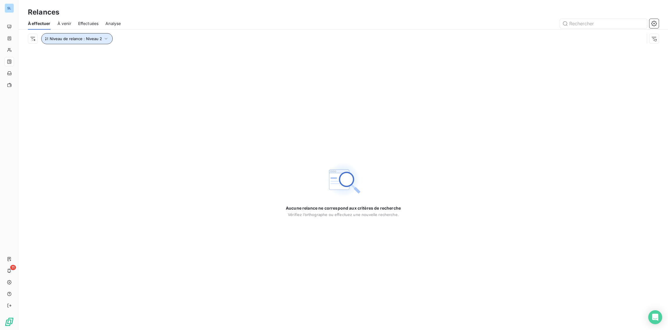
click at [98, 34] on button "Niveau de relance : Niveau 2" at bounding box center [76, 38] width 71 height 11
click at [136, 53] on span "Niveau 2" at bounding box center [133, 54] width 17 height 6
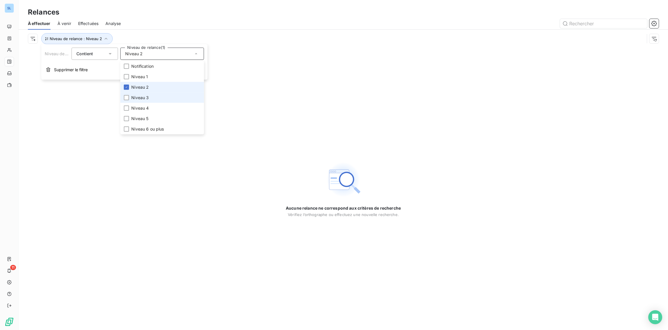
drag, startPoint x: 125, startPoint y: 86, endPoint x: 127, endPoint y: 92, distance: 6.1
click at [125, 86] on icon at bounding box center [126, 86] width 3 height 3
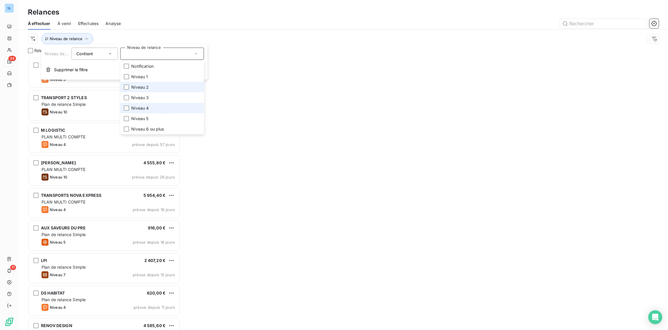
scroll to position [273, 152]
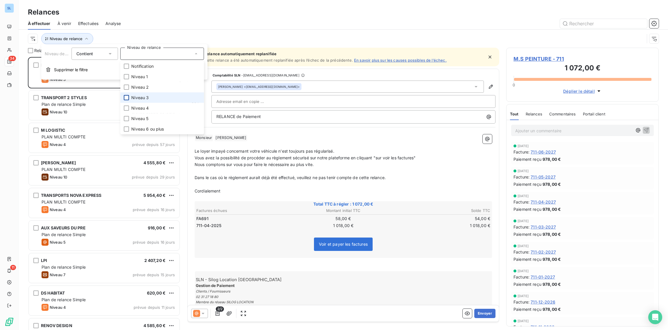
click at [126, 98] on div at bounding box center [126, 97] width 5 height 5
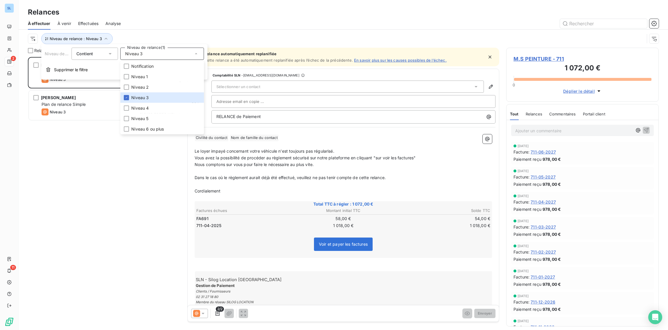
click at [95, 192] on div "M.S PEINTURE 1 072,00 € Plan de relance Simple Niveau 3 prévue depuis 201 jours…" at bounding box center [104, 193] width 152 height 273
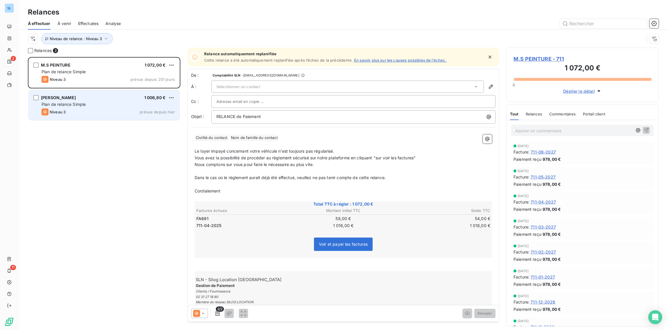
click at [68, 95] on div "[PERSON_NAME]" at bounding box center [58, 98] width 35 height 6
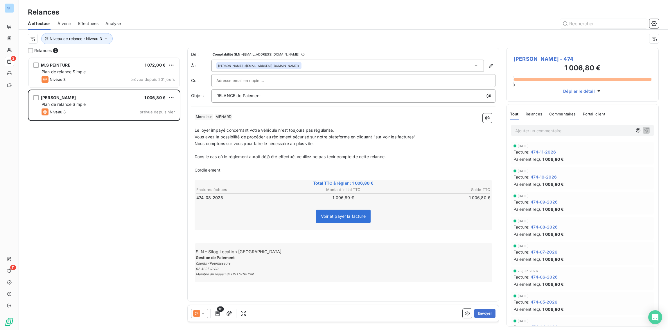
click at [536, 112] on span "Relances" at bounding box center [534, 113] width 17 height 5
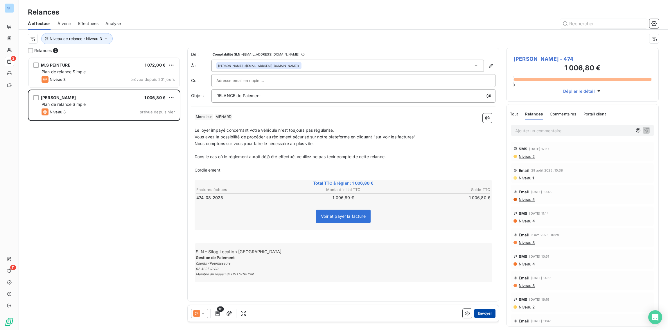
click at [483, 313] on button "Envoyer" at bounding box center [484, 312] width 21 height 9
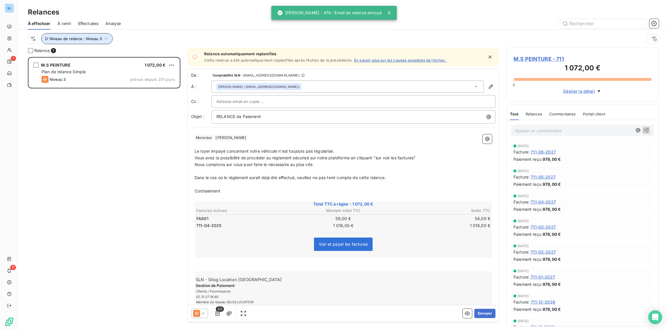
click at [100, 37] on span "Niveau de relance : Niveau 3" at bounding box center [76, 38] width 52 height 5
click at [146, 52] on div "Niveau 3" at bounding box center [162, 54] width 84 height 12
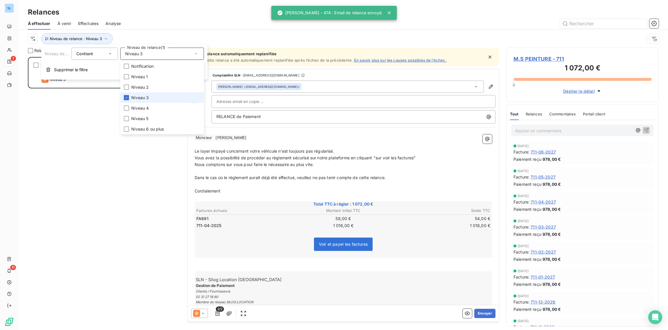
drag, startPoint x: 127, startPoint y: 97, endPoint x: 126, endPoint y: 102, distance: 5.5
click at [127, 97] on icon at bounding box center [126, 97] width 3 height 3
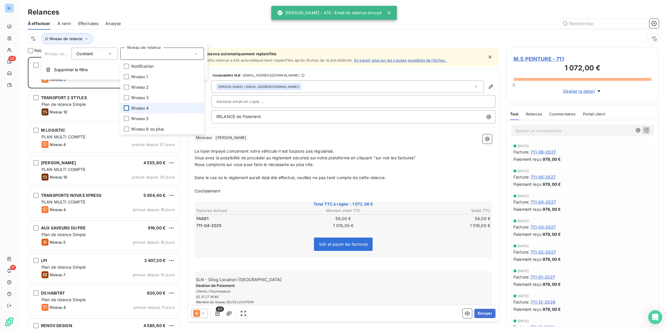
click at [126, 108] on div at bounding box center [126, 107] width 5 height 5
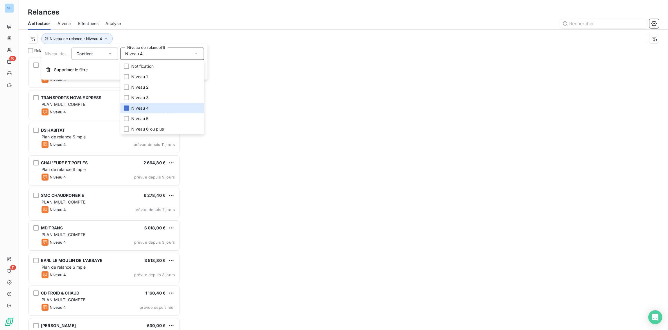
scroll to position [273, 152]
click at [147, 17] on div "À effectuer À venir Effectuées Analyse" at bounding box center [343, 23] width 649 height 12
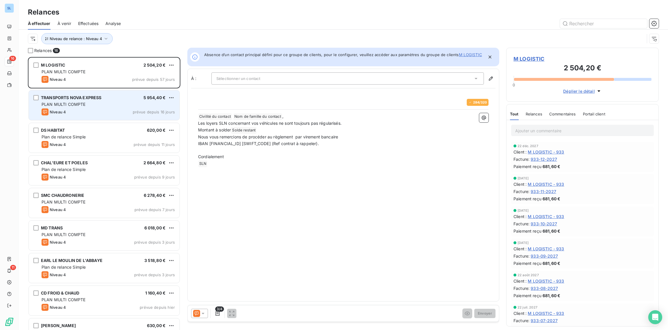
click at [82, 111] on div "Niveau 4 prévue depuis 16 jours" at bounding box center [108, 111] width 133 height 7
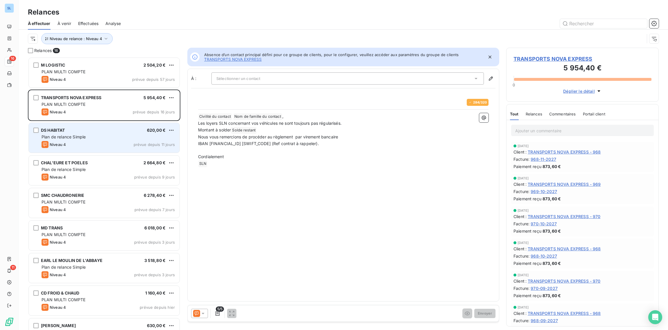
click at [87, 141] on div "Niveau 4 prévue depuis 11 jours" at bounding box center [108, 144] width 133 height 7
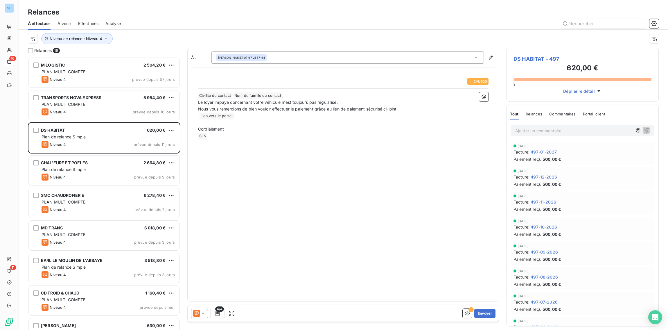
click at [566, 116] on div "Commentaires" at bounding box center [562, 114] width 27 height 12
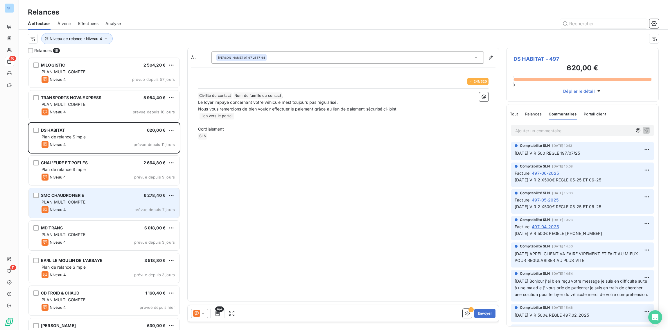
click at [61, 200] on span "PLAN MULTI COMPTE" at bounding box center [64, 201] width 44 height 5
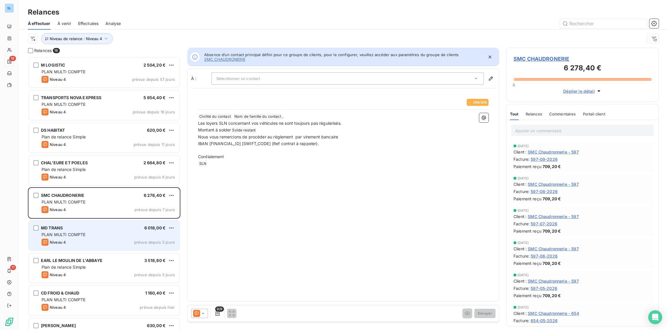
click at [60, 233] on span "PLAN MULTI COMPTE" at bounding box center [64, 234] width 44 height 5
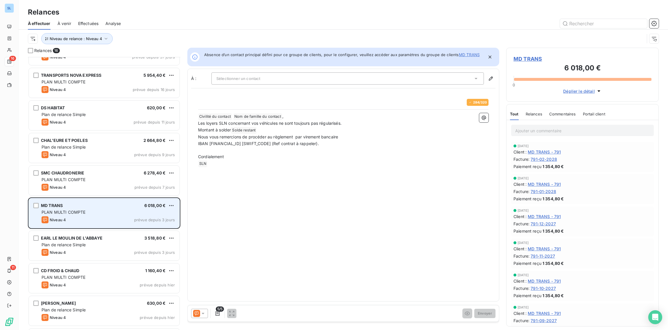
scroll to position [31, 0]
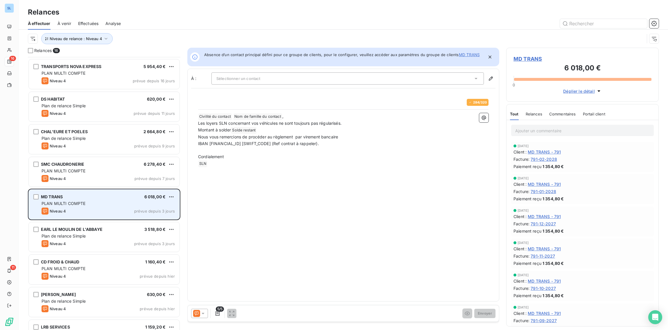
click at [60, 233] on span "Plan de relance Simple" at bounding box center [64, 235] width 44 height 5
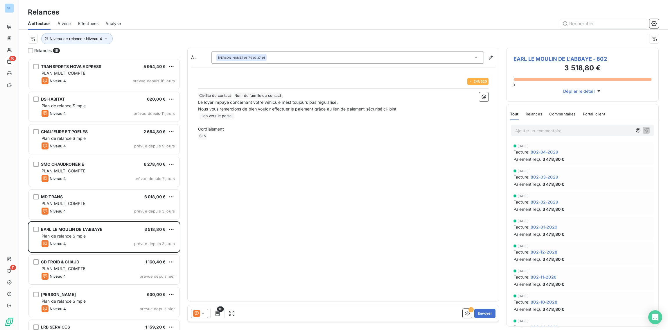
click at [529, 113] on span "Relances" at bounding box center [534, 113] width 17 height 5
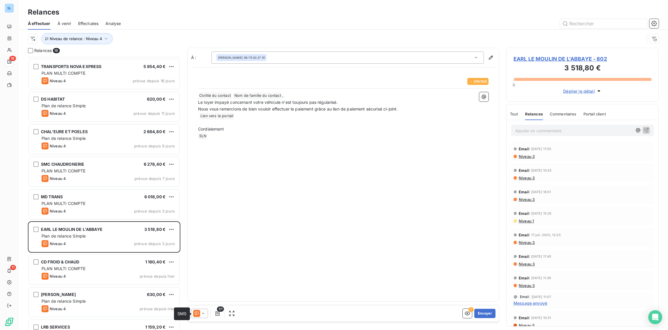
click at [196, 313] on icon at bounding box center [197, 313] width 4 height 4
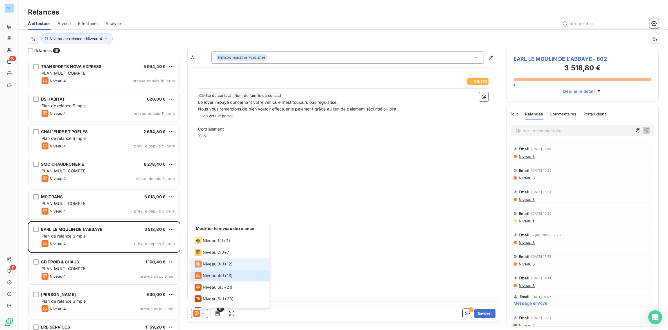
click at [214, 264] on span "Niveau 3" at bounding box center [211, 264] width 17 height 6
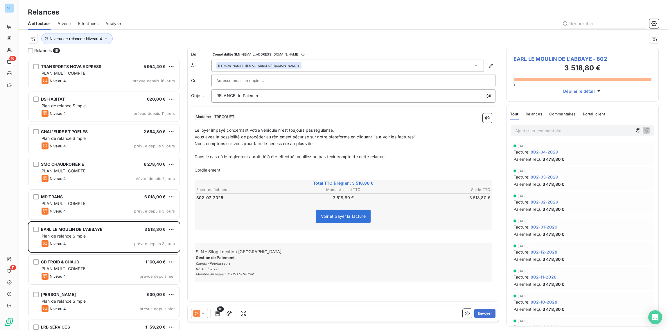
click at [568, 113] on span "Commentaires" at bounding box center [562, 113] width 27 height 5
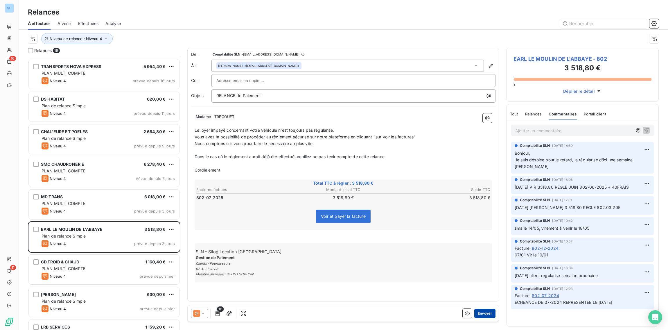
click at [487, 314] on button "Envoyer" at bounding box center [484, 312] width 21 height 9
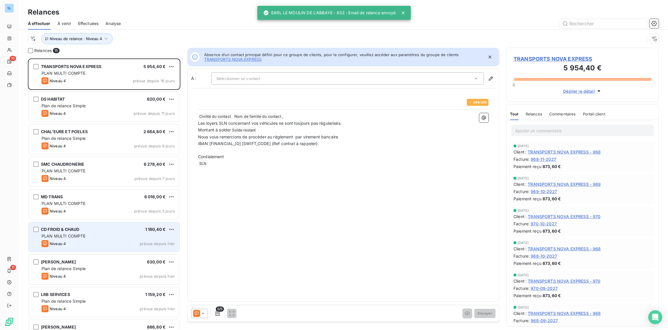
click at [99, 237] on div "PLAN MULTI COMPTE" at bounding box center [108, 236] width 133 height 6
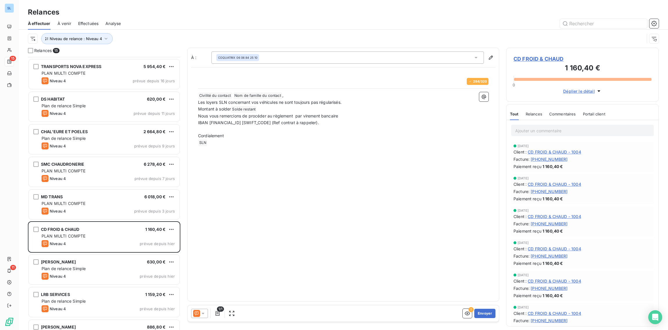
click at [200, 314] on icon at bounding box center [203, 313] width 6 height 6
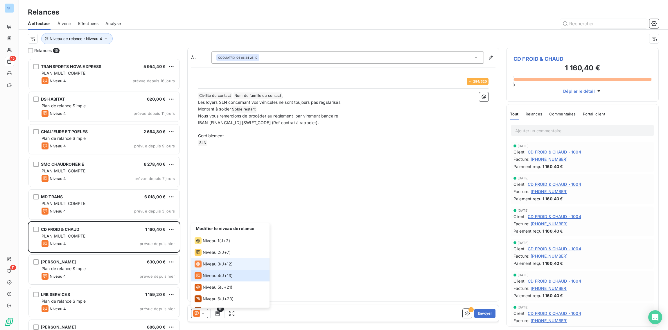
click at [208, 263] on span "Niveau 3" at bounding box center [211, 264] width 17 height 6
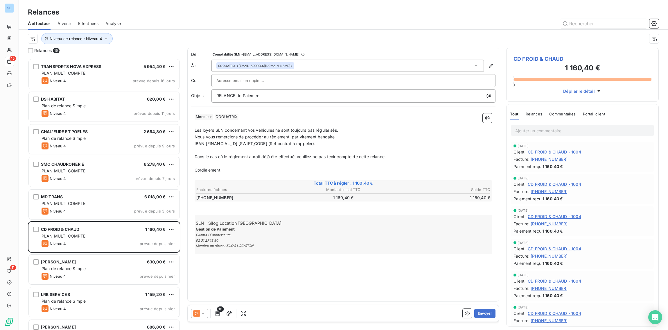
click at [527, 61] on span "CD FROID & CHAUD" at bounding box center [582, 59] width 138 height 8
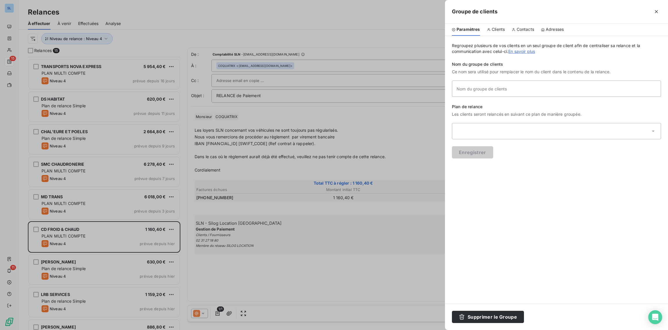
type input "CD FROID & CHAUD"
drag, startPoint x: 309, startPoint y: 276, endPoint x: 275, endPoint y: 251, distance: 42.6
click at [309, 276] on div at bounding box center [334, 165] width 668 height 330
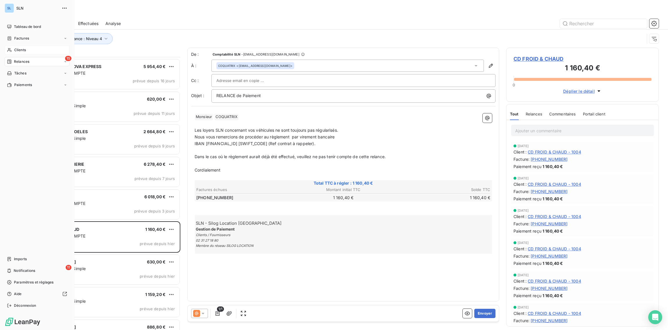
click at [15, 51] on span "Clients" at bounding box center [20, 49] width 12 height 5
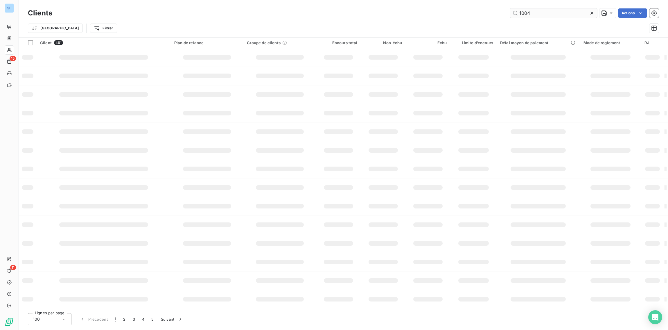
type input "1004"
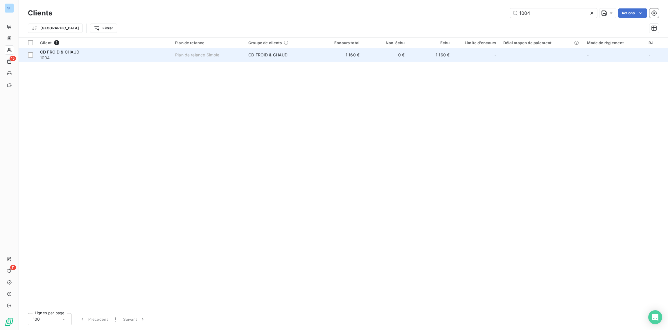
click at [86, 55] on span "1004" at bounding box center [104, 58] width 128 height 6
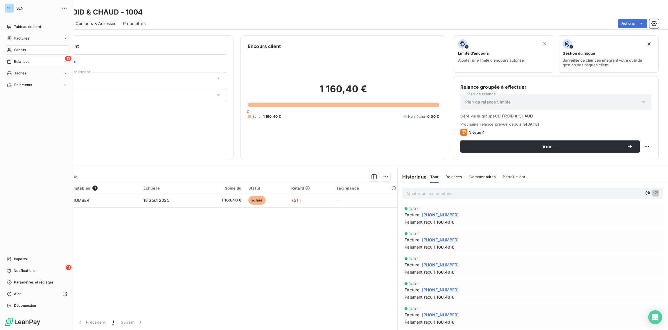
click at [20, 63] on span "Relances" at bounding box center [21, 61] width 15 height 5
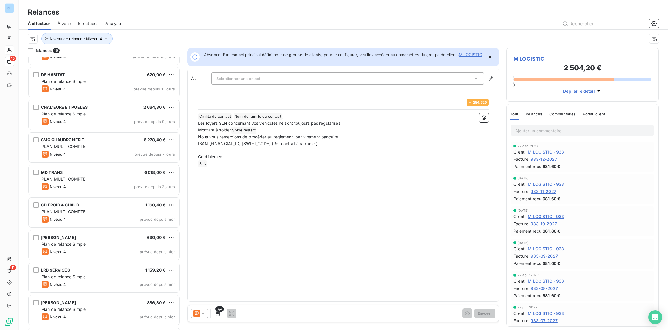
scroll to position [60, 0]
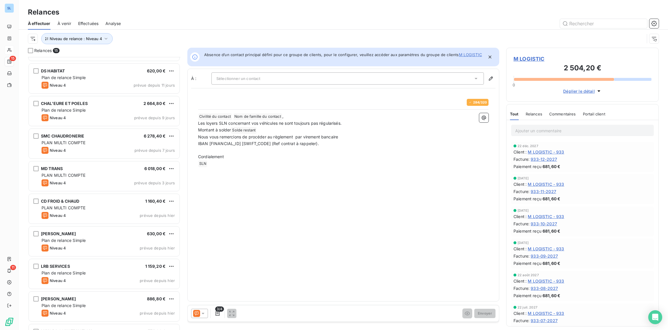
click at [91, 242] on div "Plan de relance Simple" at bounding box center [108, 240] width 133 height 6
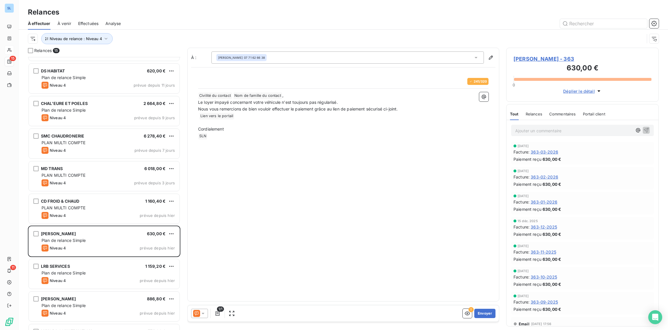
click at [533, 114] on span "Relances" at bounding box center [534, 113] width 17 height 5
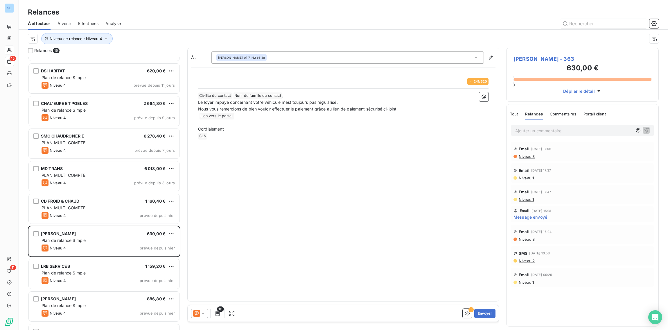
click at [201, 312] on icon at bounding box center [203, 313] width 6 height 6
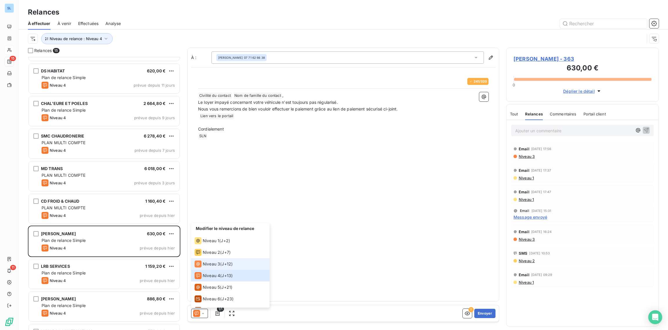
click at [209, 267] on li "Niveau 3 ( J+12 )" at bounding box center [230, 264] width 78 height 12
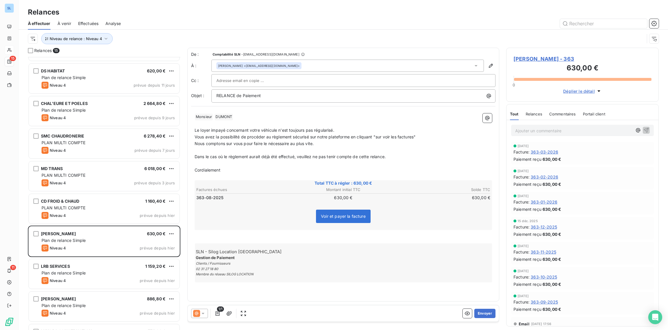
click at [198, 314] on icon at bounding box center [196, 313] width 7 height 7
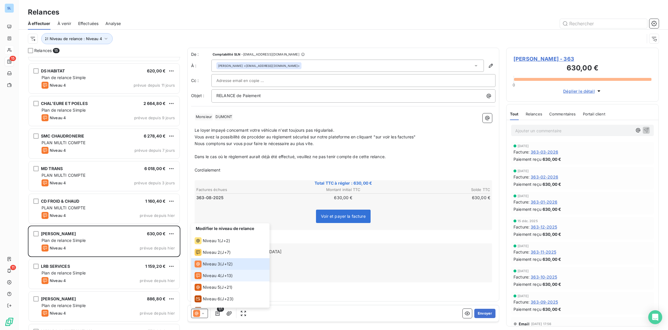
click at [210, 276] on span "Niveau 4" at bounding box center [211, 275] width 17 height 6
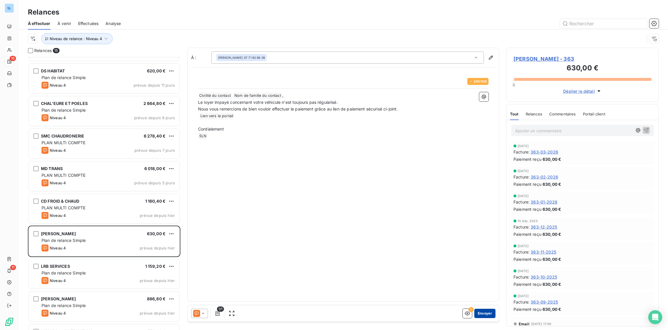
click at [482, 314] on button "Envoyer" at bounding box center [484, 312] width 21 height 9
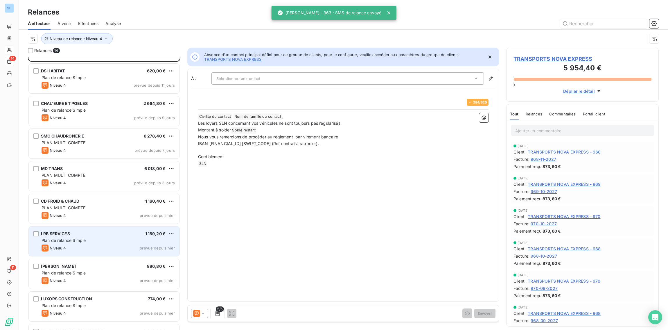
click at [75, 238] on span "Plan de relance Simple" at bounding box center [64, 239] width 44 height 5
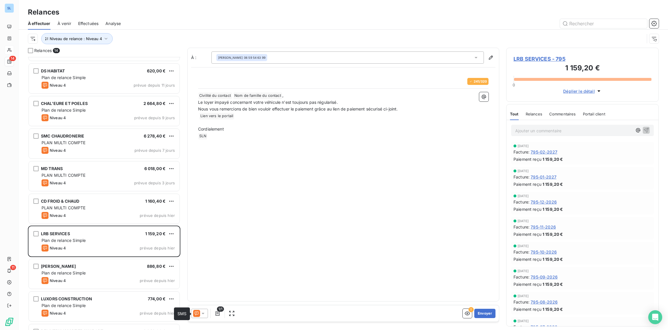
click at [198, 315] on icon at bounding box center [196, 313] width 7 height 7
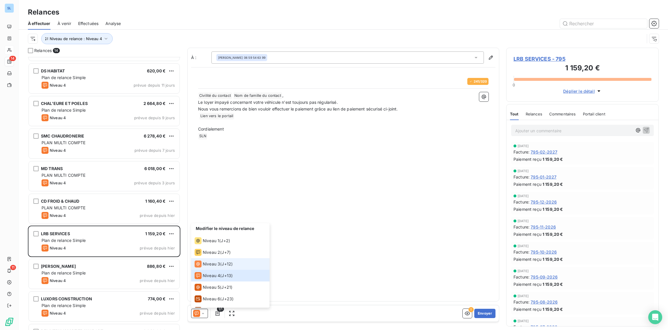
click at [215, 262] on span "Niveau 3" at bounding box center [211, 264] width 17 height 6
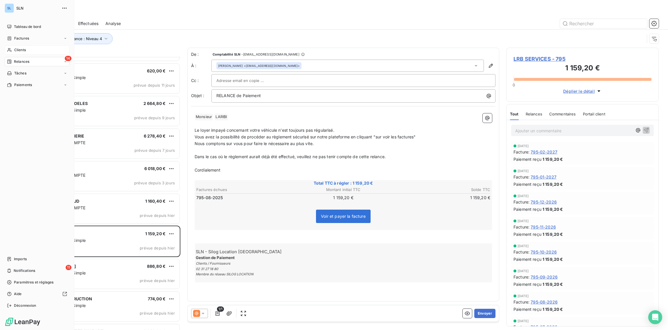
click at [14, 49] on span "Clients" at bounding box center [20, 49] width 12 height 5
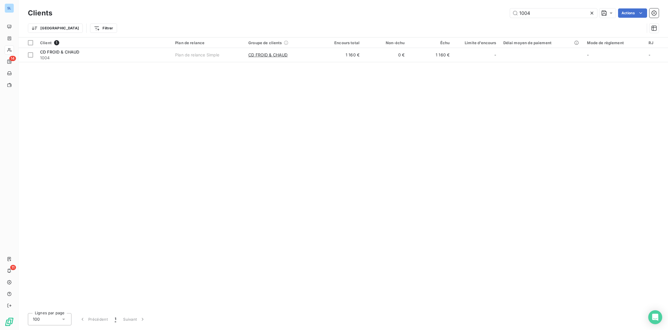
drag, startPoint x: 536, startPoint y: 12, endPoint x: 483, endPoint y: 2, distance: 53.7
click at [498, 8] on div "Clients 1004 Actions" at bounding box center [343, 13] width 631 height 12
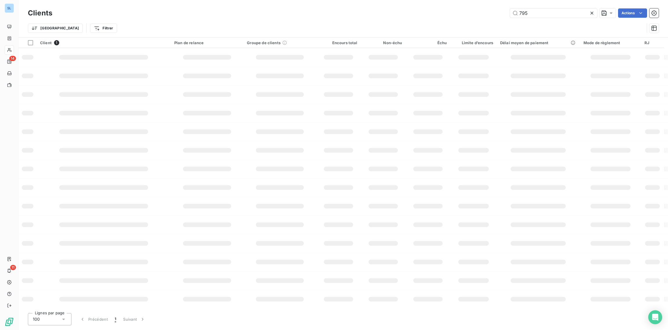
type input "795"
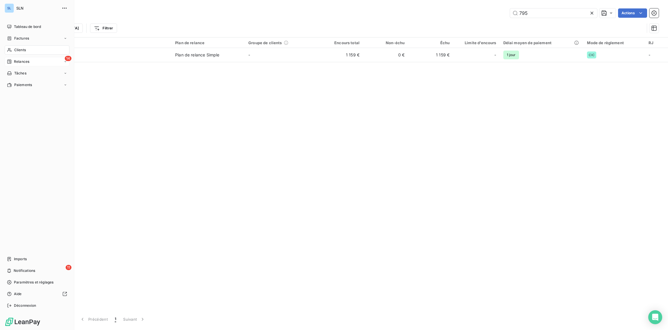
click at [26, 59] on span "Relances" at bounding box center [21, 61] width 15 height 5
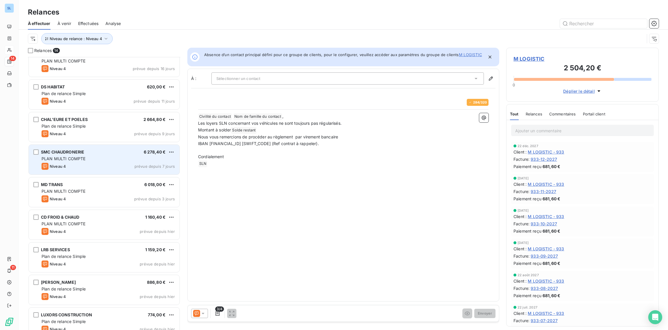
scroll to position [46, 0]
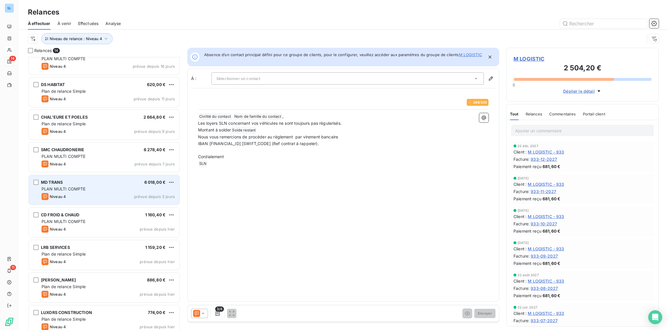
click at [93, 189] on div "PLAN MULTI COMPTE" at bounding box center [108, 189] width 133 height 6
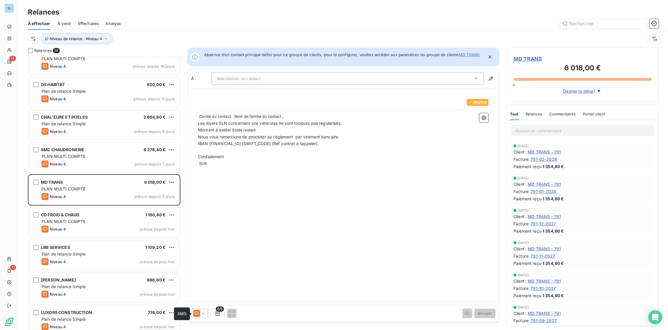
click at [197, 312] on icon at bounding box center [197, 313] width 4 height 4
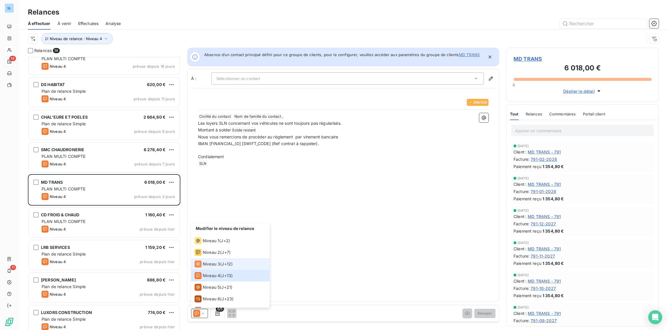
click at [208, 266] on span "Niveau 3" at bounding box center [211, 264] width 17 height 6
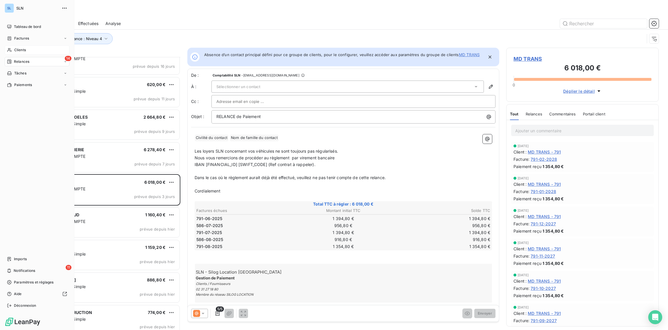
click at [16, 51] on span "Clients" at bounding box center [20, 49] width 12 height 5
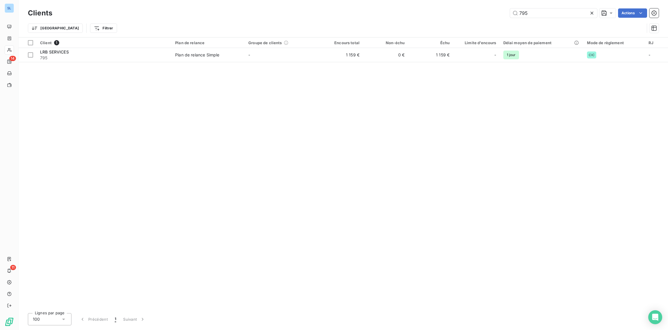
drag, startPoint x: 533, startPoint y: 12, endPoint x: 456, endPoint y: 4, distance: 77.9
click at [455, 4] on div "Clients 795 Actions Trier Filtrer" at bounding box center [343, 18] width 649 height 37
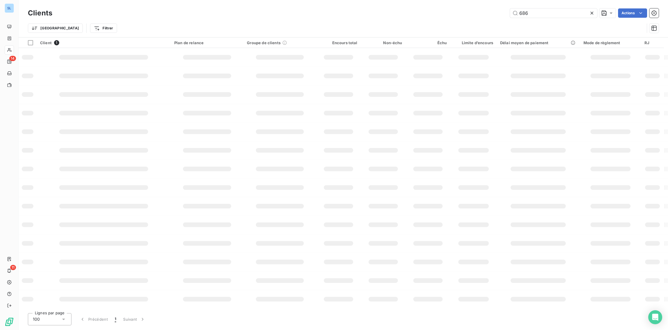
type input "686"
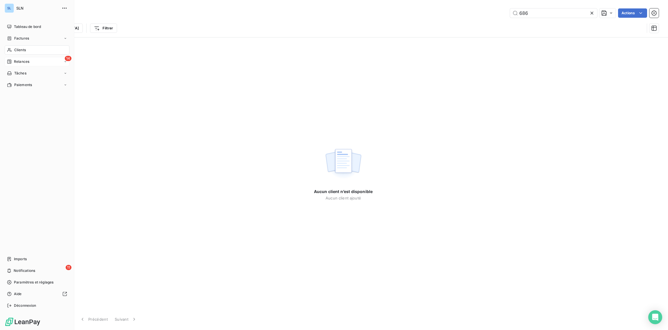
click at [21, 60] on span "Relances" at bounding box center [21, 61] width 15 height 5
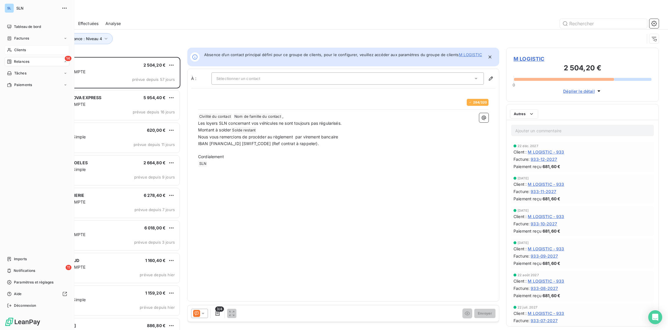
scroll to position [273, 152]
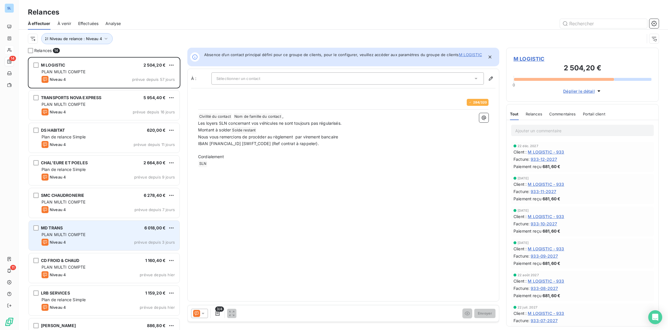
click at [116, 238] on div "Niveau 4 prévue depuis 3 jours" at bounding box center [108, 241] width 133 height 7
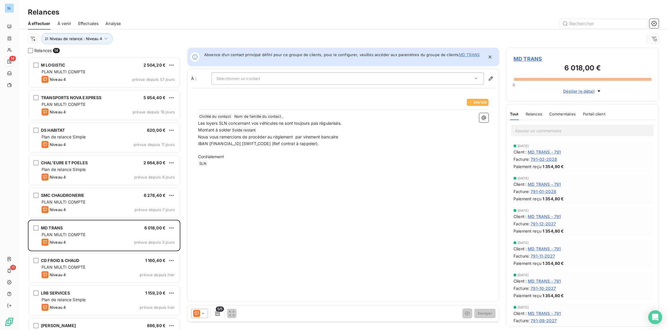
click at [198, 312] on icon at bounding box center [197, 313] width 4 height 4
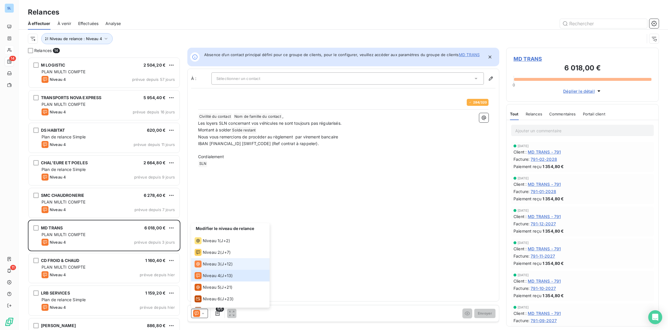
click at [206, 264] on span "Niveau 3" at bounding box center [211, 264] width 17 height 6
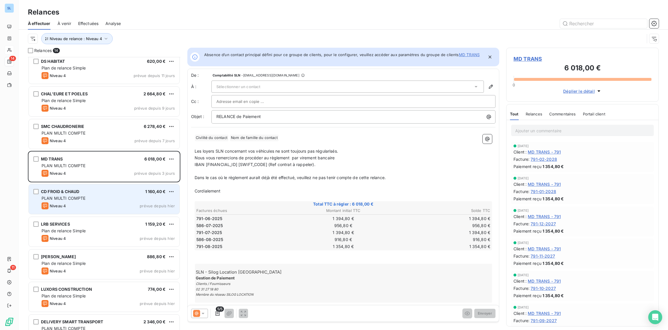
scroll to position [74, 0]
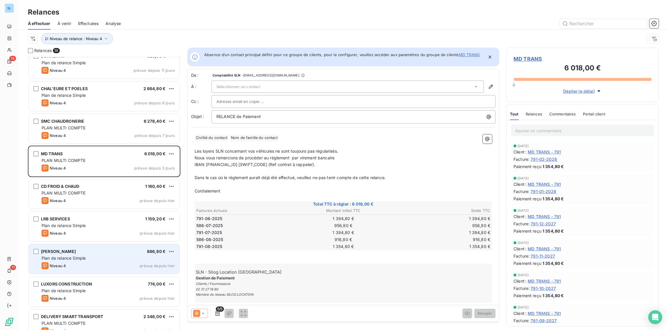
click at [92, 261] on div "[PERSON_NAME] 886,80 € Plan de relance Simple Niveau 4 prévue depuis [DATE]" at bounding box center [104, 259] width 151 height 30
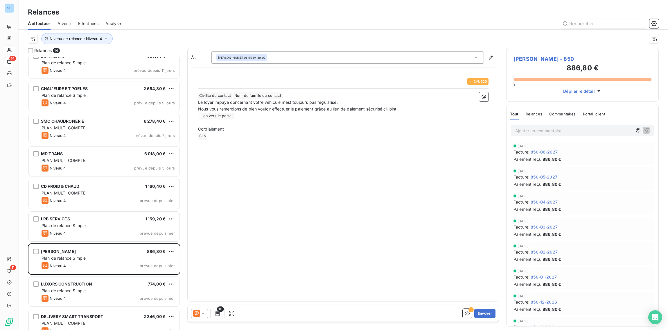
click at [540, 115] on span "Relances" at bounding box center [534, 113] width 17 height 5
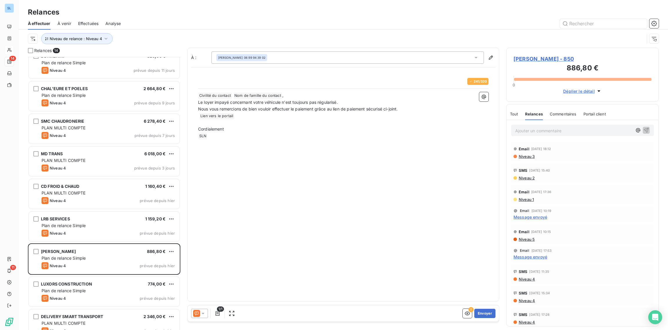
click at [202, 313] on icon at bounding box center [202, 312] width 3 height 1
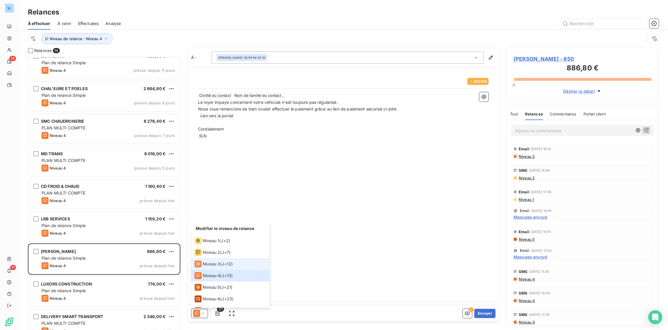
click at [212, 267] on span "Niveau 3" at bounding box center [211, 264] width 17 height 6
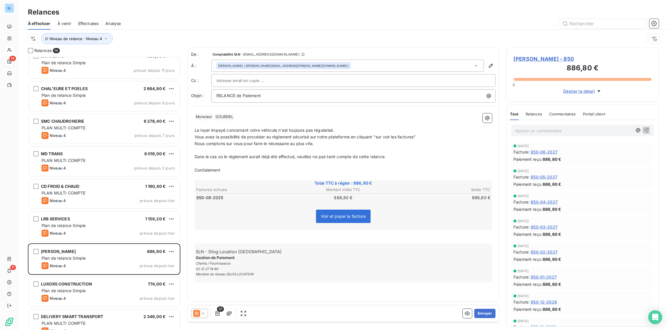
click at [198, 316] on icon at bounding box center [196, 313] width 7 height 7
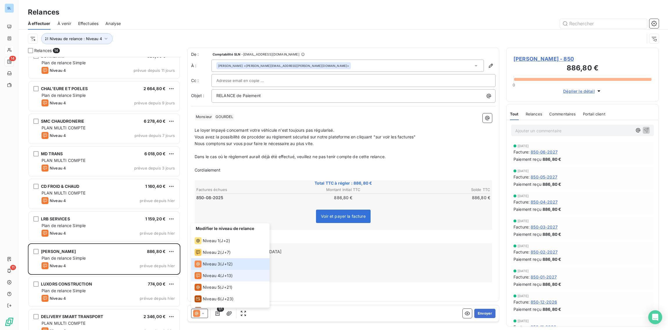
click at [206, 275] on span "Niveau 4" at bounding box center [211, 275] width 17 height 6
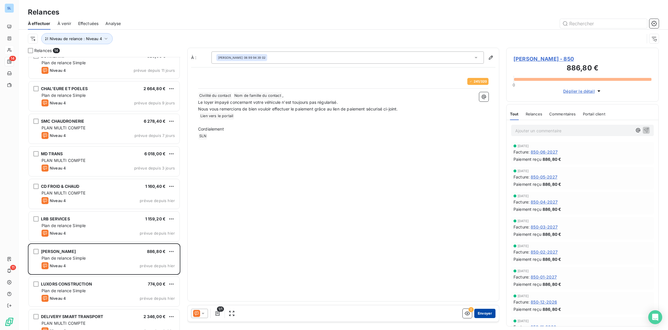
click at [485, 314] on button "Envoyer" at bounding box center [484, 312] width 21 height 9
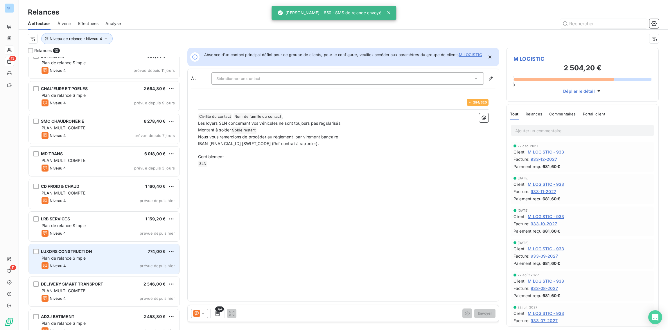
click at [88, 255] on div "Plan de relance Simple" at bounding box center [108, 258] width 133 height 6
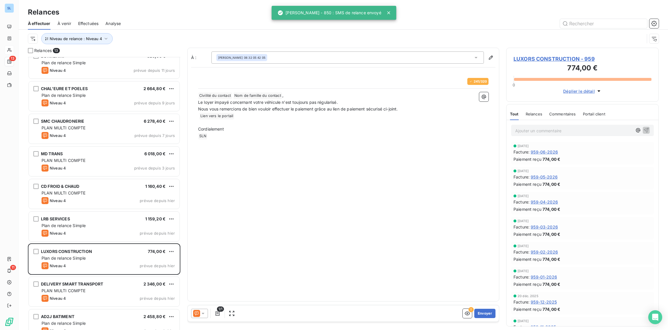
click at [197, 313] on icon at bounding box center [196, 313] width 7 height 7
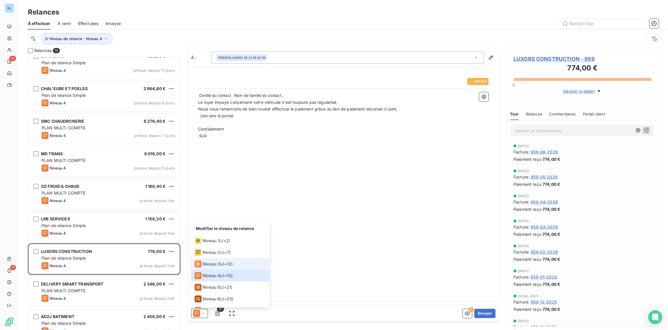
click at [209, 264] on span "Niveau 3" at bounding box center [211, 264] width 17 height 6
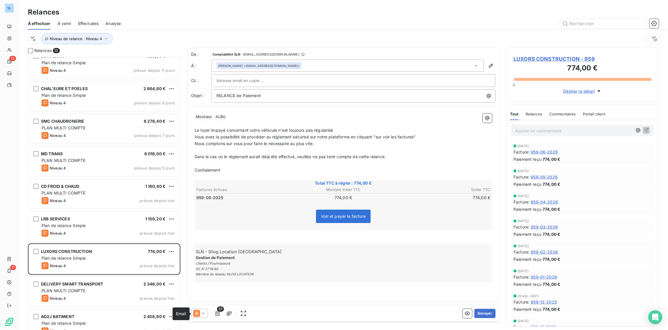
click at [198, 312] on icon at bounding box center [196, 313] width 7 height 7
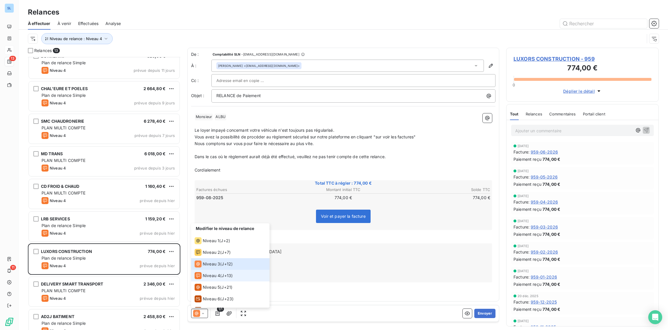
click at [206, 273] on span "Niveau 4" at bounding box center [211, 275] width 17 height 6
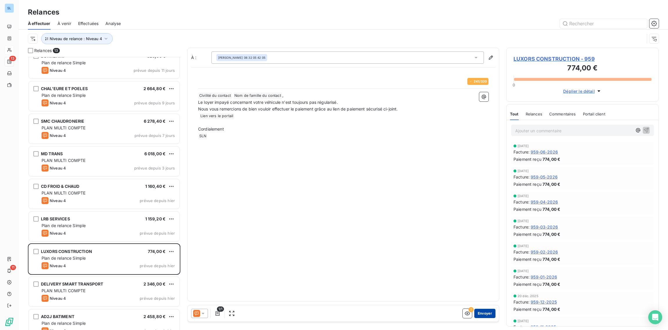
click at [485, 314] on button "Envoyer" at bounding box center [484, 312] width 21 height 9
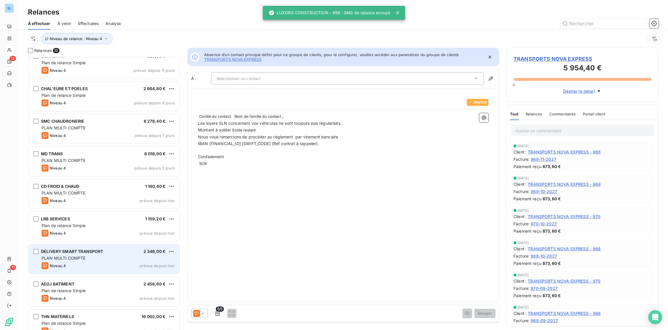
click at [86, 257] on div "PLAN MULTI COMPTE" at bounding box center [108, 258] width 133 height 6
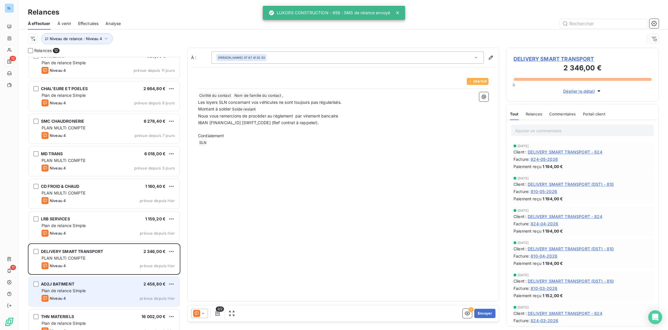
click at [80, 284] on div "AD2J BATIMENT 2 458,80 €" at bounding box center [108, 283] width 133 height 5
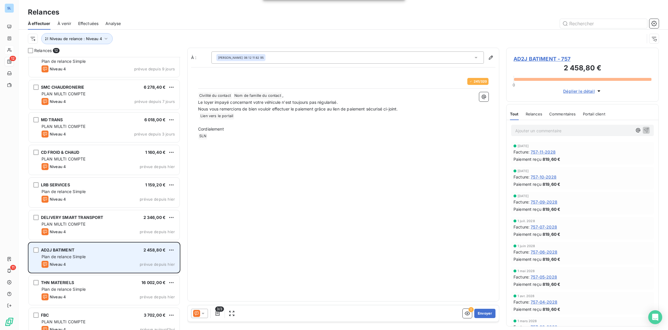
scroll to position [117, 0]
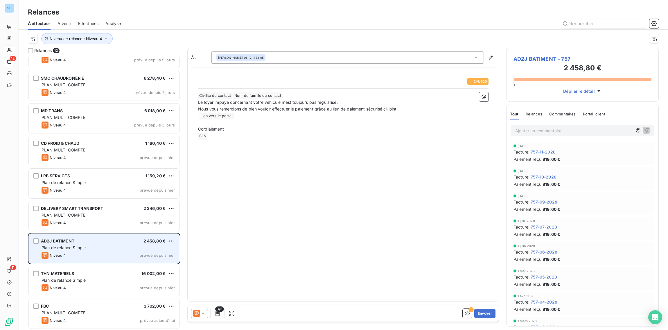
click at [80, 284] on div "Niveau 4 prévue depuis [DATE]" at bounding box center [108, 287] width 133 height 7
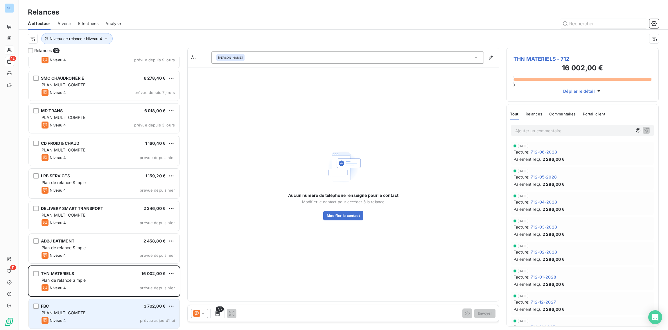
click at [96, 310] on div "PLAN MULTI COMPTE" at bounding box center [108, 313] width 133 height 6
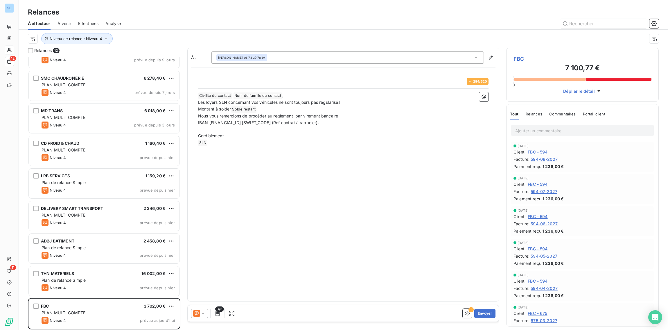
click at [533, 114] on span "Relances" at bounding box center [534, 113] width 17 height 5
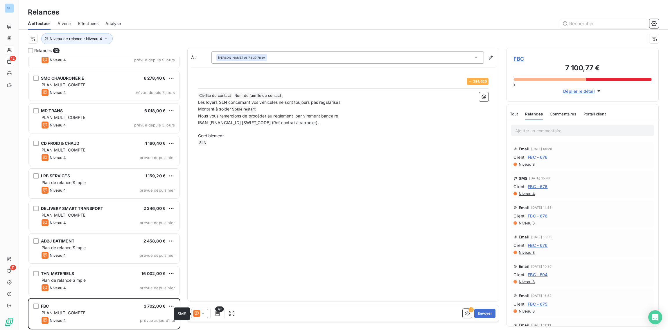
drag, startPoint x: 196, startPoint y: 313, endPoint x: 197, endPoint y: 309, distance: 4.4
click at [196, 313] on icon at bounding box center [197, 313] width 4 height 4
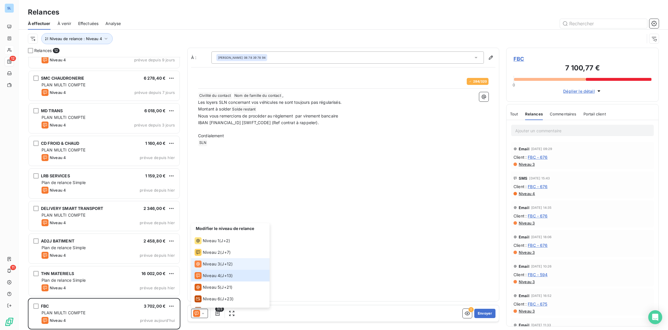
click at [206, 262] on span "Niveau 3" at bounding box center [211, 264] width 17 height 6
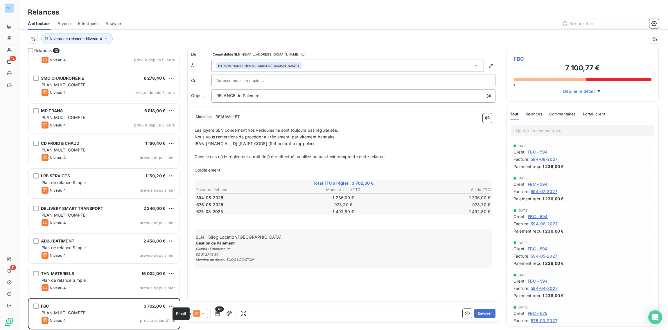
click at [198, 316] on icon at bounding box center [196, 313] width 7 height 7
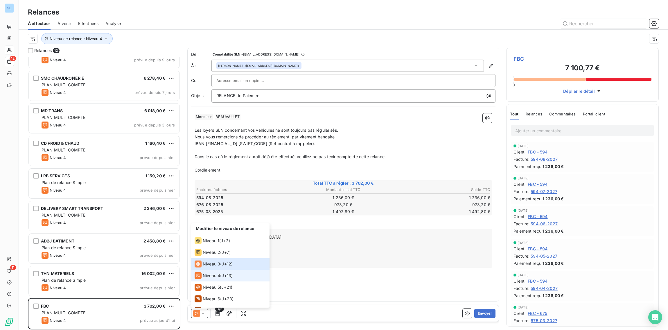
click at [202, 274] on div "Niveau 4" at bounding box center [208, 275] width 26 height 7
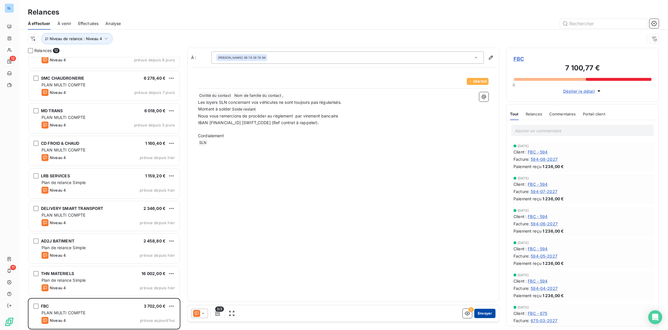
click at [489, 314] on button "Envoyer" at bounding box center [484, 312] width 21 height 9
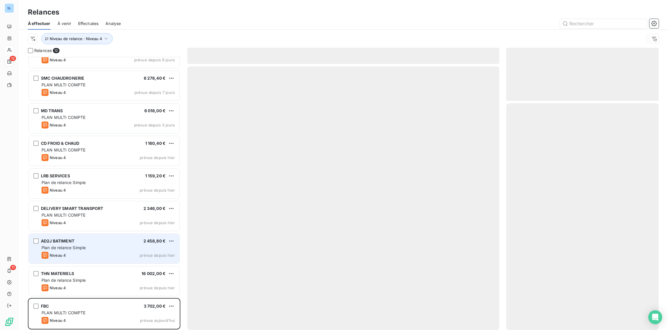
scroll to position [85, 0]
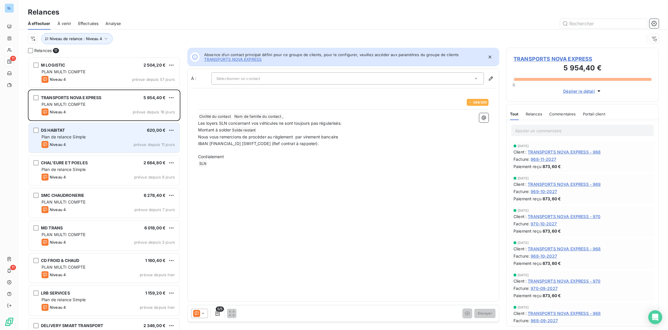
click at [87, 135] on div "Plan de relance Simple" at bounding box center [108, 137] width 133 height 6
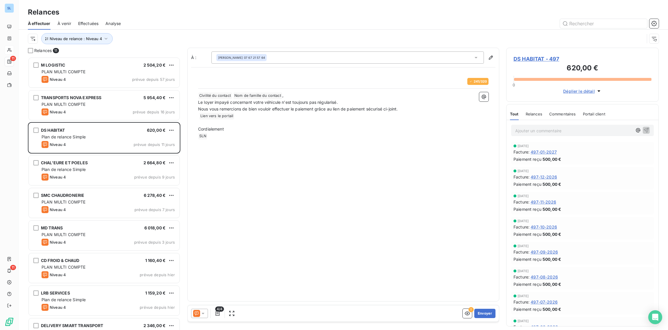
click at [64, 23] on span "À venir" at bounding box center [64, 24] width 14 height 6
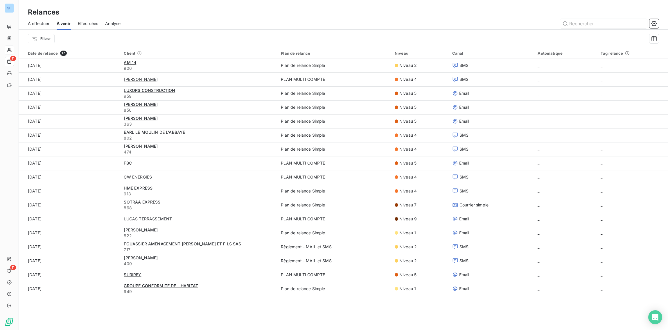
click at [44, 23] on span "À effectuer" at bounding box center [39, 24] width 22 height 6
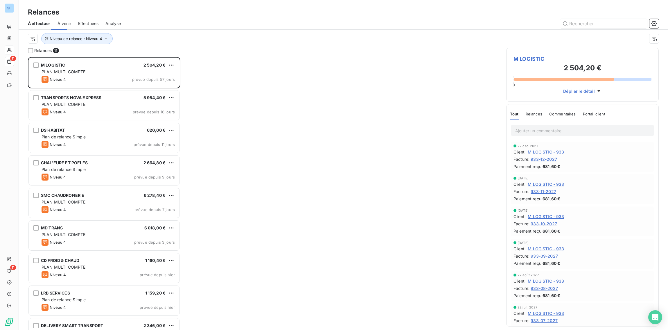
scroll to position [273, 152]
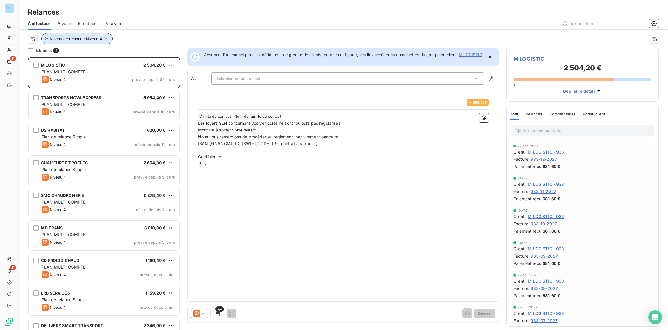
click at [92, 39] on span "Niveau de relance : Niveau 4" at bounding box center [76, 38] width 52 height 5
click at [141, 56] on div "Niveau 4" at bounding box center [162, 54] width 84 height 12
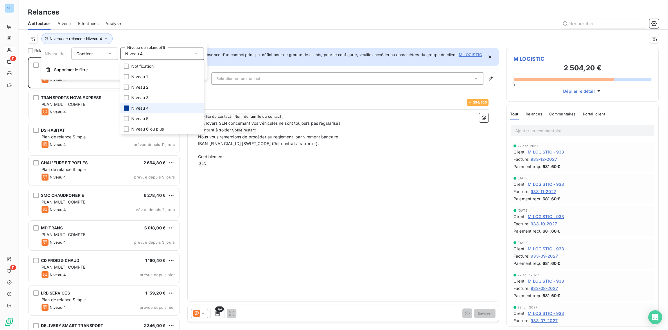
click at [128, 107] on icon at bounding box center [126, 107] width 3 height 3
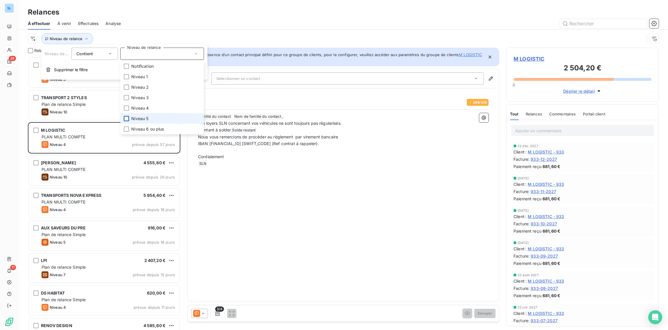
click at [128, 117] on div at bounding box center [126, 118] width 5 height 5
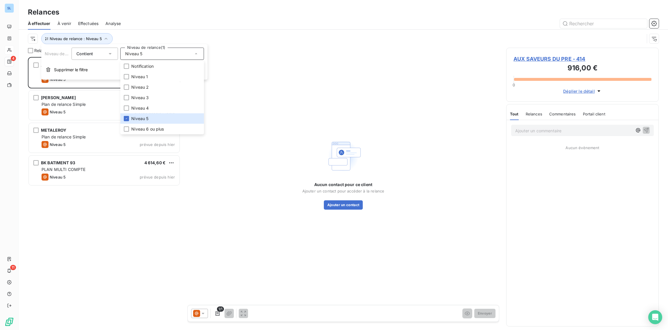
scroll to position [273, 152]
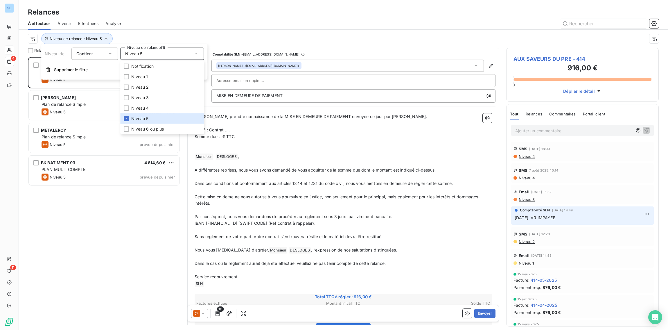
click at [179, 18] on div "À effectuer À venir Effectuées Analyse" at bounding box center [343, 23] width 649 height 12
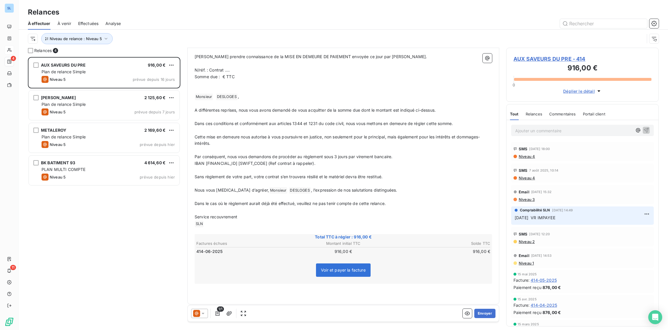
scroll to position [60, 0]
click at [533, 112] on span "Relances" at bounding box center [534, 113] width 17 height 5
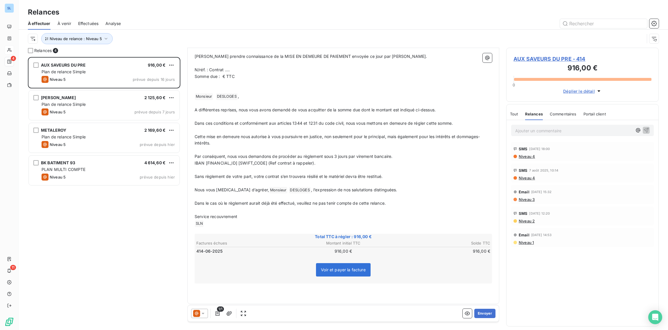
click at [200, 312] on icon at bounding box center [203, 313] width 6 height 6
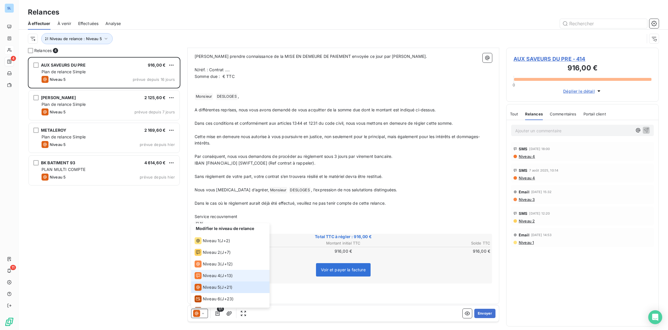
click at [199, 274] on icon at bounding box center [198, 275] width 7 height 7
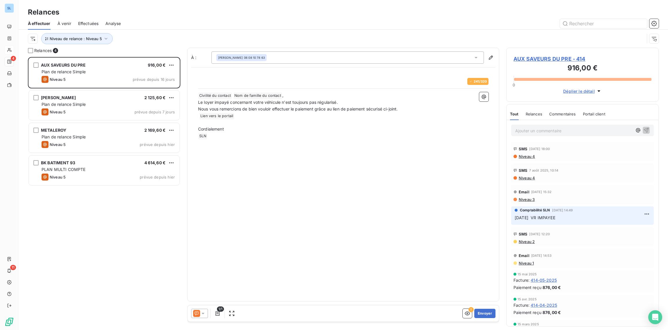
click at [204, 313] on icon at bounding box center [203, 313] width 6 height 6
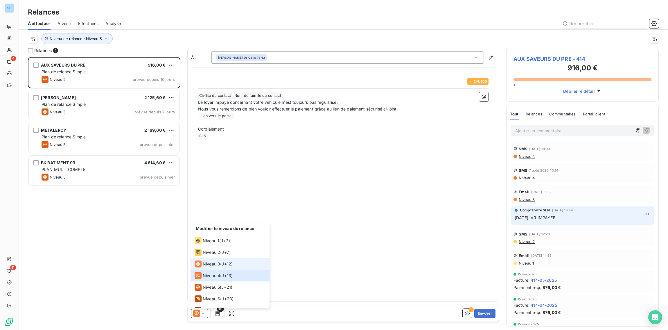
click at [212, 264] on span "Niveau 3" at bounding box center [211, 264] width 17 height 6
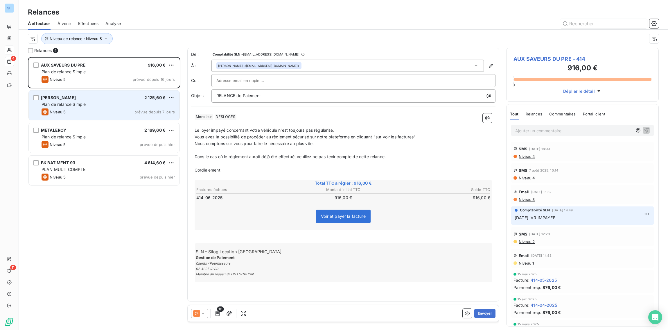
click at [113, 103] on div "Plan de relance Simple" at bounding box center [108, 104] width 133 height 6
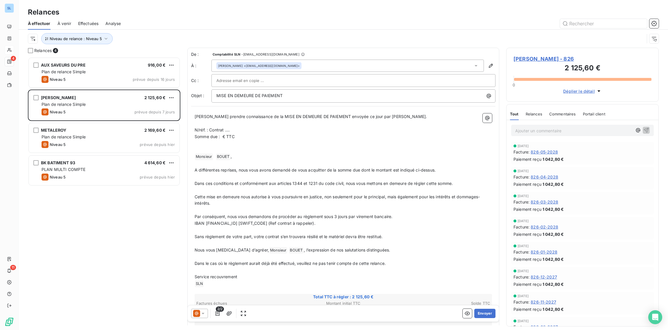
click at [534, 114] on span "Relances" at bounding box center [534, 113] width 17 height 5
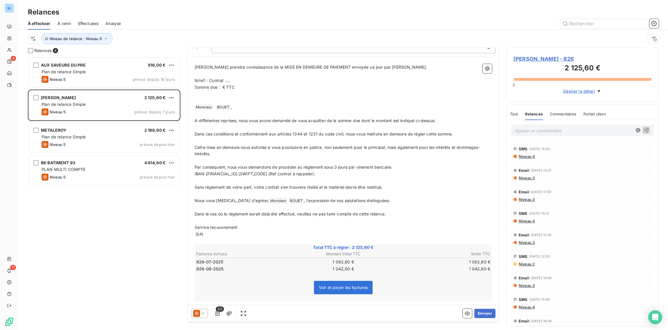
scroll to position [67, 0]
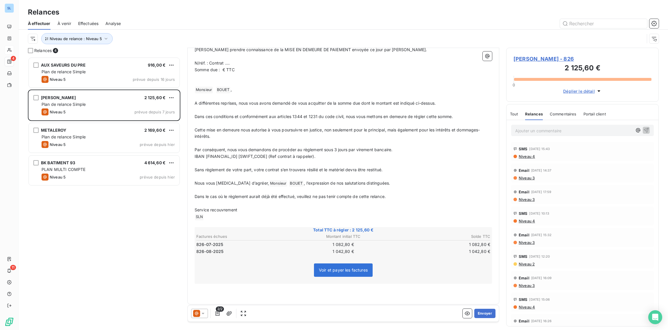
click at [202, 314] on icon at bounding box center [203, 313] width 6 height 6
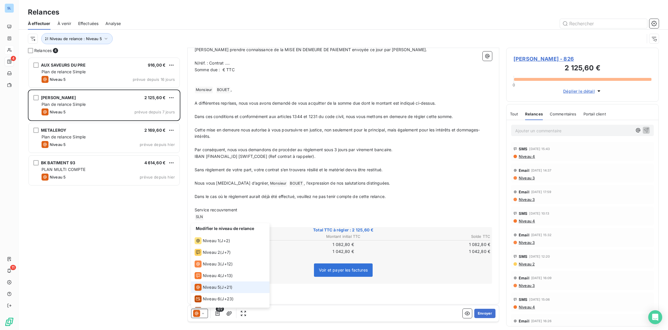
click at [207, 286] on span "Niveau 5" at bounding box center [211, 287] width 17 height 6
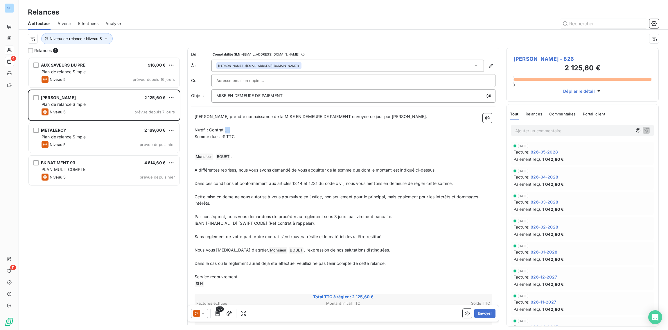
drag, startPoint x: 224, startPoint y: 128, endPoint x: 300, endPoint y: 181, distance: 91.8
click at [235, 130] on p "N/réf. : Contrat …." at bounding box center [343, 130] width 297 height 7
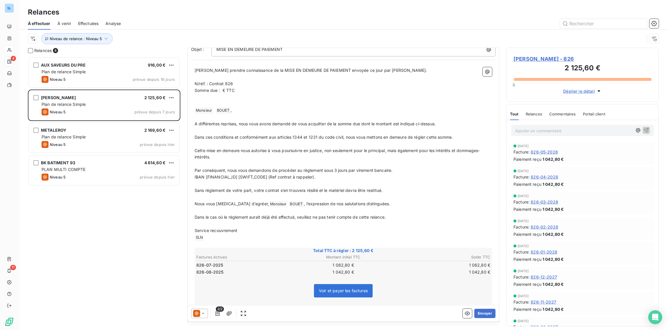
scroll to position [46, 0]
drag, startPoint x: 223, startPoint y: 91, endPoint x: 249, endPoint y: 112, distance: 33.8
click at [223, 91] on span "Somme due : € TTC" at bounding box center [215, 90] width 40 height 5
click at [447, 211] on p "﻿" at bounding box center [343, 211] width 297 height 7
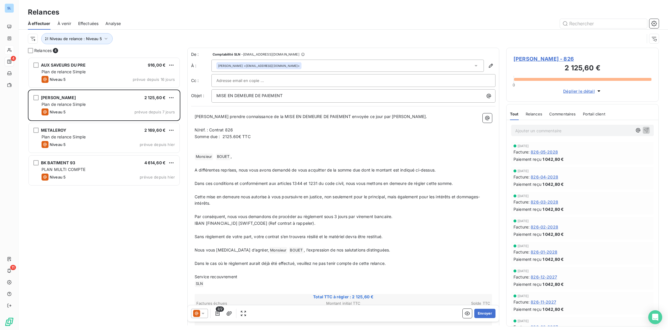
scroll to position [67, 0]
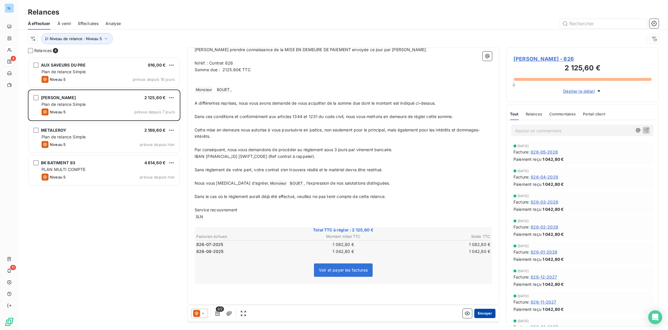
click at [487, 312] on button "Envoyer" at bounding box center [484, 312] width 21 height 9
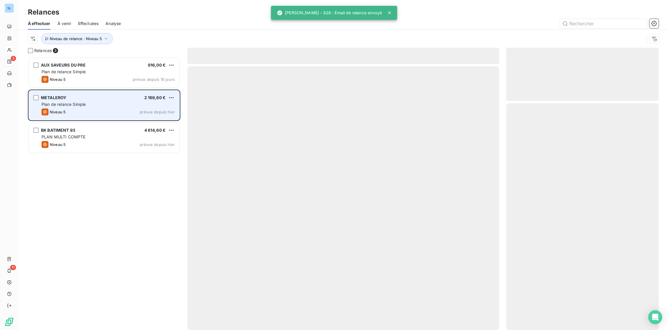
click at [72, 107] on div "Plan de relance Simple" at bounding box center [108, 104] width 133 height 6
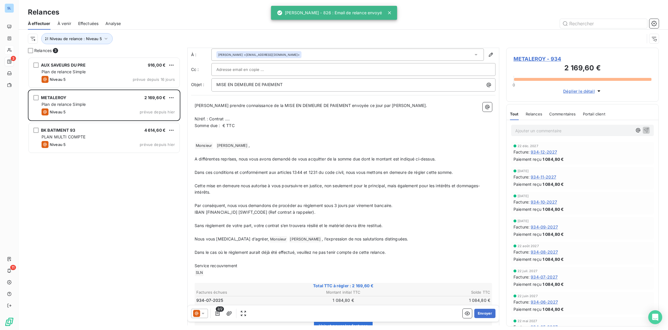
scroll to position [67, 0]
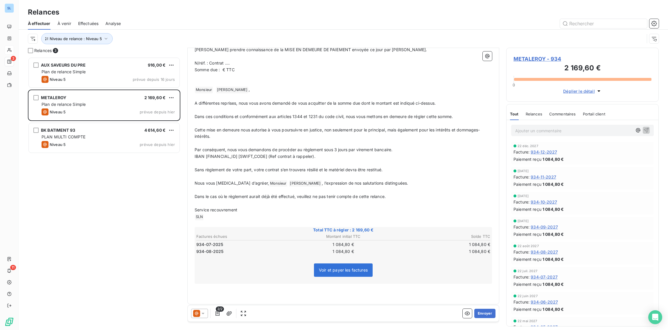
click at [536, 113] on span "Relances" at bounding box center [534, 113] width 17 height 5
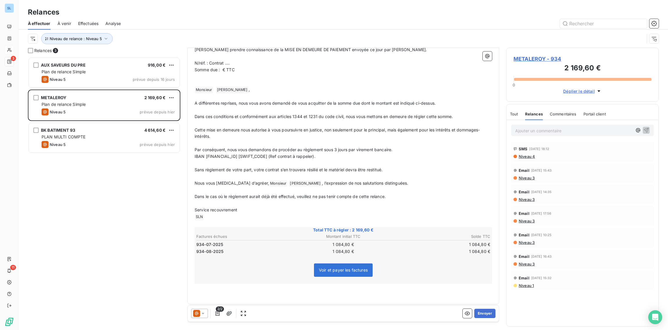
click at [550, 114] on span "Commentaires" at bounding box center [563, 113] width 27 height 5
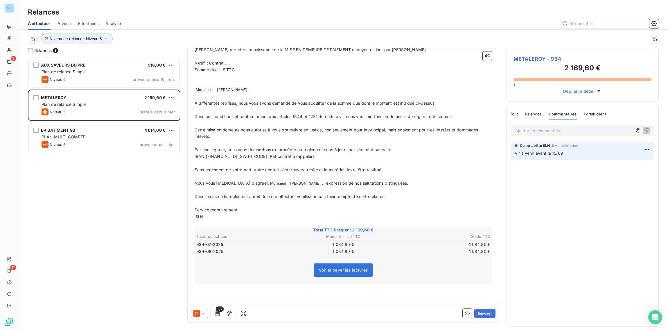
click at [539, 114] on span "Relances" at bounding box center [533, 113] width 17 height 5
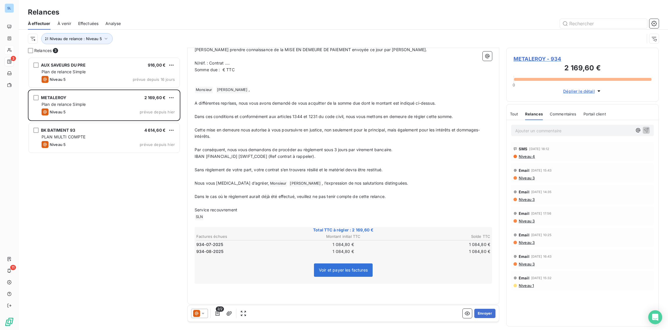
click at [200, 312] on icon at bounding box center [203, 313] width 6 height 6
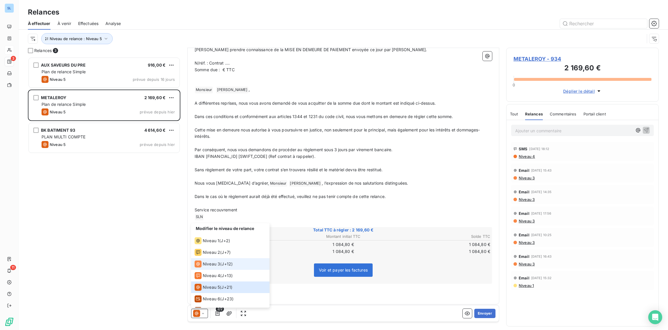
click at [205, 267] on div "Niveau 3" at bounding box center [208, 263] width 26 height 7
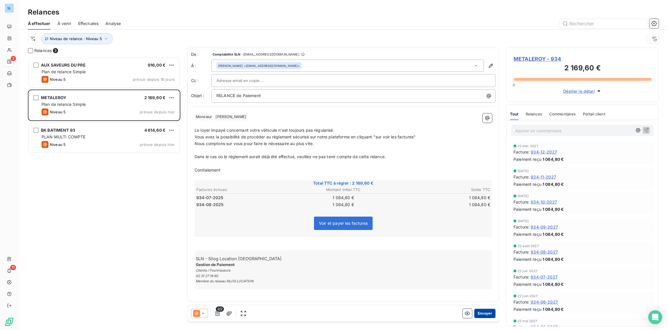
click at [483, 314] on button "Envoyer" at bounding box center [484, 312] width 21 height 9
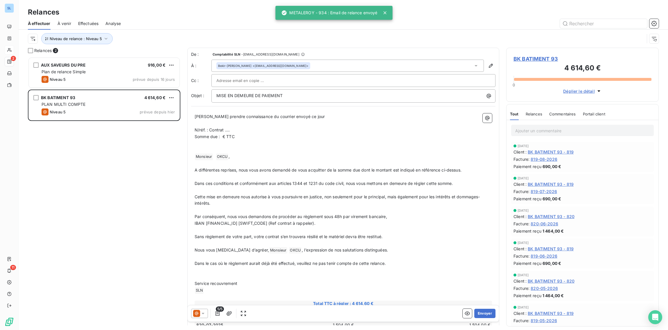
drag, startPoint x: 77, startPoint y: 111, endPoint x: 84, endPoint y: 128, distance: 18.6
click at [77, 111] on div "Niveau 5 prévue depuis [DATE]" at bounding box center [108, 111] width 133 height 7
click at [532, 113] on span "Relances" at bounding box center [534, 113] width 17 height 5
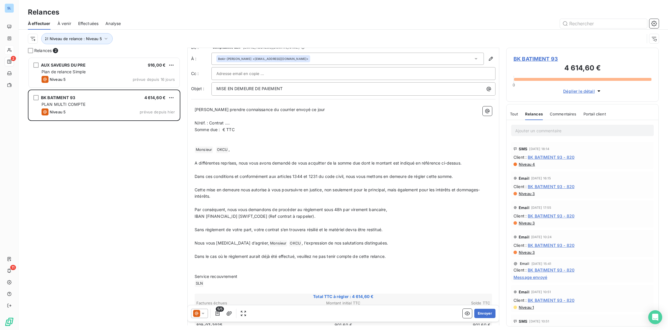
scroll to position [7, 0]
drag, startPoint x: 225, startPoint y: 123, endPoint x: 247, endPoint y: 131, distance: 23.5
click at [238, 124] on p "N/réf. : Contrat …." at bounding box center [343, 123] width 297 height 7
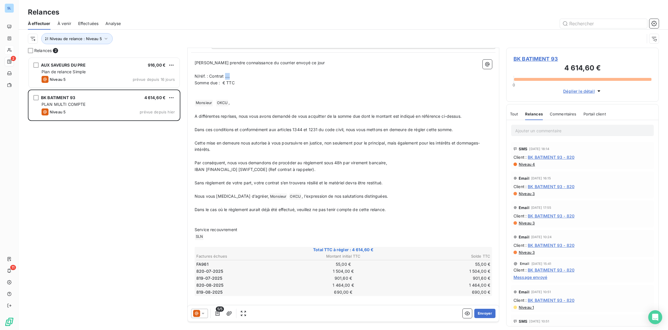
scroll to position [54, 0]
click at [222, 82] on span "Somme due : € TTC" at bounding box center [215, 82] width 40 height 5
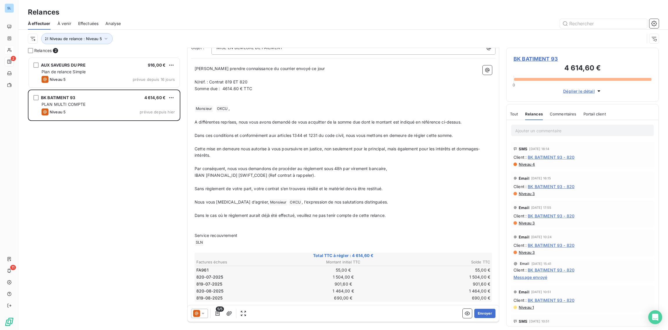
scroll to position [66, 0]
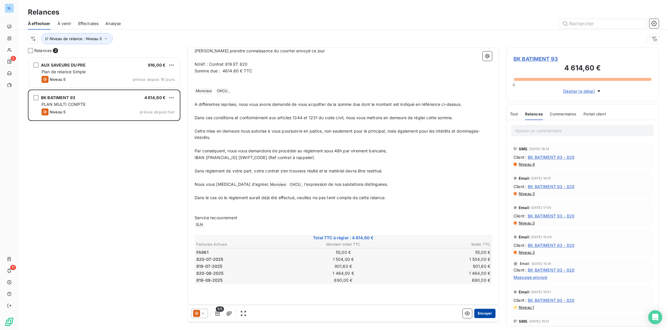
click at [487, 313] on button "Envoyer" at bounding box center [484, 312] width 21 height 9
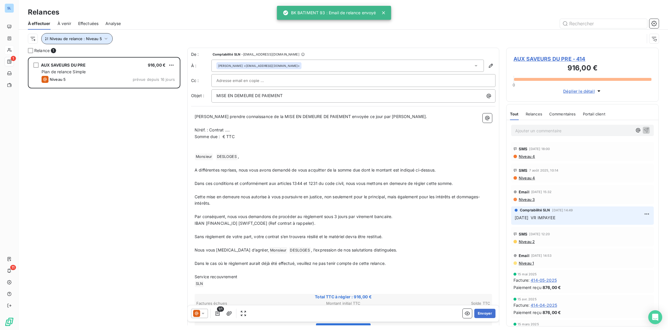
click at [90, 37] on span "Niveau de relance : Niveau 5" at bounding box center [76, 38] width 52 height 5
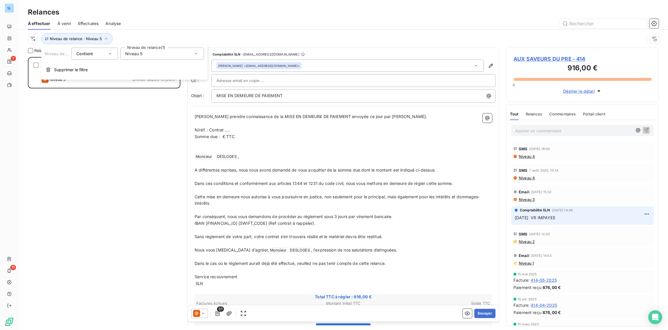
click at [133, 54] on span "Niveau 5" at bounding box center [133, 54] width 17 height 6
drag, startPoint x: 128, startPoint y: 117, endPoint x: 129, endPoint y: 122, distance: 5.1
click at [128, 117] on icon at bounding box center [126, 118] width 3 height 3
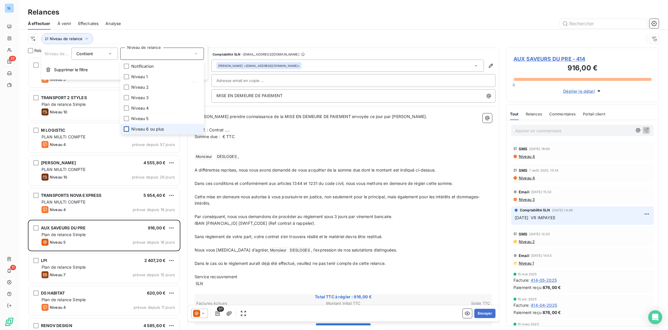
click at [128, 127] on div at bounding box center [126, 128] width 5 height 5
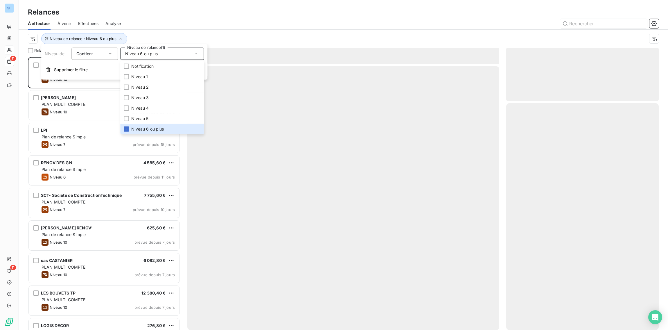
scroll to position [273, 152]
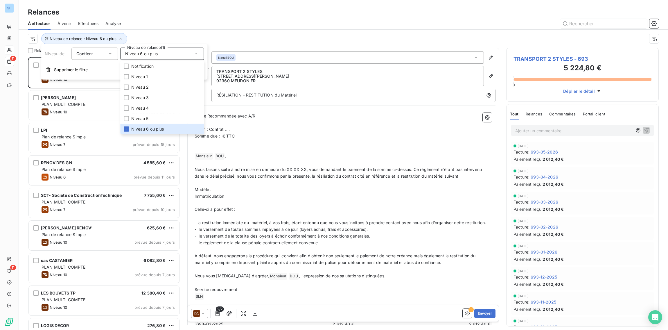
click at [237, 21] on div at bounding box center [393, 23] width 531 height 9
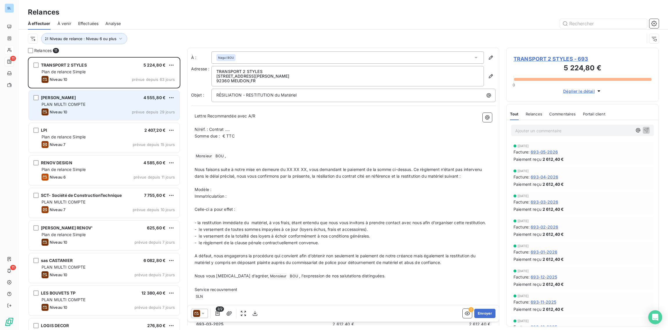
click at [57, 109] on span "Niveau 10" at bounding box center [58, 111] width 17 height 5
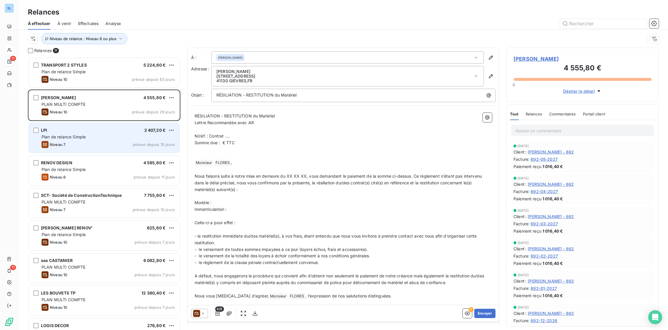
click at [65, 134] on span "Plan de relance Simple" at bounding box center [64, 136] width 44 height 5
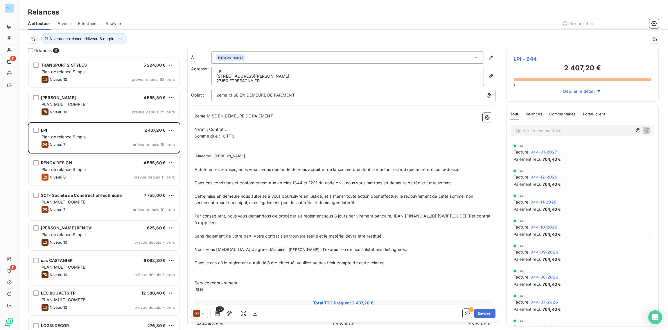
click at [531, 113] on span "Relances" at bounding box center [534, 113] width 17 height 5
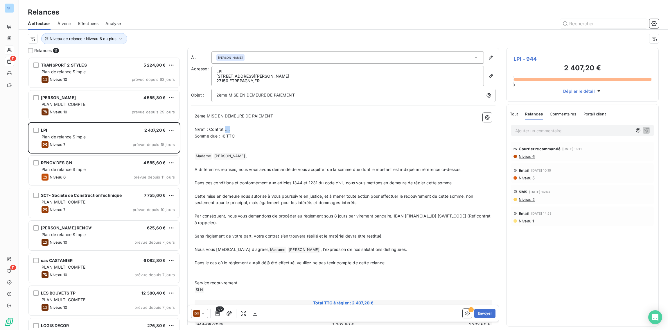
drag, startPoint x: 225, startPoint y: 128, endPoint x: 314, endPoint y: 191, distance: 109.6
click at [235, 128] on p "N/réf. : Contrat …." at bounding box center [343, 129] width 297 height 7
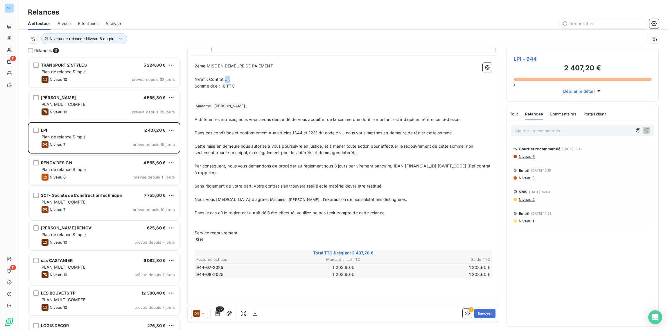
scroll to position [46, 0]
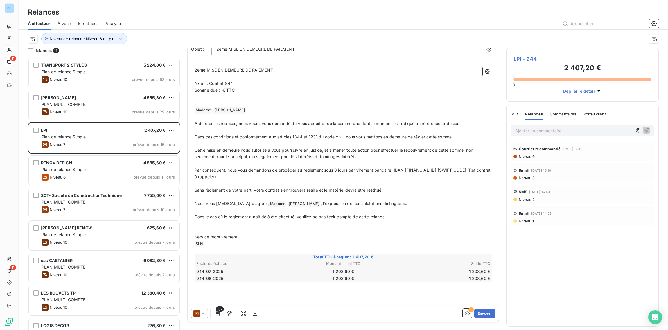
click at [223, 90] on span "Somme due : € TTC" at bounding box center [215, 89] width 40 height 5
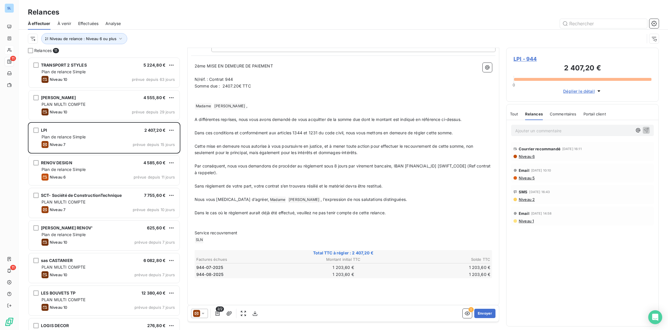
scroll to position [0, 0]
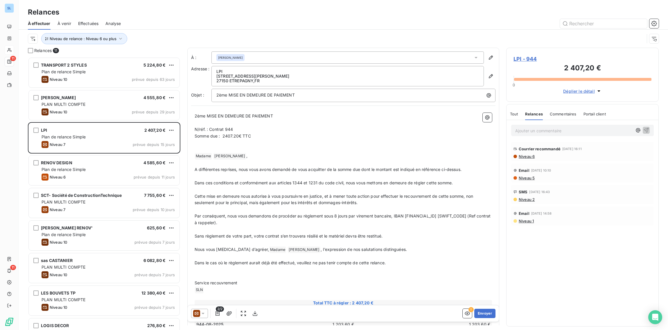
click at [202, 313] on icon at bounding box center [202, 312] width 3 height 1
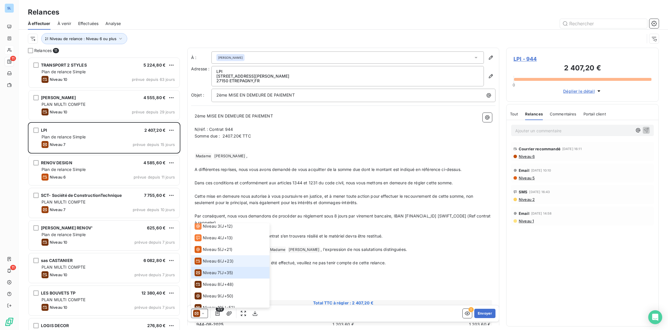
scroll to position [41, 0]
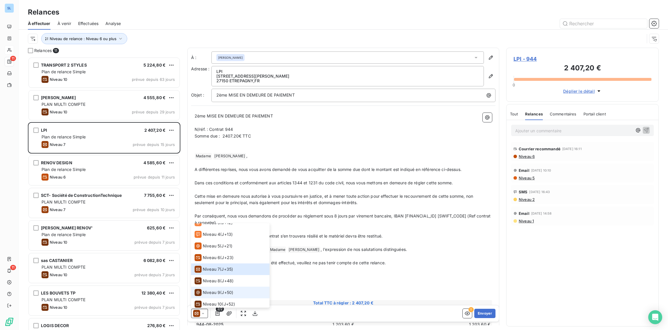
click at [211, 294] on span "Niveau 9" at bounding box center [211, 292] width 17 height 6
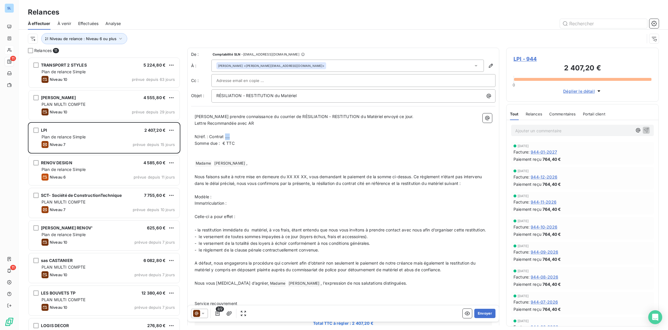
drag, startPoint x: 226, startPoint y: 137, endPoint x: 244, endPoint y: 142, distance: 18.7
click at [236, 138] on p "N/réf. : Contrat …." at bounding box center [343, 136] width 297 height 7
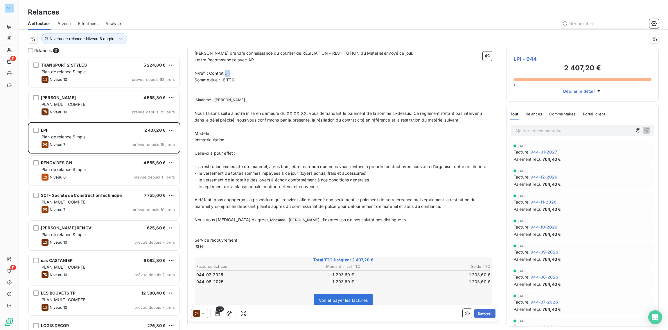
scroll to position [64, 0]
click at [222, 78] on span "Somme due : € TTC" at bounding box center [215, 79] width 40 height 5
drag, startPoint x: 307, startPoint y: 111, endPoint x: 236, endPoint y: 114, distance: 70.9
click at [236, 114] on p "Nous faisons suite à notre mise en demeure du XX XX XX, vous demandant le paie…" at bounding box center [343, 115] width 297 height 13
drag, startPoint x: 229, startPoint y: 143, endPoint x: 189, endPoint y: 125, distance: 43.9
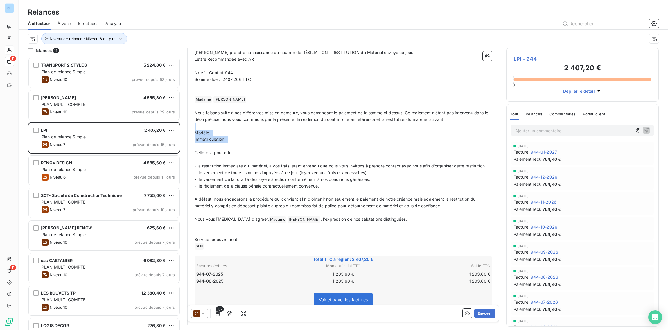
click at [189, 125] on div "De : Comptabilité SLN - [EMAIL_ADDRESS][DOMAIN_NAME] À : [PERSON_NAME] <[PERSON…" at bounding box center [343, 155] width 312 height 343
click at [248, 139] on p "Immatriculation :" at bounding box center [343, 139] width 297 height 7
click at [233, 130] on p "Modèle :" at bounding box center [343, 132] width 297 height 7
drag, startPoint x: 243, startPoint y: 132, endPoint x: 234, endPoint y: 131, distance: 8.5
click at [234, 131] on p "Modèle : [PERSON_NAME]" at bounding box center [343, 132] width 297 height 7
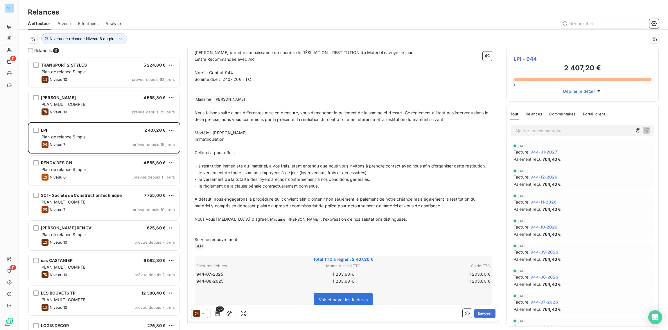
click at [234, 139] on p "Immatriculation :" at bounding box center [343, 139] width 297 height 7
click at [340, 139] on p "Immatriculation : GK-704-EF" at bounding box center [343, 139] width 297 height 7
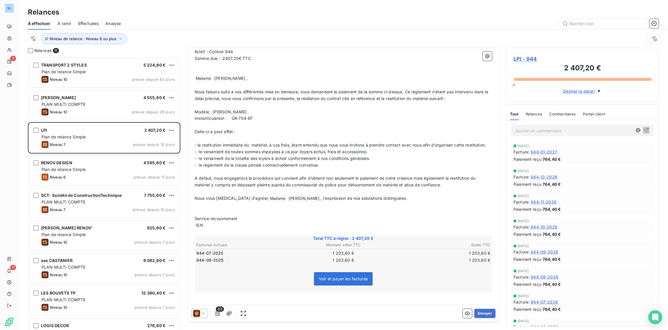
scroll to position [87, 0]
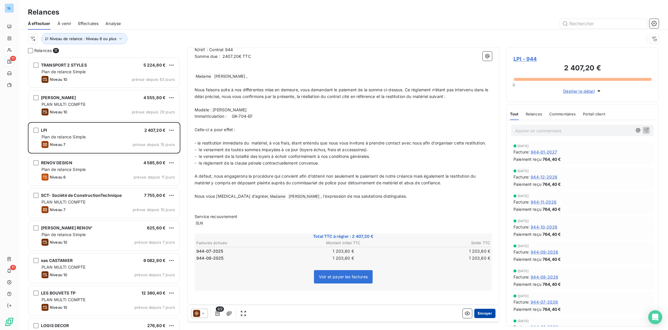
click at [487, 312] on button "Envoyer" at bounding box center [484, 312] width 21 height 9
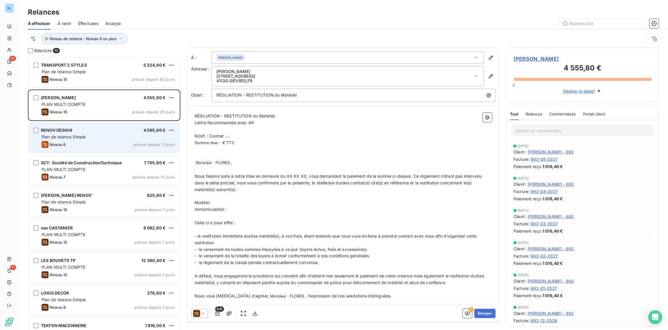
click at [79, 134] on span "Plan de relance Simple" at bounding box center [64, 136] width 44 height 5
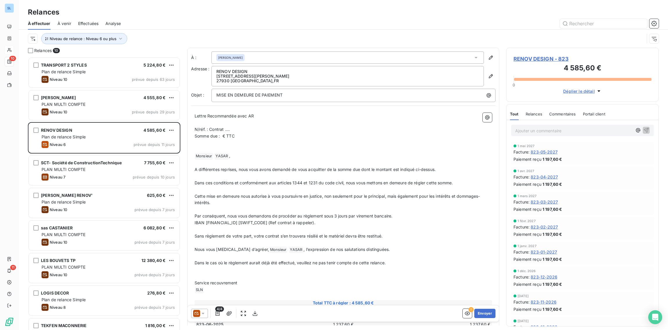
scroll to position [57, 0]
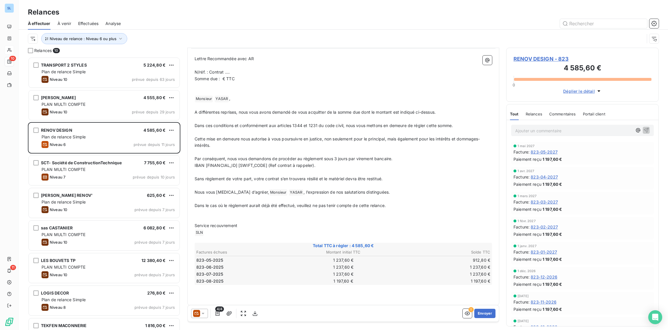
click at [532, 117] on div "Relances" at bounding box center [534, 114] width 17 height 12
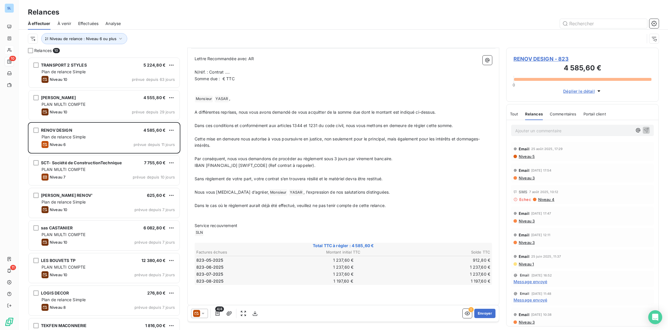
click at [195, 313] on icon at bounding box center [196, 313] width 7 height 7
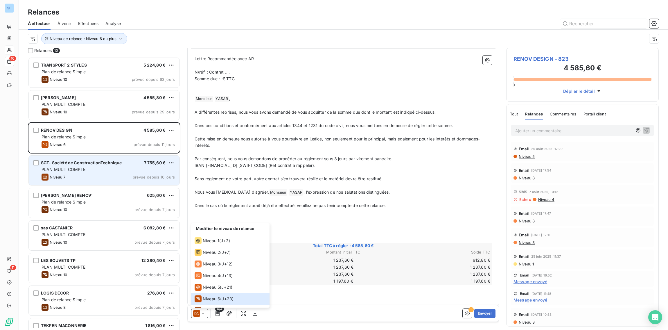
click at [88, 178] on div "Niveau 7 prévue depuis 10 jours" at bounding box center [108, 176] width 133 height 7
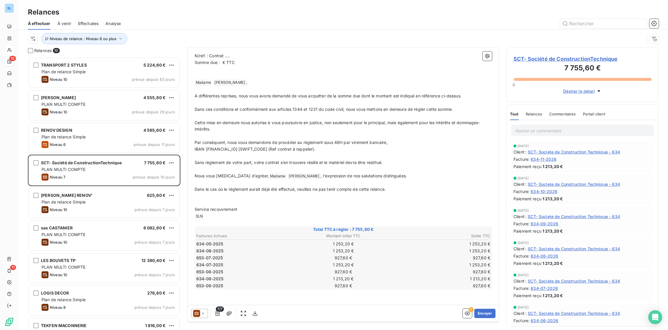
scroll to position [85, 0]
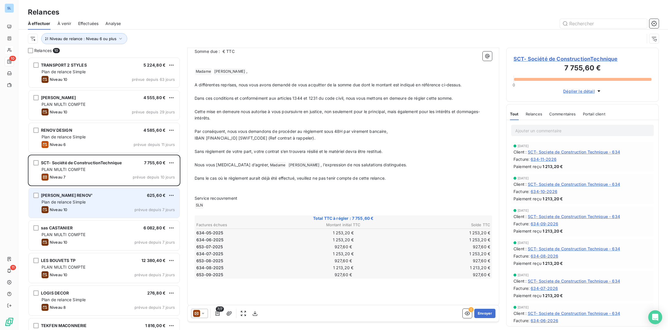
click at [87, 206] on div "Niveau 10 prévue depuis 7 jours" at bounding box center [108, 209] width 133 height 7
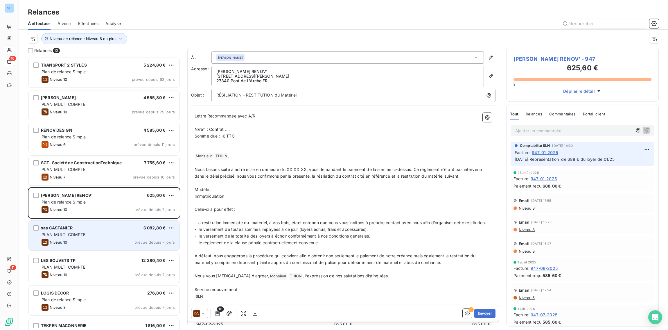
click at [80, 233] on span "PLAN MULTI COMPTE" at bounding box center [64, 234] width 44 height 5
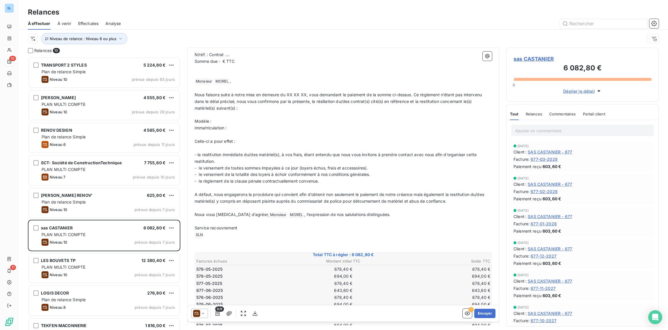
scroll to position [139, 0]
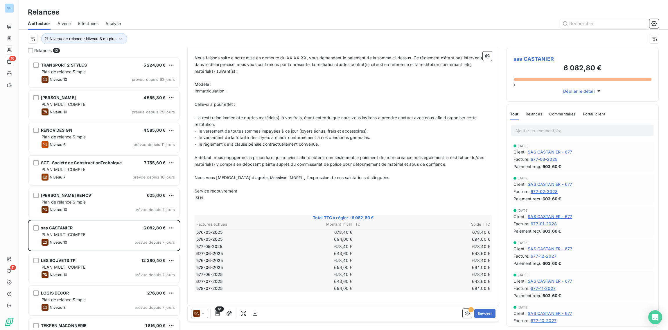
click at [531, 113] on span "Relances" at bounding box center [534, 113] width 17 height 5
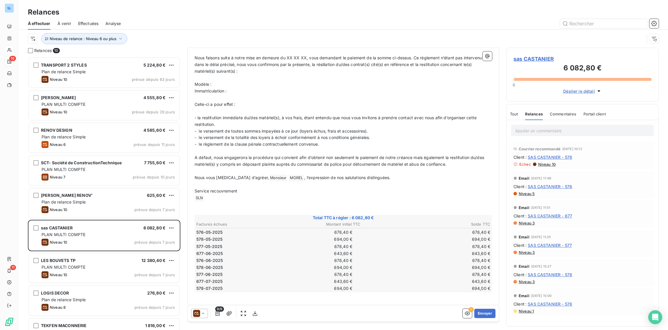
click at [544, 164] on span "Niveau 10" at bounding box center [546, 164] width 18 height 5
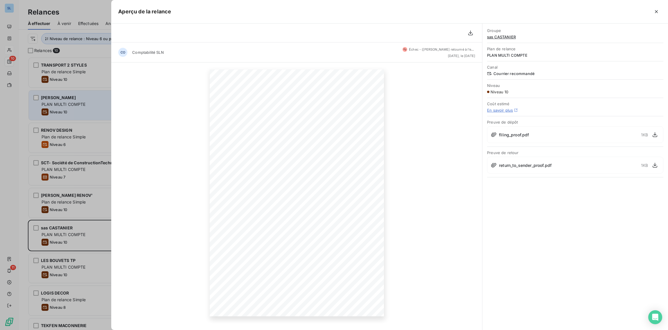
click at [95, 103] on div at bounding box center [334, 165] width 668 height 330
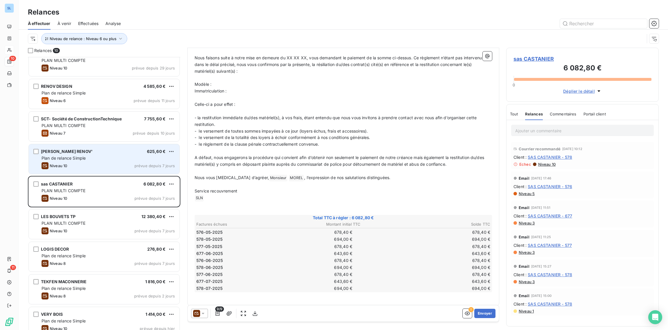
scroll to position [46, 0]
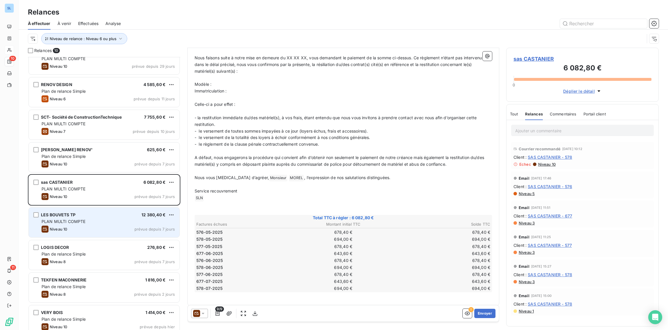
click at [76, 226] on div "Niveau 10 prévue depuis 7 jours" at bounding box center [108, 228] width 133 height 7
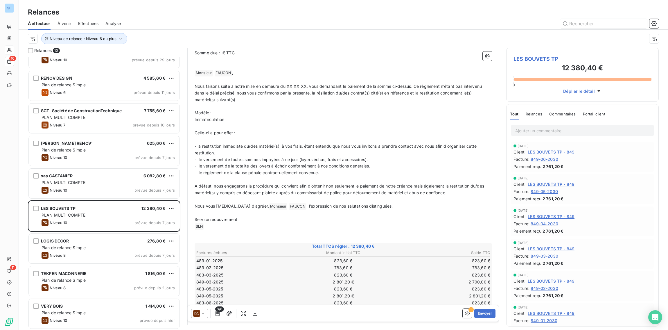
scroll to position [111, 0]
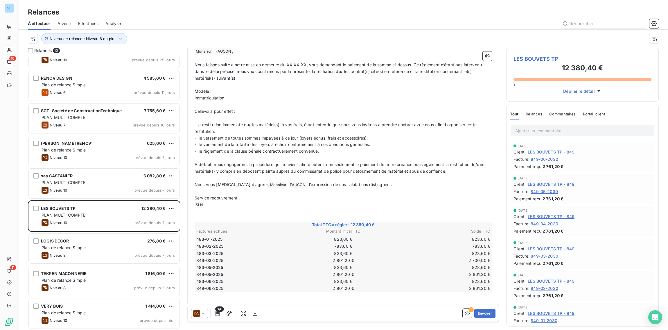
click at [530, 112] on span "Relances" at bounding box center [534, 113] width 17 height 5
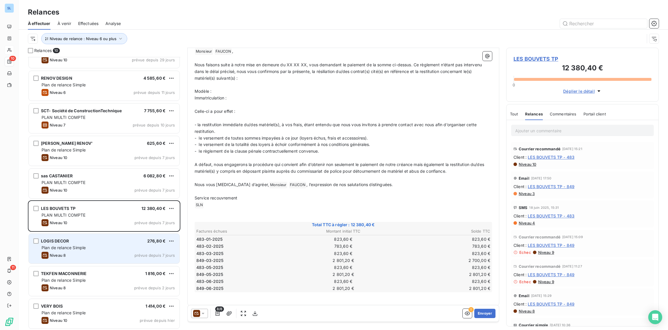
scroll to position [0, 0]
click at [105, 253] on div "Niveau 8 prévue depuis 7 jours" at bounding box center [108, 254] width 133 height 7
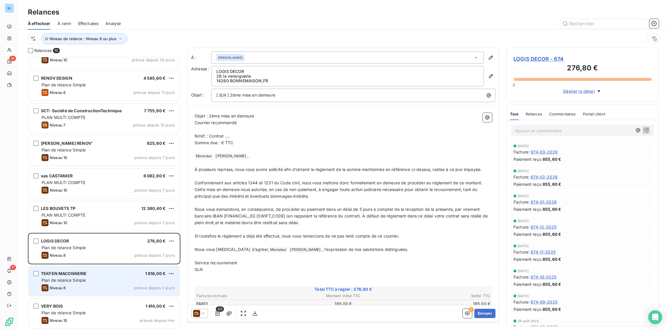
drag, startPoint x: 64, startPoint y: 276, endPoint x: 69, endPoint y: 276, distance: 4.7
click at [64, 276] on div "TEKFEN MACONNERIE 1 816,00 € Plan de relance Simple Niveau 8 prévue depuis 2 jo…" at bounding box center [104, 281] width 151 height 30
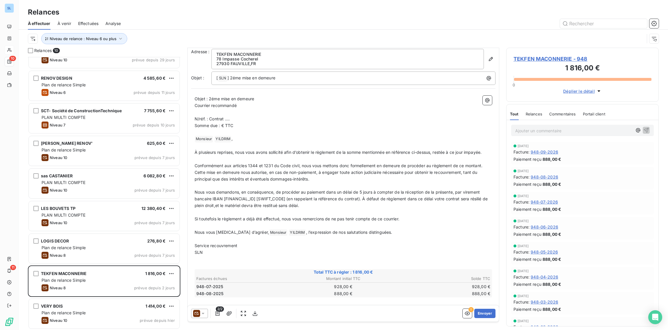
scroll to position [24, 0]
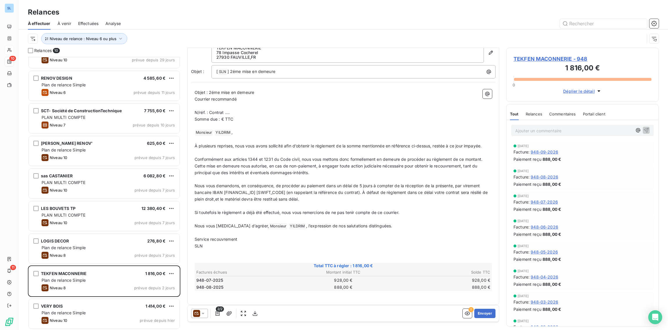
click at [535, 115] on span "Relances" at bounding box center [534, 113] width 17 height 5
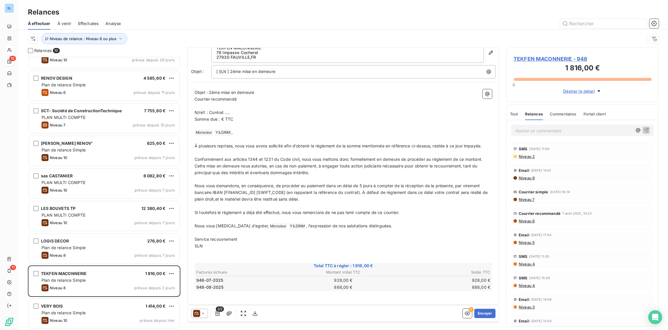
click at [558, 113] on span "Commentaires" at bounding box center [563, 113] width 27 height 5
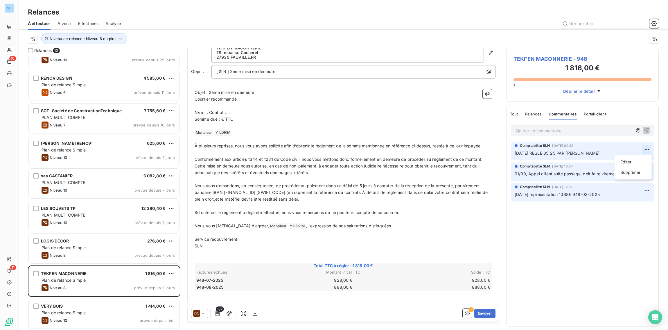
click at [647, 149] on html "SL 10 11 Relances À effectuer À venir Effectuées Analyse Niveau de relance : Ni…" at bounding box center [334, 165] width 668 height 330
click at [352, 183] on html "SL 10 11 Relances À effectuer À venir Effectuées Analyse Niveau de relance : Ni…" at bounding box center [334, 165] width 668 height 330
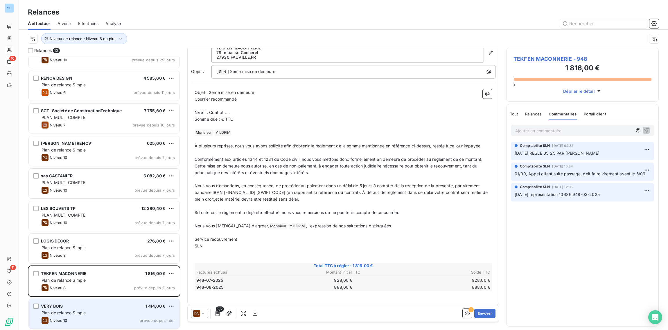
click at [125, 311] on div "Plan de relance Simple" at bounding box center [108, 313] width 133 height 6
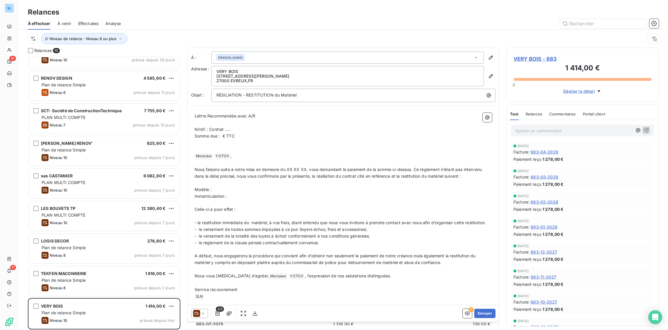
click at [536, 114] on span "Relances" at bounding box center [534, 113] width 17 height 5
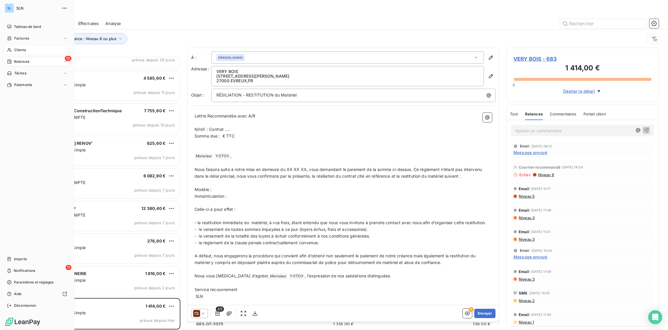
click at [20, 50] on span "Clients" at bounding box center [20, 49] width 12 height 5
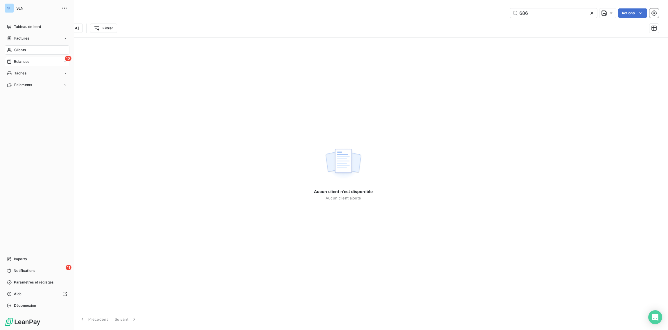
click at [15, 54] on div "Clients" at bounding box center [37, 49] width 65 height 9
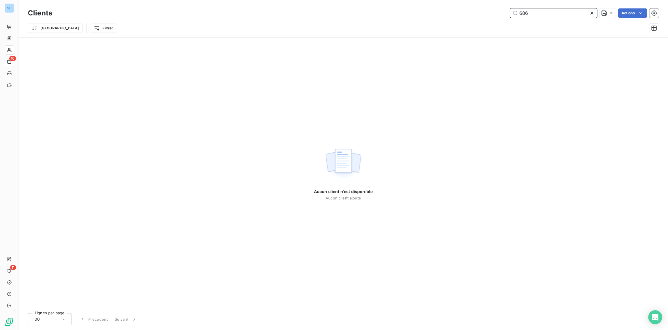
drag, startPoint x: 552, startPoint y: 13, endPoint x: 443, endPoint y: 12, distance: 108.9
click at [445, 12] on div "686 Actions" at bounding box center [358, 12] width 599 height 9
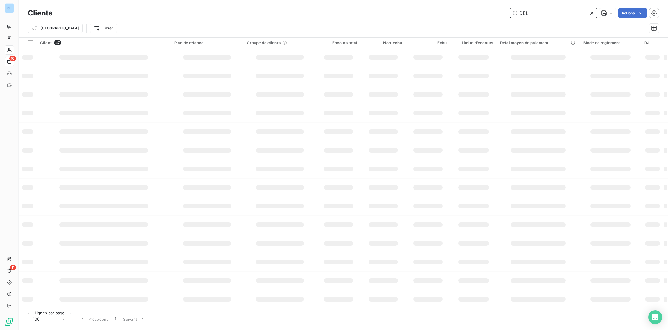
type input "DEL"
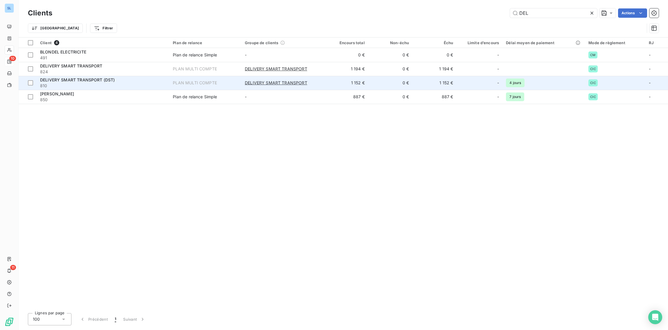
click at [78, 76] on td "DELIVERY SMART TRANSPORT (DST) 810" at bounding box center [103, 83] width 133 height 14
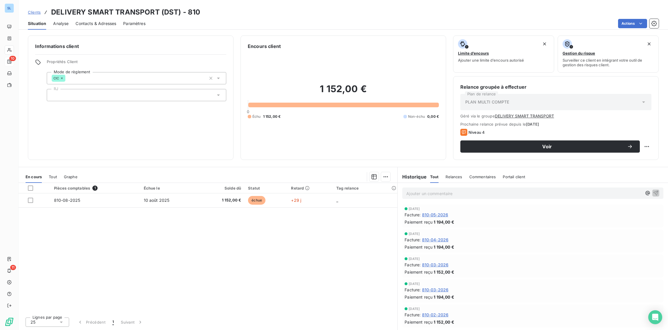
click at [456, 176] on span "Relances" at bounding box center [453, 176] width 17 height 5
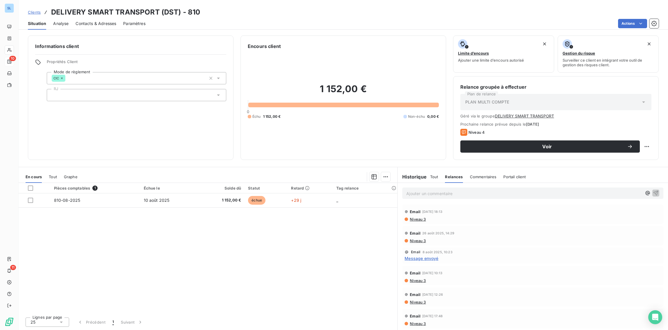
click at [414, 194] on p "Ajouter un commentaire ﻿" at bounding box center [523, 193] width 235 height 7
drag, startPoint x: 515, startPoint y: 191, endPoint x: 390, endPoint y: 183, distance: 125.4
click at [390, 183] on div "En cours Tout Graphe Pièces comptables 1 Échue le Solde dû Statut Retard Tag re…" at bounding box center [343, 248] width 649 height 163
copy span "[DATE] VIR 3300 REGLE 810-08-2025 ET"
drag, startPoint x: 655, startPoint y: 191, endPoint x: 647, endPoint y: 191, distance: 7.6
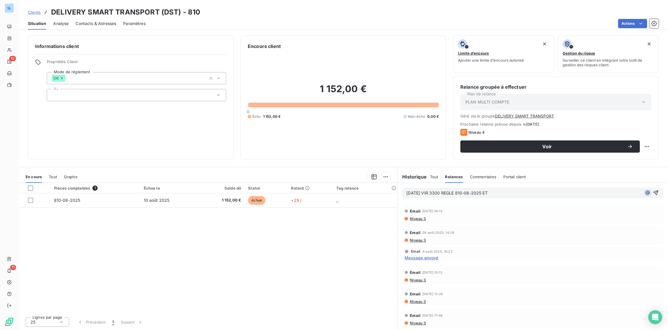
click at [655, 191] on icon "button" at bounding box center [656, 193] width 6 height 6
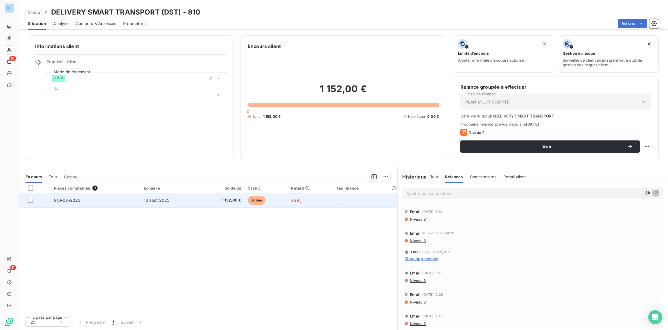
click at [200, 202] on td "1 152,00 €" at bounding box center [221, 200] width 46 height 14
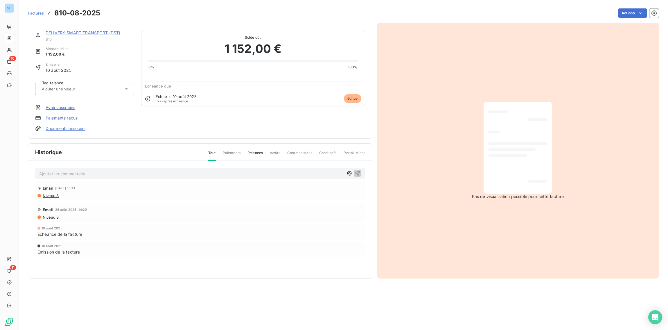
click at [60, 116] on link "Paiements reçus" at bounding box center [62, 118] width 32 height 6
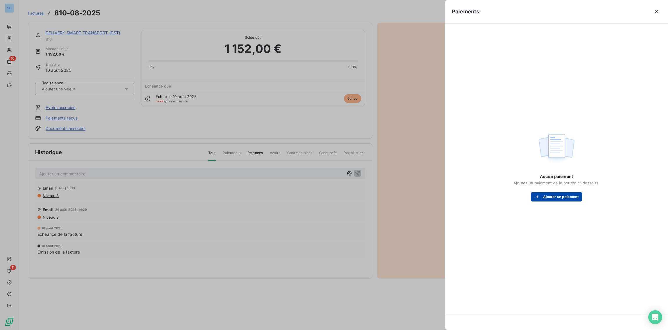
click at [565, 198] on button "Ajouter un paiement" at bounding box center [556, 196] width 51 height 9
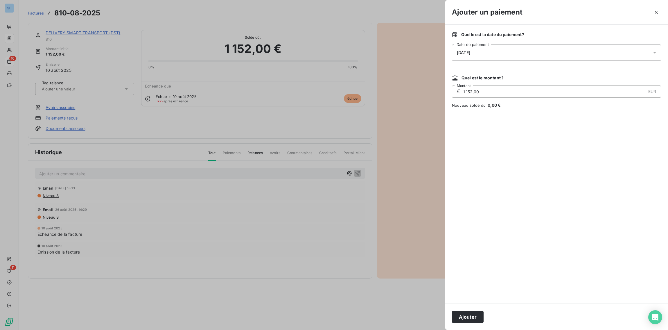
click at [458, 53] on span "[DATE]" at bounding box center [463, 52] width 13 height 5
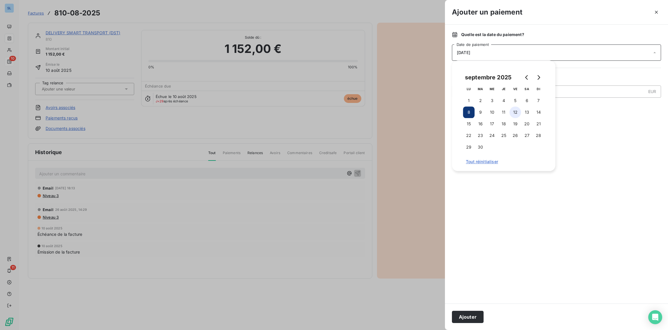
drag, startPoint x: 515, startPoint y: 102, endPoint x: 513, endPoint y: 114, distance: 12.3
click at [515, 102] on button "5" at bounding box center [515, 101] width 12 height 12
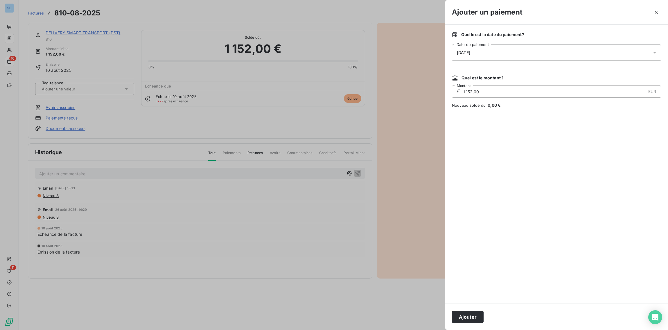
drag, startPoint x: 470, startPoint y: 314, endPoint x: 464, endPoint y: 314, distance: 6.1
click at [470, 314] on button "Ajouter" at bounding box center [468, 316] width 32 height 12
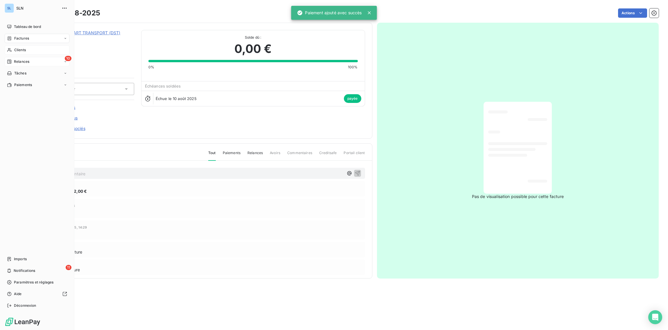
click at [15, 50] on span "Clients" at bounding box center [20, 49] width 12 height 5
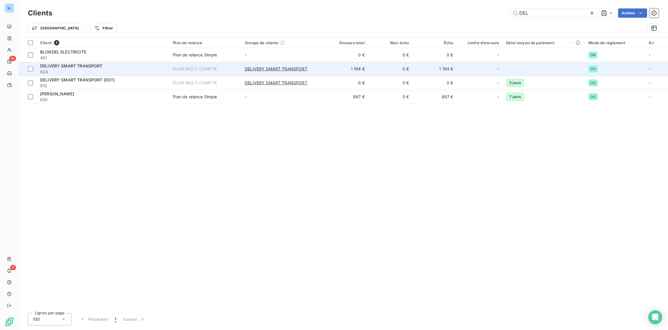
click at [87, 73] on span "824" at bounding box center [103, 72] width 126 height 6
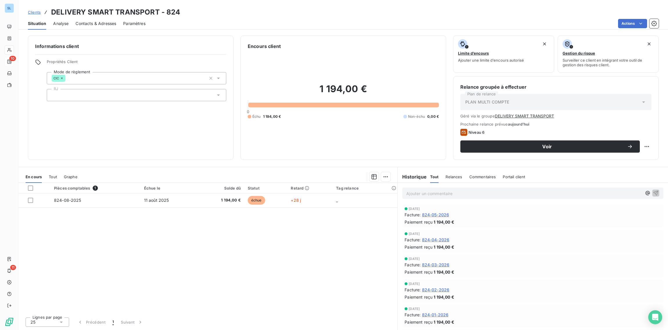
click at [448, 194] on p "Ajouter un commentaire ﻿" at bounding box center [523, 193] width 235 height 7
drag, startPoint x: 505, startPoint y: 186, endPoint x: 427, endPoint y: 187, distance: 78.7
click at [427, 187] on div "[DATE] VIR 3300 REGLE 810-08-2025 ET [PHONE_NUMBER] solde de" at bounding box center [532, 193] width 270 height 20
copy span "[DATE] VIR 3300 REGLE 810-08-2025 ET [PHONE_NUMBER] solde de"
drag, startPoint x: 500, startPoint y: 192, endPoint x: 514, endPoint y: 191, distance: 13.6
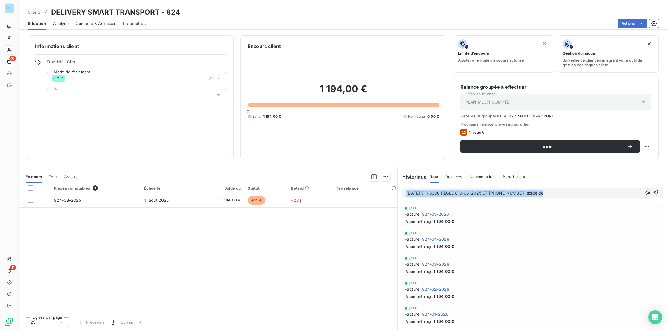
click at [500, 192] on span "[DATE] VIR 3300 REGLE 810-08-2025 ET [PHONE_NUMBER] solde de" at bounding box center [474, 192] width 137 height 5
click at [520, 192] on span "[DATE] VIR 3300 REGLE 810-08-2025 ET [PHONE_NUMBER] solde de" at bounding box center [474, 192] width 137 height 5
drag, startPoint x: 561, startPoint y: 194, endPoint x: 397, endPoint y: 189, distance: 164.1
click at [397, 189] on div "[DATE] VIR 3300 REGLE 810-08-2025 ET [PHONE_NUMBER] de 1194€ solde de" at bounding box center [532, 193] width 270 height 20
copy span "[DATE] VIR 3300 REGLE 810-08-2025 ET [PHONE_NUMBER] de 1194€ solde de"
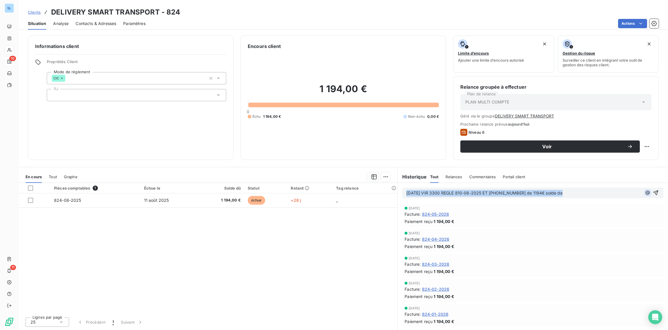
drag, startPoint x: 656, startPoint y: 192, endPoint x: 648, endPoint y: 193, distance: 8.2
click at [656, 192] on icon "button" at bounding box center [655, 192] width 5 height 5
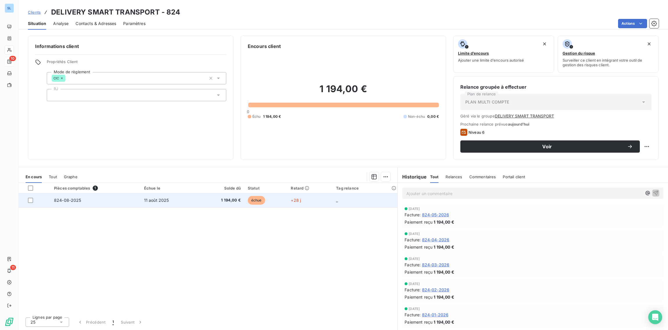
click at [314, 203] on td "+28 j" at bounding box center [309, 200] width 45 height 14
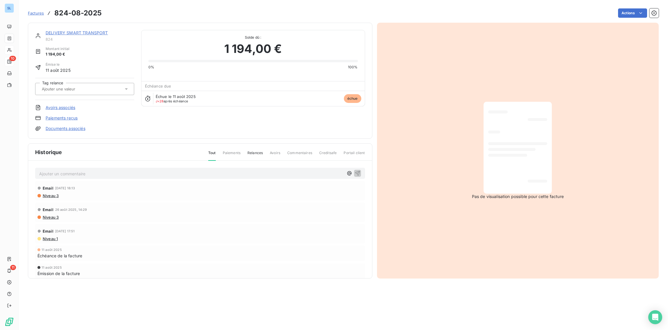
click at [62, 116] on link "Paiements reçus" at bounding box center [62, 118] width 32 height 6
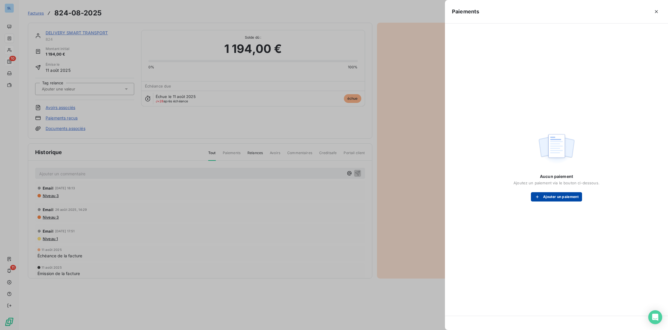
click at [571, 198] on button "Ajouter un paiement" at bounding box center [556, 196] width 51 height 9
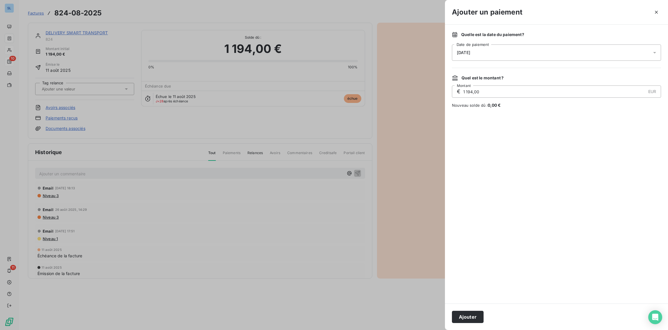
click at [483, 48] on div "[DATE]" at bounding box center [556, 52] width 209 height 16
click at [516, 102] on button "5" at bounding box center [515, 101] width 12 height 12
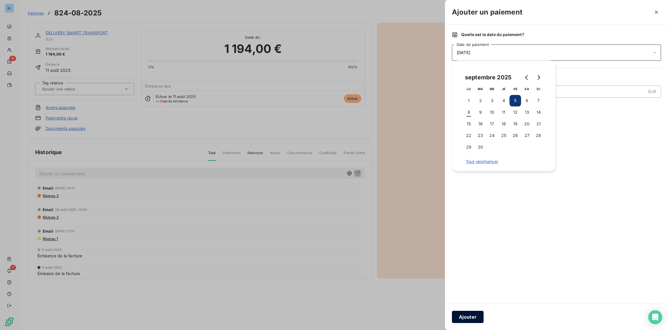
click at [464, 319] on button "Ajouter" at bounding box center [468, 316] width 32 height 12
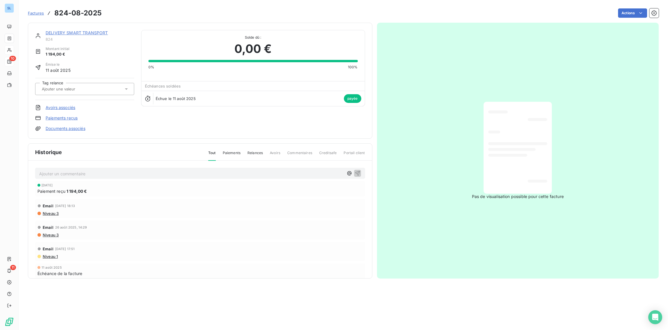
click at [57, 34] on link "DELIVERY SMART TRANSPORT" at bounding box center [77, 32] width 62 height 5
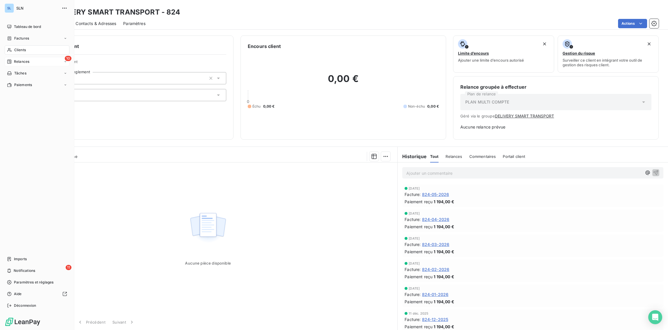
click at [20, 47] on span "Clients" at bounding box center [20, 49] width 12 height 5
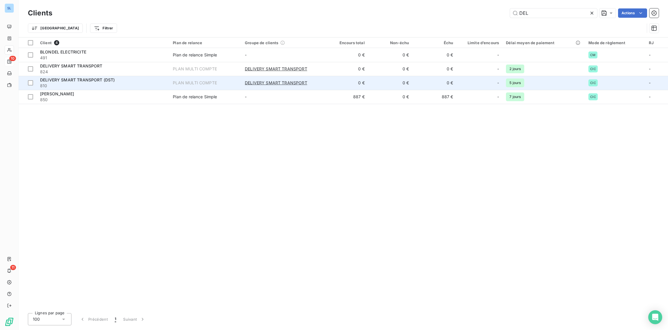
click at [63, 82] on div "DELIVERY SMART TRANSPORT (DST)" at bounding box center [103, 80] width 126 height 6
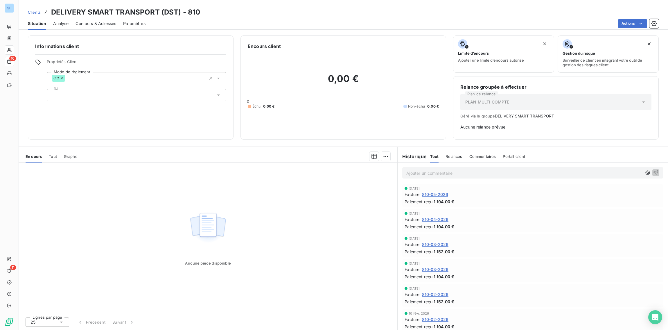
drag, startPoint x: 488, startPoint y: 155, endPoint x: 481, endPoint y: 161, distance: 9.7
click at [488, 155] on span "Commentaires" at bounding box center [482, 156] width 27 height 5
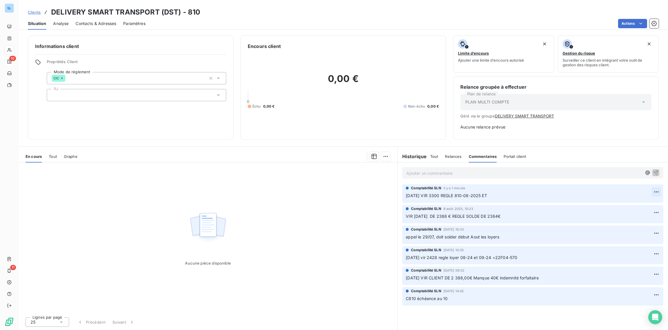
click at [657, 191] on html "SL 10 11 Clients DELIVERY SMART TRANSPORT (DST) - 810 Situation Analyse Contact…" at bounding box center [334, 165] width 668 height 330
click at [642, 204] on div "Editer" at bounding box center [642, 204] width 33 height 9
drag, startPoint x: 503, startPoint y: 195, endPoint x: 378, endPoint y: 194, distance: 124.6
click at [378, 194] on div "En cours Tout Graphe Aucune pièce disponible Lignes par page 25 Précédent Suiva…" at bounding box center [343, 237] width 649 height 183
click at [491, 195] on span "[DATE] VIR 3300 REGLE 810-08-2025 ET [PHONE_NUMBER] de 1194€ solde de" at bounding box center [484, 195] width 156 height 5
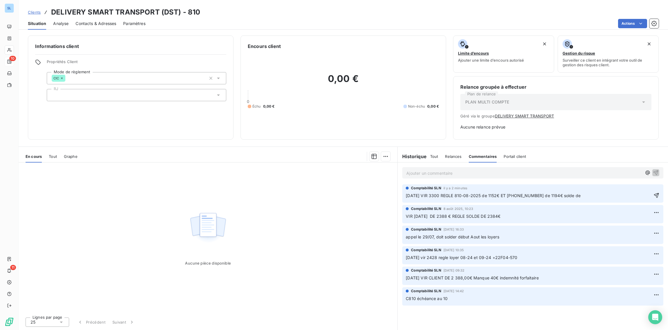
click at [577, 192] on p "[DATE] VIR 3300 REGLE 810-08-2025 de 1152€ ET [PHONE_NUMBER] de 1194€ solde de" at bounding box center [529, 195] width 246 height 7
click at [579, 196] on p "[DATE] VIR 3300 REGLE 810-08-2025 de 1152€ ET [PHONE_NUMBER] de 1194€ solde de" at bounding box center [529, 195] width 246 height 7
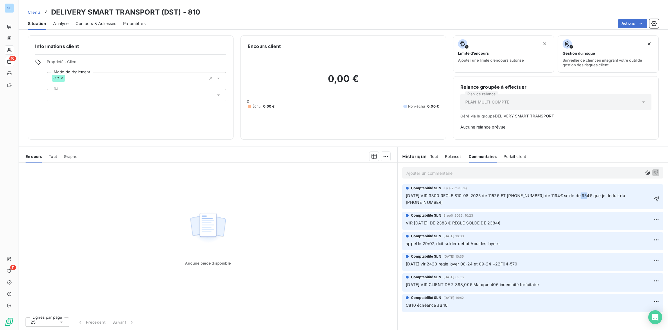
drag, startPoint x: 583, startPoint y: 196, endPoint x: 663, endPoint y: 227, distance: 85.6
click at [574, 196] on span "[DATE] VIR 3300 REGLE 810-08-2025 de 1152€ ET [PHONE_NUMBER] de 1194€ solde de …" at bounding box center [516, 199] width 220 height 12
copy span "954"
click at [657, 196] on icon "button" at bounding box center [657, 199] width 6 height 6
click at [528, 219] on p "VIR [DATE] DE 2388 € REGLE SOLDE DE 2384€" at bounding box center [533, 222] width 254 height 7
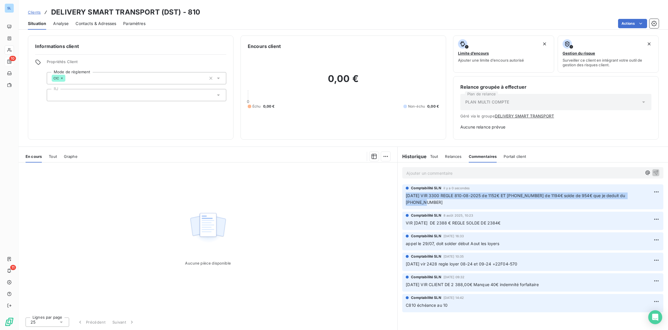
drag, startPoint x: 640, startPoint y: 195, endPoint x: 405, endPoint y: 197, distance: 234.9
click at [406, 197] on span "[DATE] VIR 3300 REGLE 810-08-2025 de 1152€ ET [PHONE_NUMBER] de 1194€ solde de …" at bounding box center [516, 199] width 220 height 12
copy span "[DATE] VIR 3300 REGLE 810-08-2025 de 1152€ ET [PHONE_NUMBER] de 1194€ solde de …"
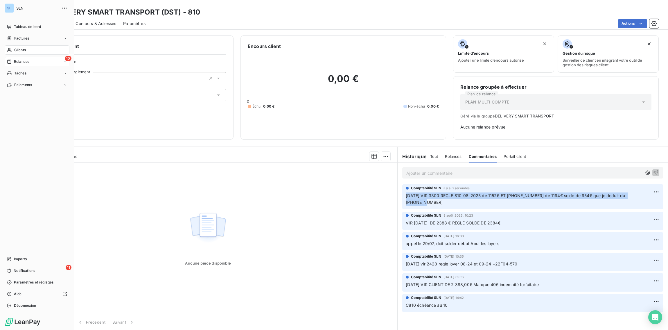
click at [16, 50] on span "Clients" at bounding box center [20, 49] width 12 height 5
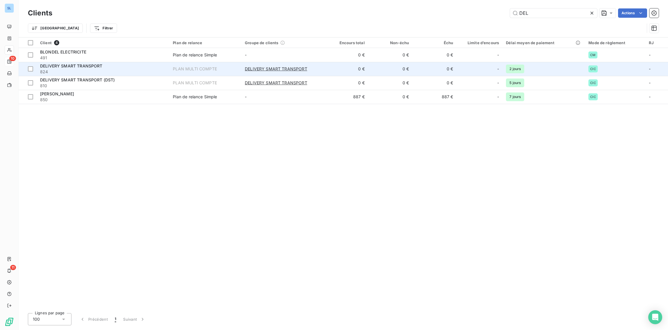
click at [87, 72] on span "824" at bounding box center [103, 72] width 126 height 6
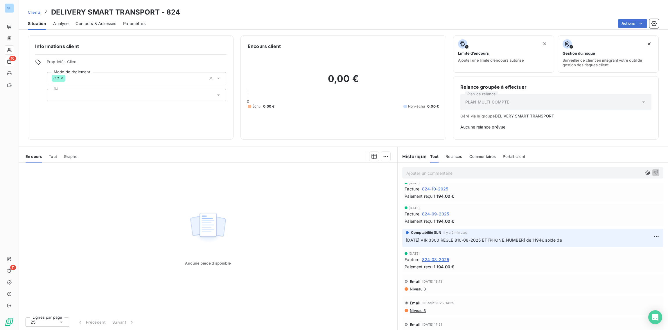
scroll to position [169, 0]
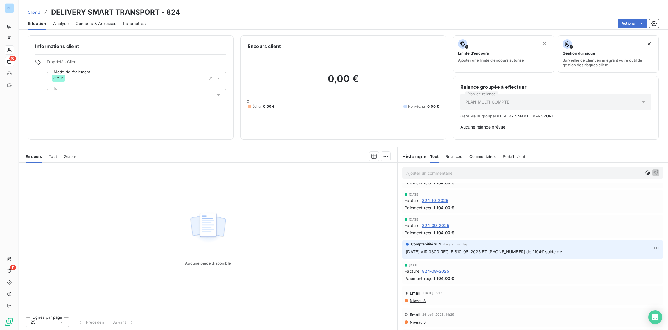
click at [432, 225] on span "824-09-2025" at bounding box center [435, 225] width 27 height 6
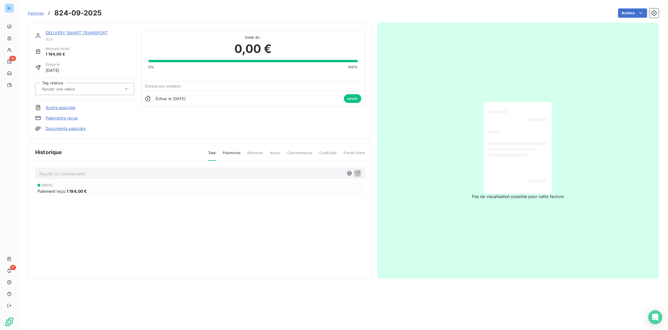
click at [71, 118] on link "Paiements reçus" at bounding box center [62, 118] width 32 height 6
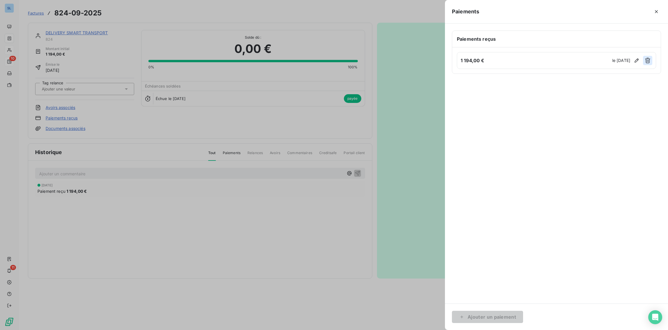
click at [647, 61] on icon "button" at bounding box center [647, 61] width 5 height 6
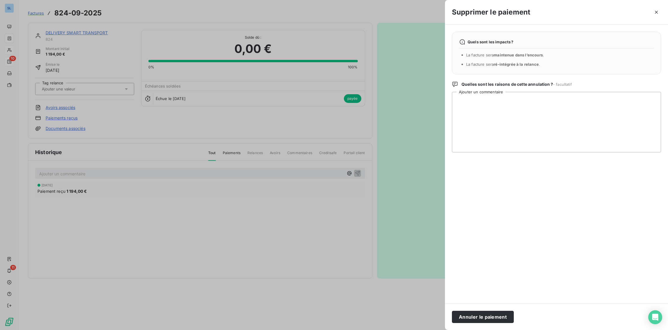
drag, startPoint x: 484, startPoint y: 316, endPoint x: 476, endPoint y: 314, distance: 7.9
click at [484, 316] on button "Annuler le paiement" at bounding box center [483, 316] width 62 height 12
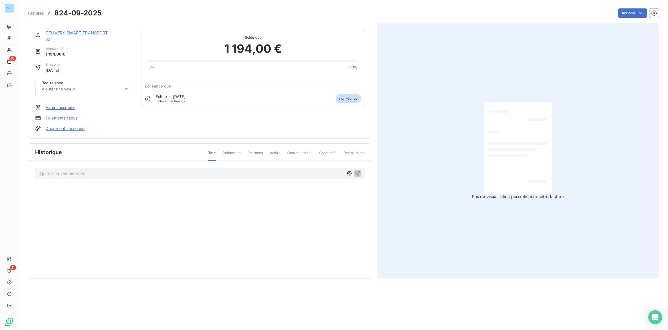
click at [126, 211] on div "Historique Tout Paiements Relances Avoirs Commentaires Creditsafe Portail clien…" at bounding box center [200, 210] width 344 height 134
click at [85, 33] on link "DELIVERY SMART TRANSPORT" at bounding box center [77, 32] width 62 height 5
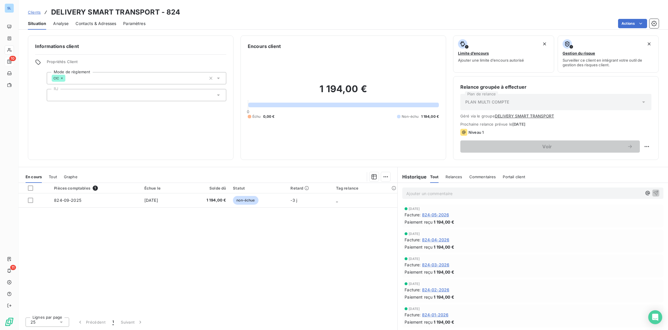
drag, startPoint x: 148, startPoint y: 253, endPoint x: 126, endPoint y: 231, distance: 31.0
click at [148, 253] on div "Pièces comptables 1 Échue le Solde dû Statut Retard Tag relance 824-09-2025 [DA…" at bounding box center [208, 247] width 379 height 129
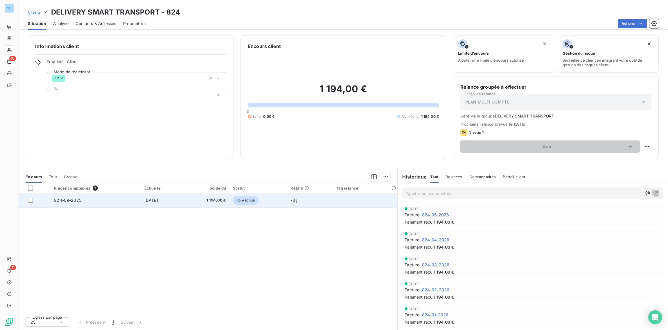
click at [112, 202] on td "824-09-2025" at bounding box center [96, 200] width 90 height 14
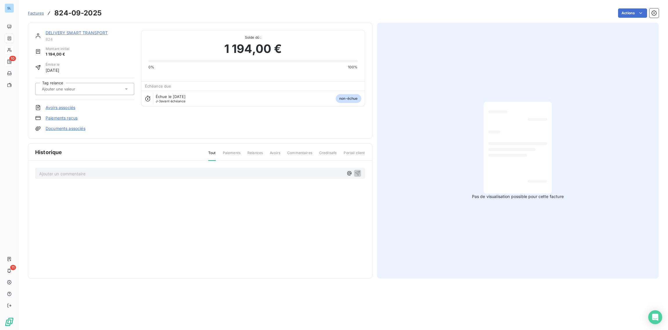
click at [56, 117] on link "Paiements reçus" at bounding box center [62, 118] width 32 height 6
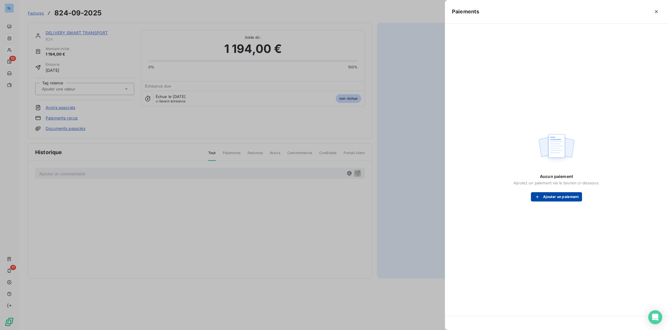
click at [542, 197] on button "Ajouter un paiement" at bounding box center [556, 196] width 51 height 9
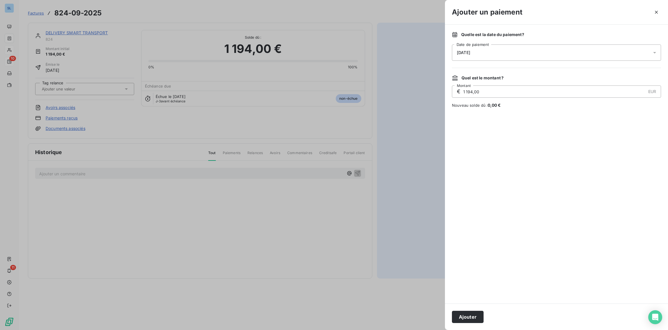
click at [461, 53] on span "[DATE]" at bounding box center [463, 52] width 13 height 5
click at [517, 100] on button "5" at bounding box center [515, 101] width 12 height 12
click at [579, 97] on input "1 194,00" at bounding box center [554, 92] width 183 height 12
drag, startPoint x: 541, startPoint y: 94, endPoint x: 328, endPoint y: 79, distance: 213.4
click at [328, 329] on div "Ajouter un paiement Quelle est la date du paiement ? [DATE] Date de paiement Qu…" at bounding box center [334, 330] width 668 height 0
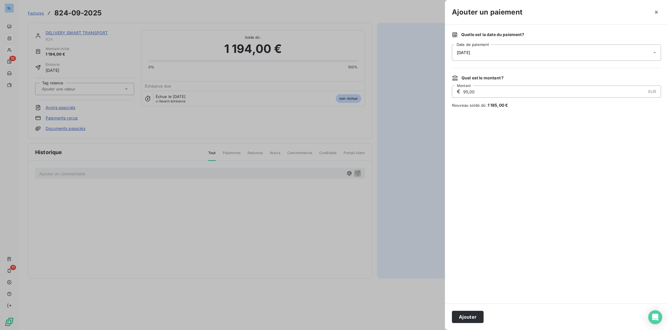
type input "954,00"
drag, startPoint x: 467, startPoint y: 315, endPoint x: 396, endPoint y: 314, distance: 70.6
click at [467, 315] on button "Ajouter" at bounding box center [468, 316] width 32 height 12
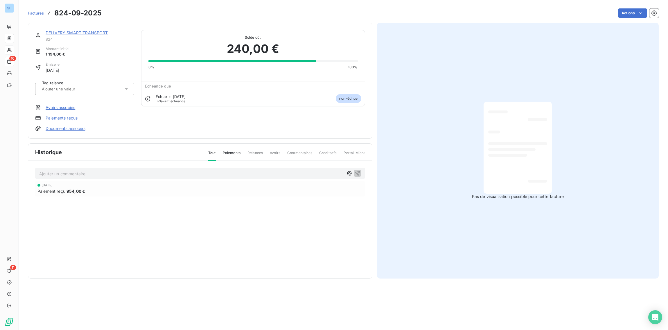
click at [59, 115] on link "Paiements reçus" at bounding box center [62, 118] width 32 height 6
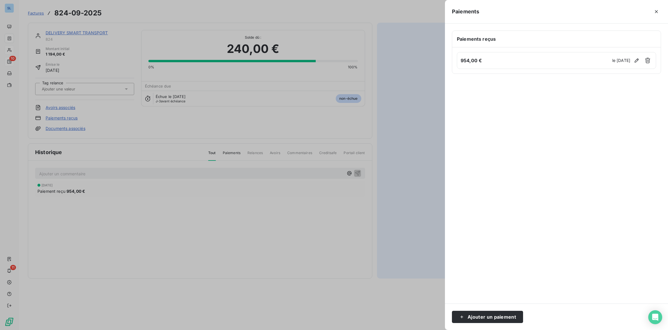
click at [132, 237] on div at bounding box center [334, 165] width 668 height 330
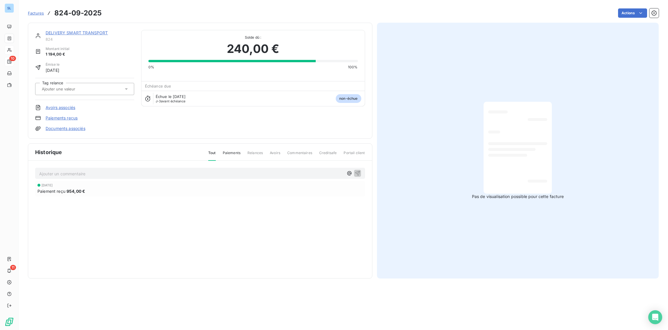
click at [305, 154] on span "Commentaires" at bounding box center [299, 155] width 25 height 10
click at [303, 152] on span "Commentaires" at bounding box center [299, 155] width 25 height 10
click at [70, 34] on link "DELIVERY SMART TRANSPORT" at bounding box center [77, 32] width 62 height 5
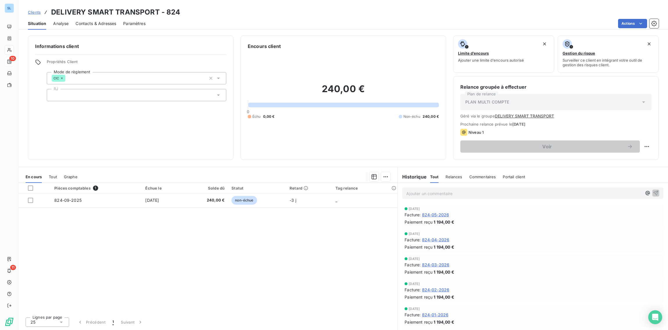
click at [477, 178] on span "Commentaires" at bounding box center [482, 176] width 27 height 5
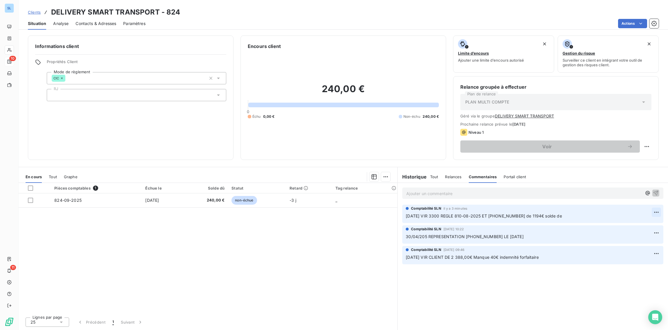
click at [657, 212] on html "SL 10 11 Clients DELIVERY SMART TRANSPORT - 824 Situation Analyse Contacts & Ad…" at bounding box center [334, 165] width 668 height 330
click at [634, 223] on div "Editer" at bounding box center [642, 224] width 33 height 9
drag, startPoint x: 577, startPoint y: 215, endPoint x: 381, endPoint y: 214, distance: 196.9
click at [381, 214] on div "En cours Tout Graphe Pièces comptables 1 Échue le Solde dû Statut Retard Tag re…" at bounding box center [343, 248] width 649 height 163
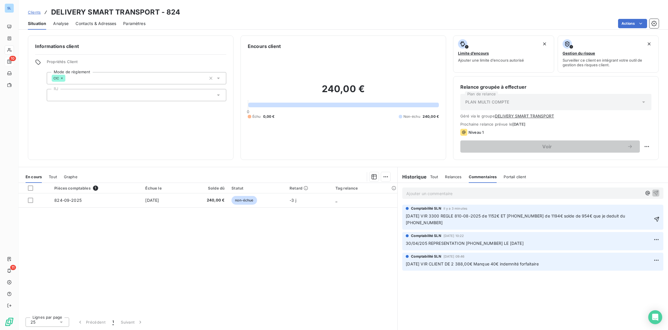
drag, startPoint x: 657, startPoint y: 215, endPoint x: 665, endPoint y: 224, distance: 11.5
click at [657, 216] on icon "button" at bounding box center [656, 218] width 5 height 5
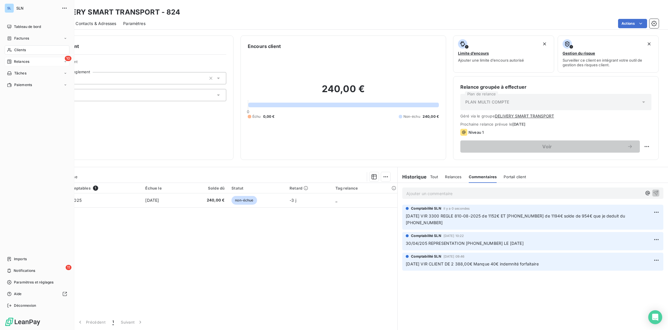
drag, startPoint x: 12, startPoint y: 61, endPoint x: 16, endPoint y: 62, distance: 3.4
click at [12, 61] on div "Relances" at bounding box center [18, 61] width 22 height 5
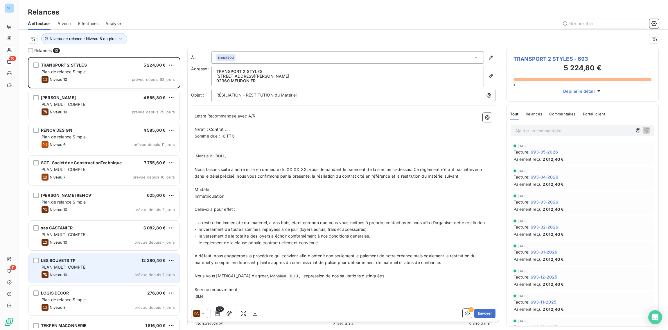
scroll to position [52, 0]
